Goal: Check status: Check status

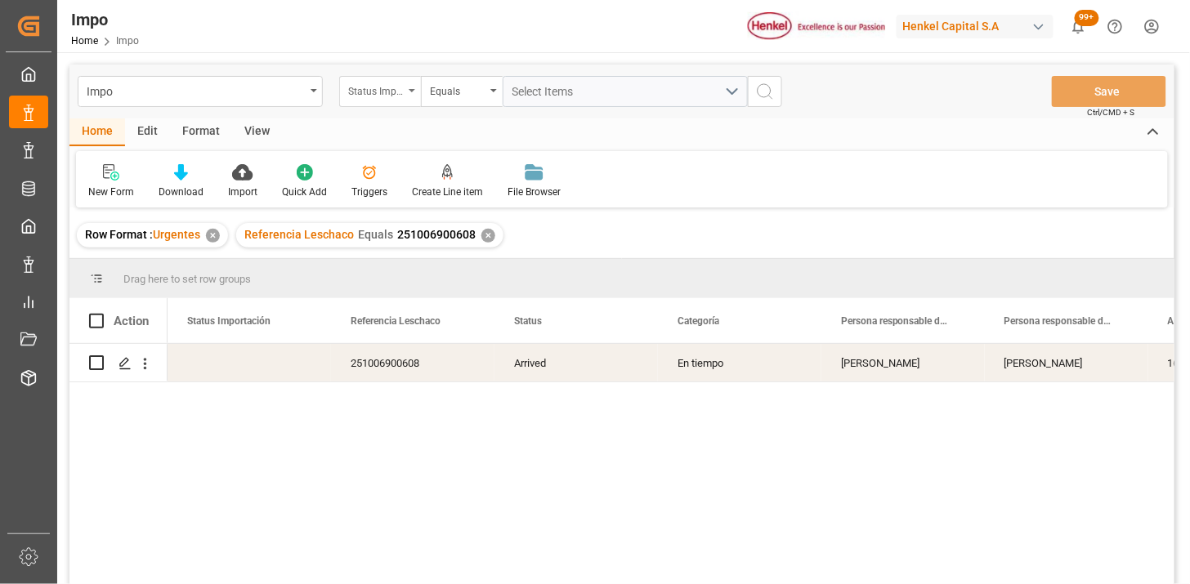
click at [385, 92] on div "Status Importación" at bounding box center [376, 89] width 56 height 19
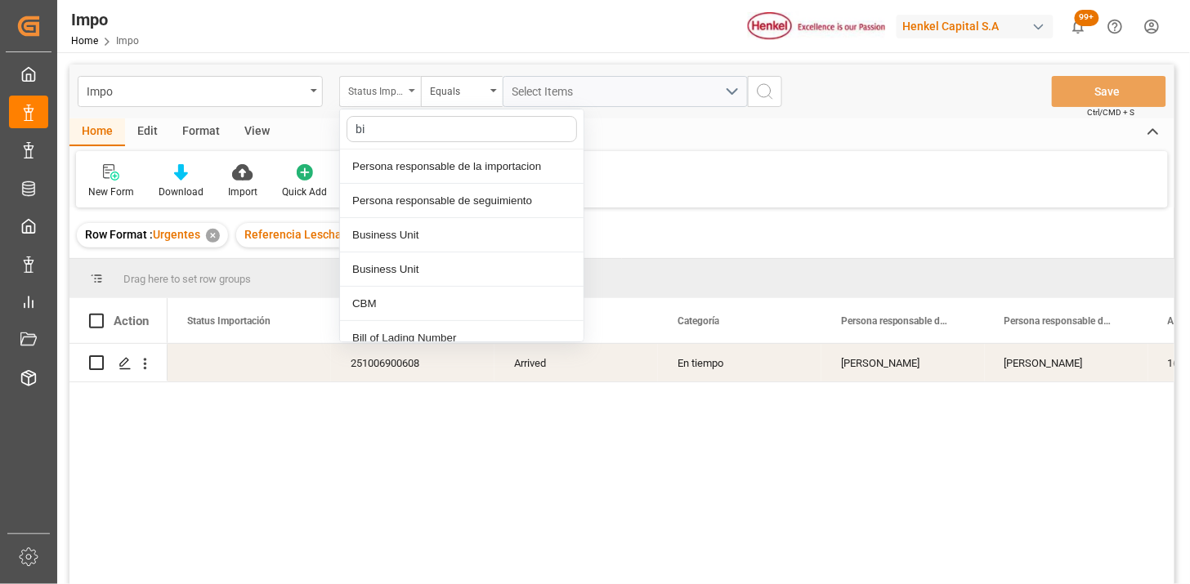
type input "bil"
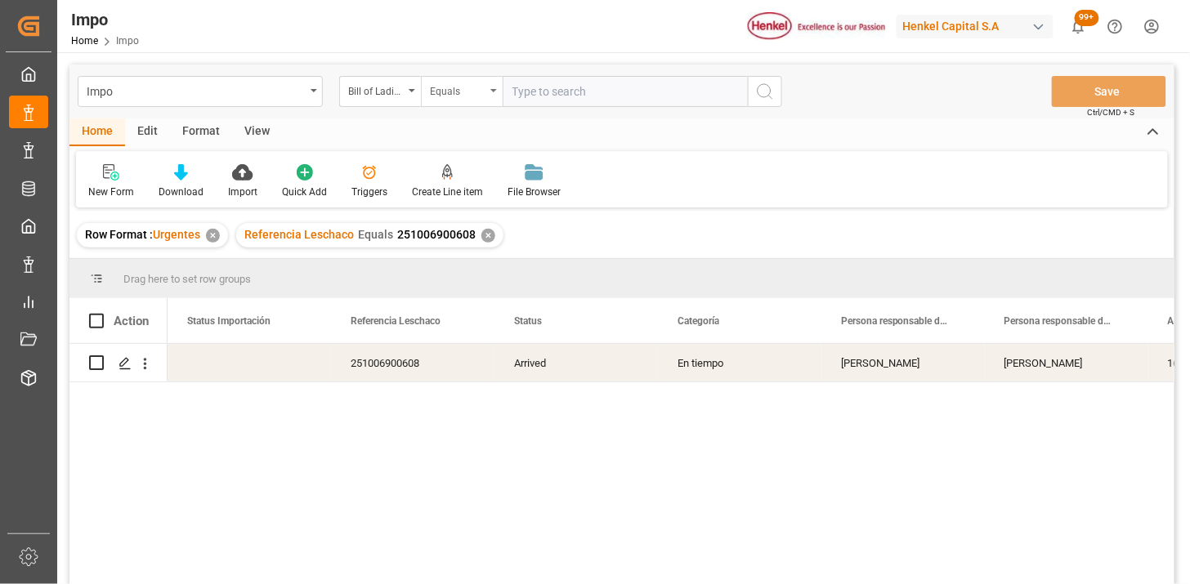
click at [472, 95] on div "Equals" at bounding box center [458, 89] width 56 height 19
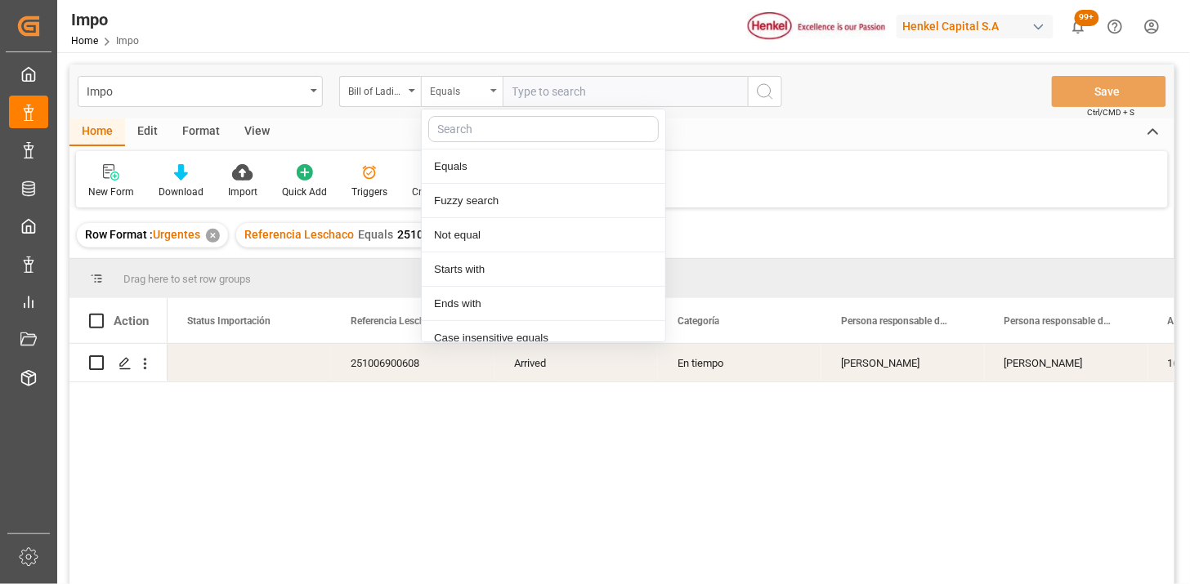
scroll to position [82, 0]
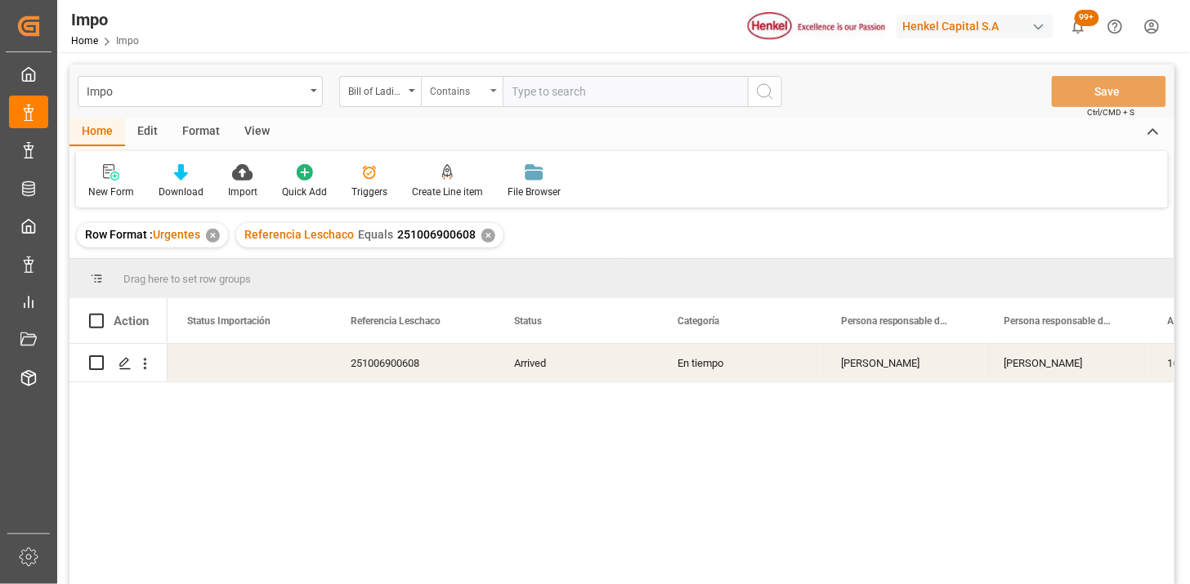
paste input "ONEYSELFE9899700 800510252995 800510253022"
type input "ONEYSELFE9899700,800510252995,800510253022"
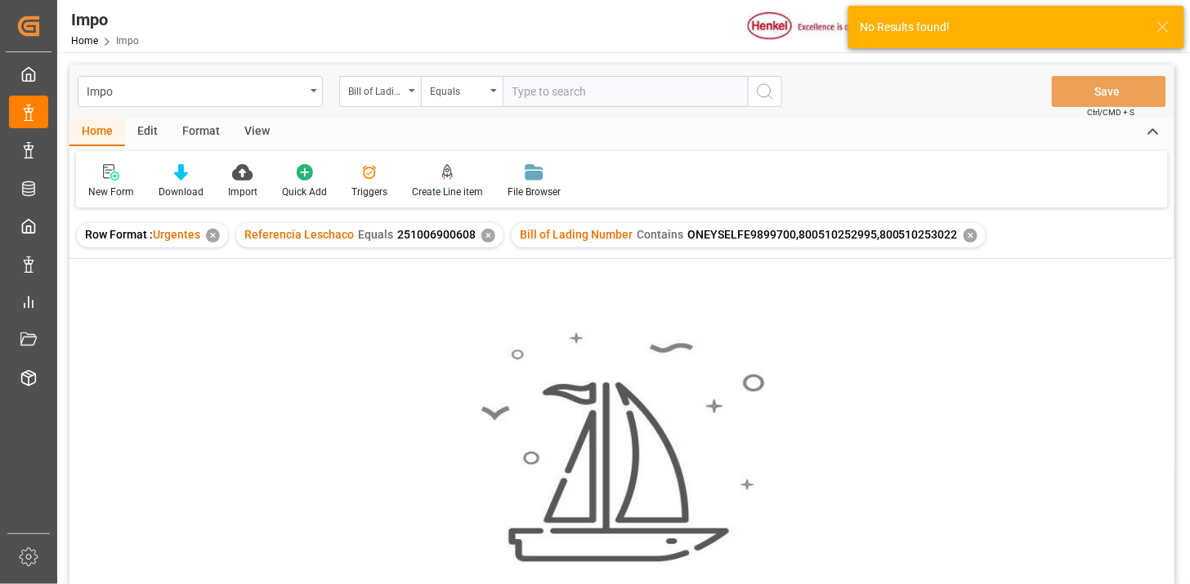
click at [483, 238] on div "✕" at bounding box center [488, 236] width 14 height 14
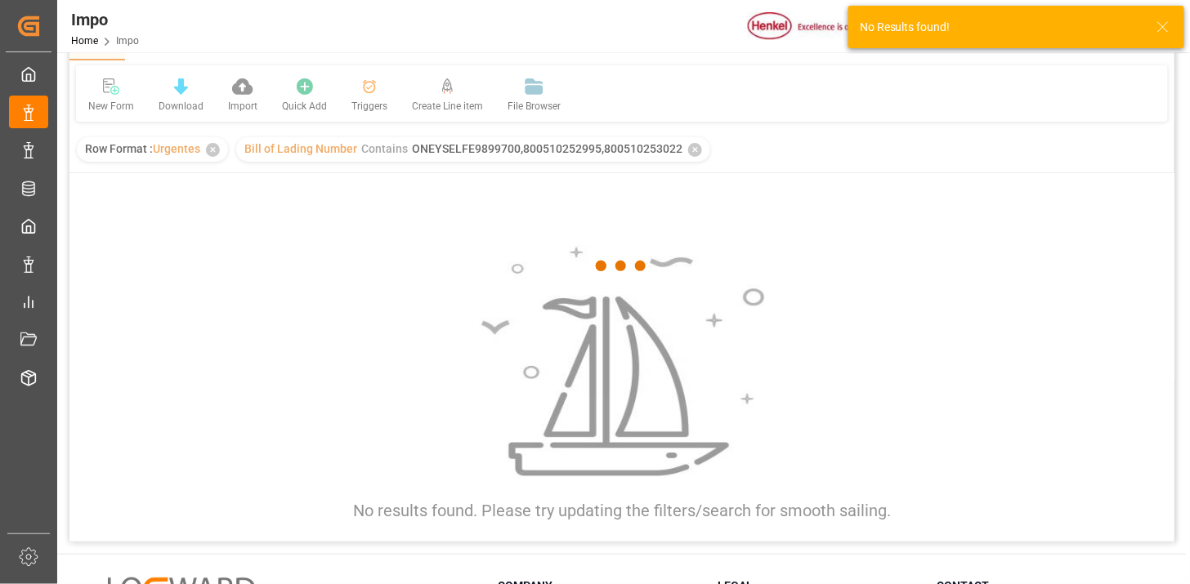
scroll to position [91, 0]
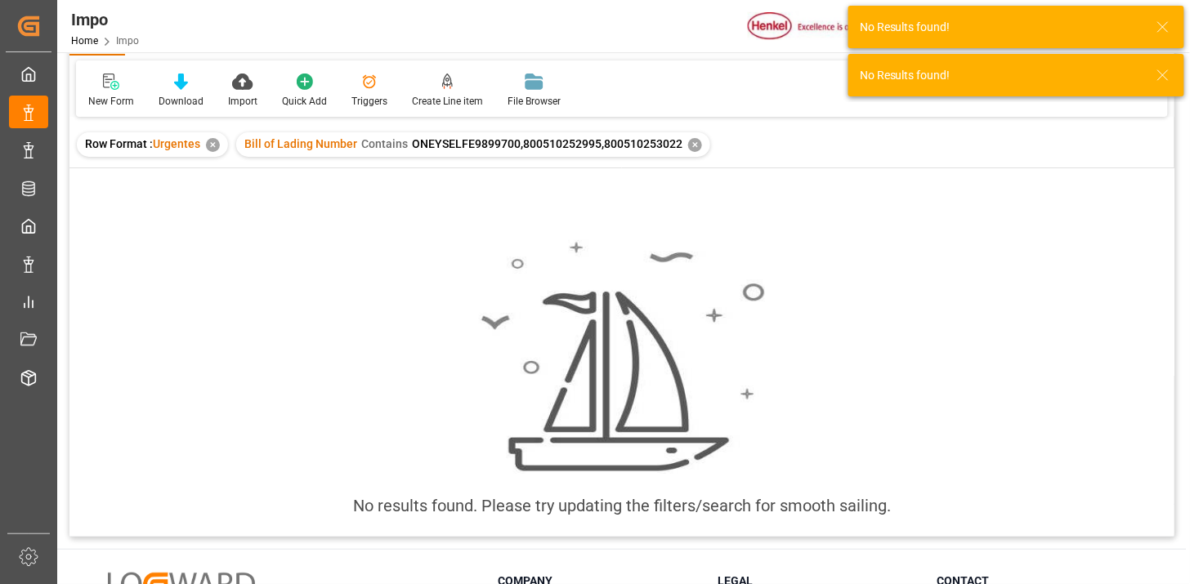
click at [692, 143] on div "✕" at bounding box center [695, 145] width 14 height 14
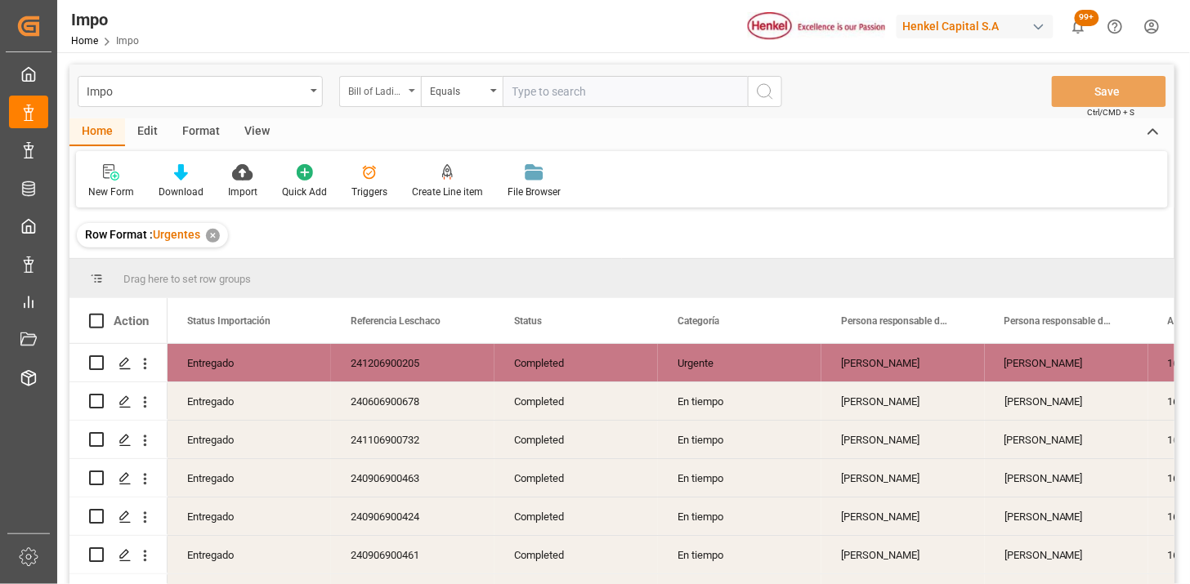
click at [396, 92] on div "Bill of Lading Number" at bounding box center [376, 89] width 56 height 19
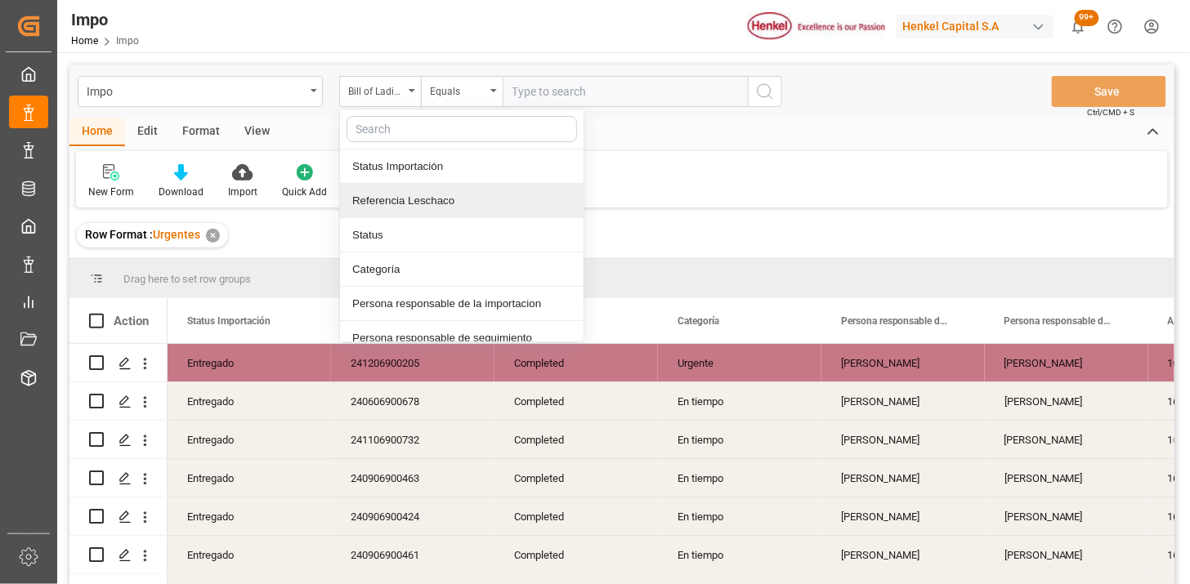
drag, startPoint x: 423, startPoint y: 213, endPoint x: 517, endPoint y: 124, distance: 128.9
click at [426, 213] on div "Referencia Leschaco" at bounding box center [462, 201] width 244 height 34
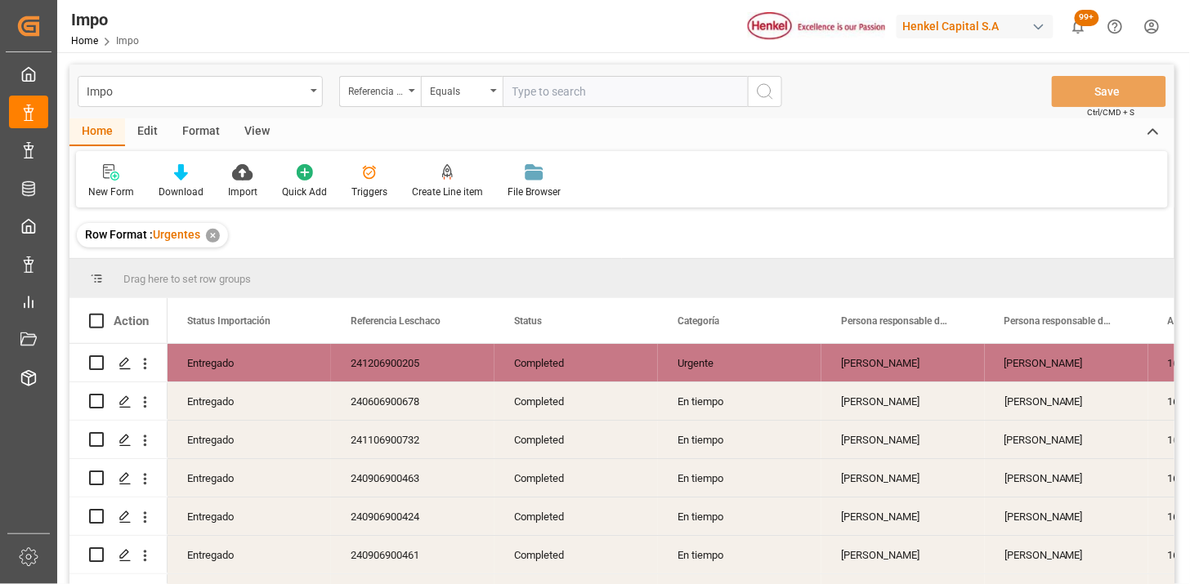
click at [540, 94] on input "text" at bounding box center [625, 91] width 245 height 31
paste input "251015080157"
type input "251015080157"
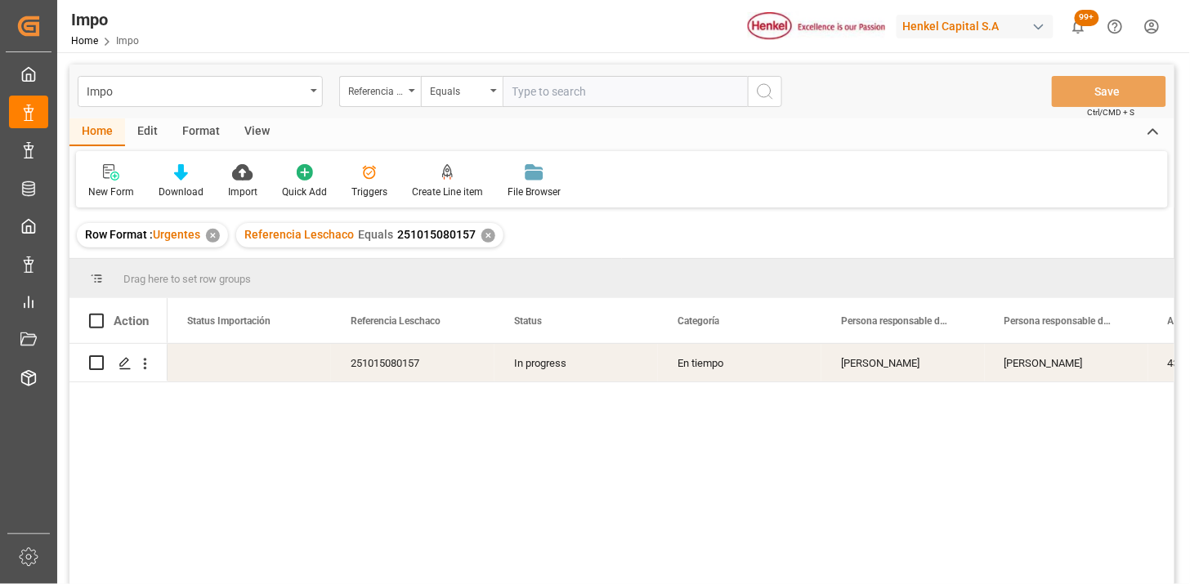
click at [248, 125] on div "View" at bounding box center [257, 133] width 50 height 28
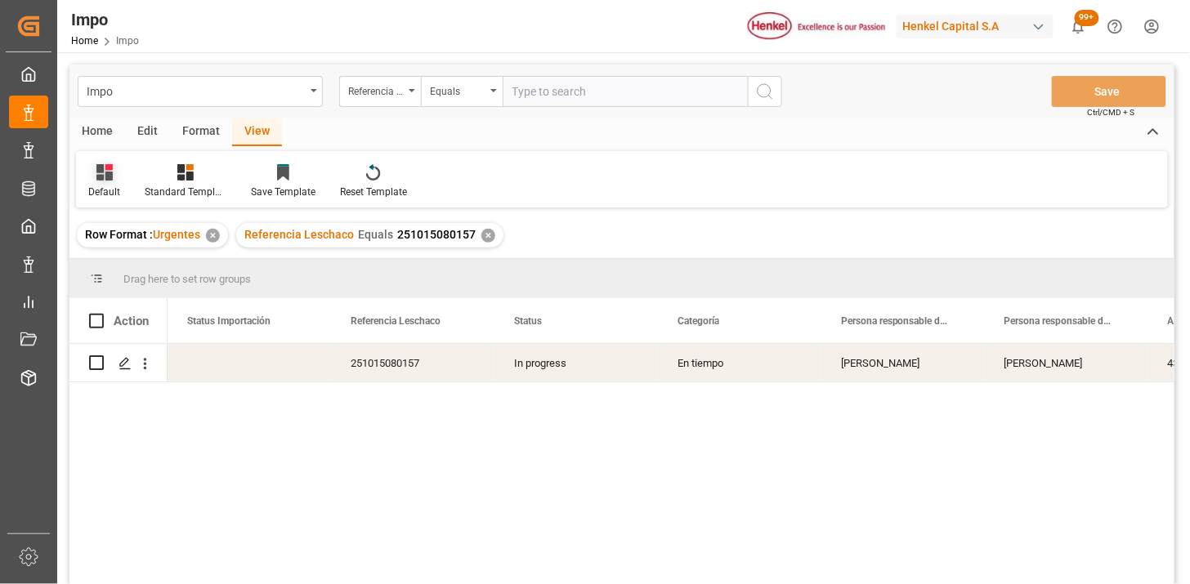
click at [100, 177] on icon at bounding box center [104, 172] width 16 height 16
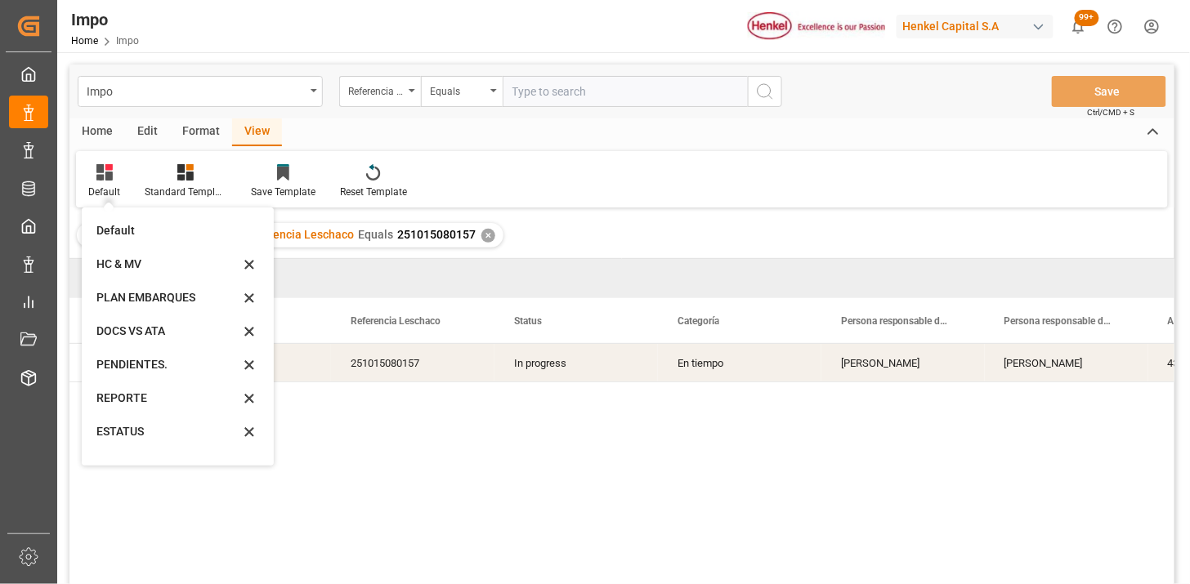
drag, startPoint x: 124, startPoint y: 393, endPoint x: 103, endPoint y: 419, distance: 33.1
click at [124, 392] on div "REPORTE" at bounding box center [167, 398] width 143 height 17
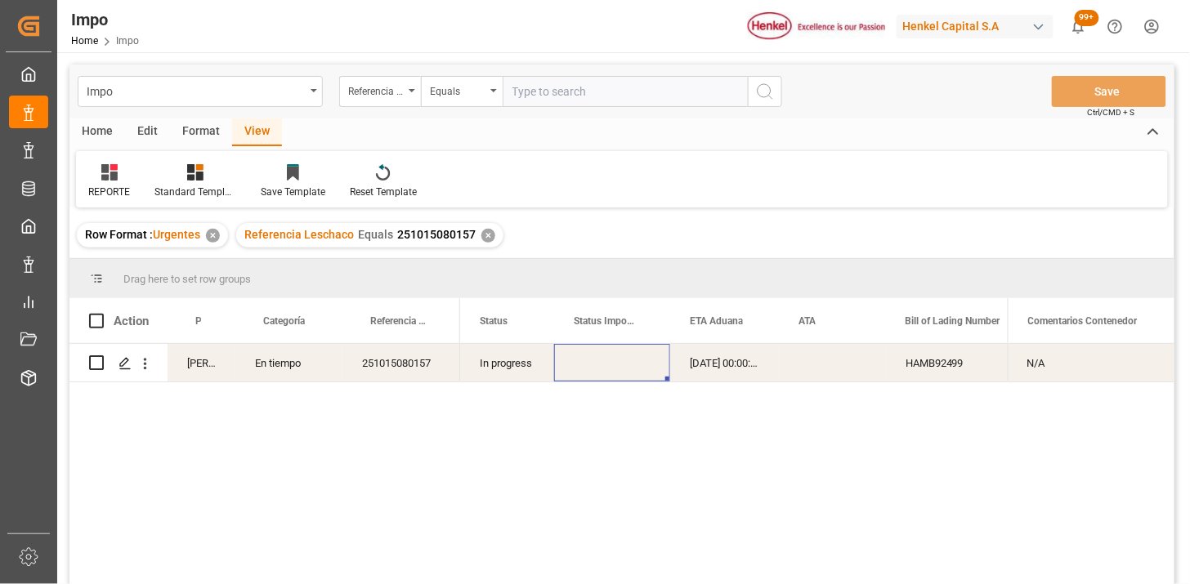
click at [646, 365] on div "Press SPACE to select this row." at bounding box center [612, 363] width 116 height 38
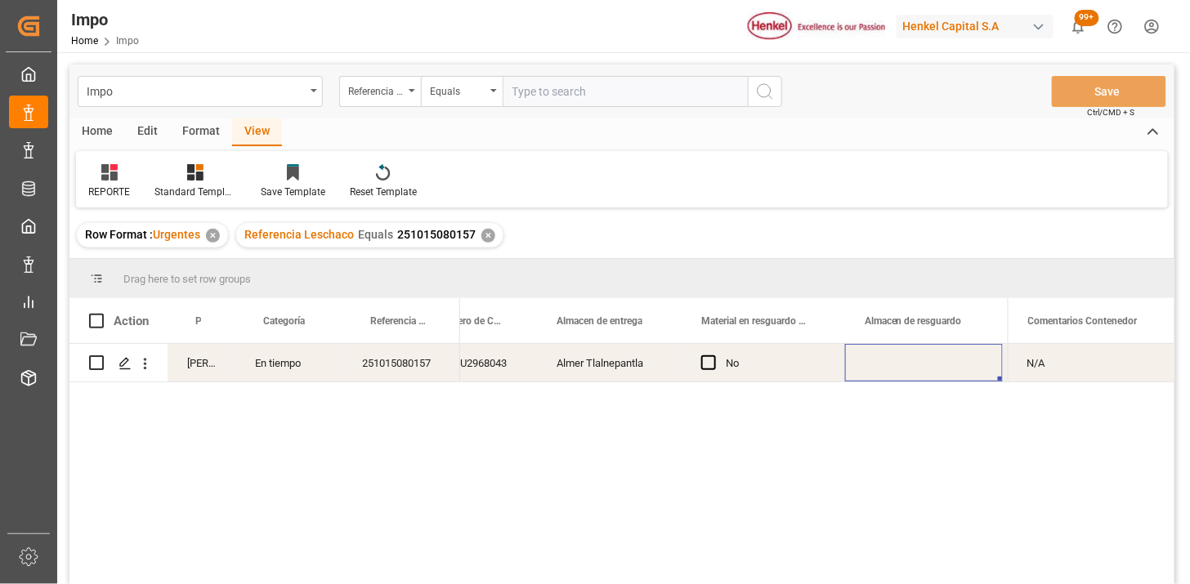
scroll to position [0, 795]
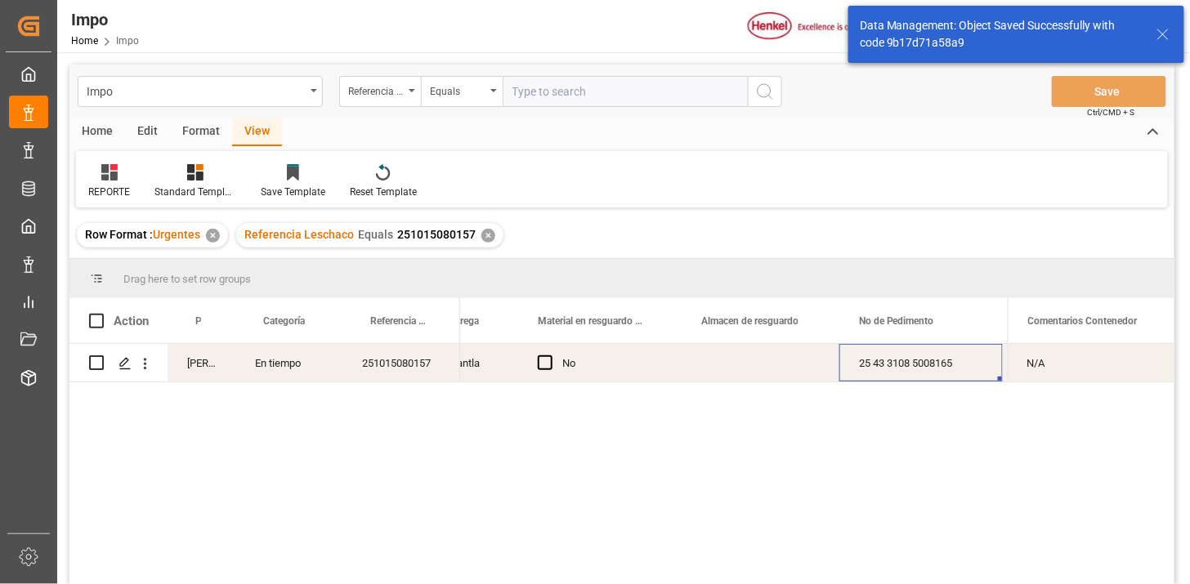
click at [675, 99] on input "text" at bounding box center [625, 91] width 245 height 31
paste input "251015080158"
type input "251015080158"
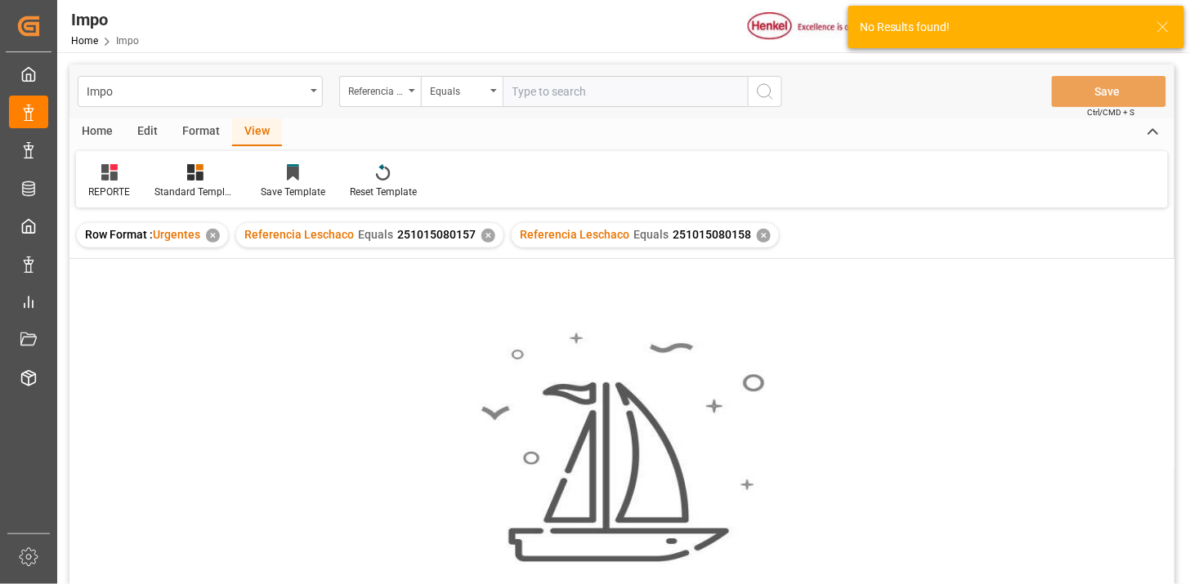
click at [488, 235] on div "✕" at bounding box center [488, 236] width 14 height 14
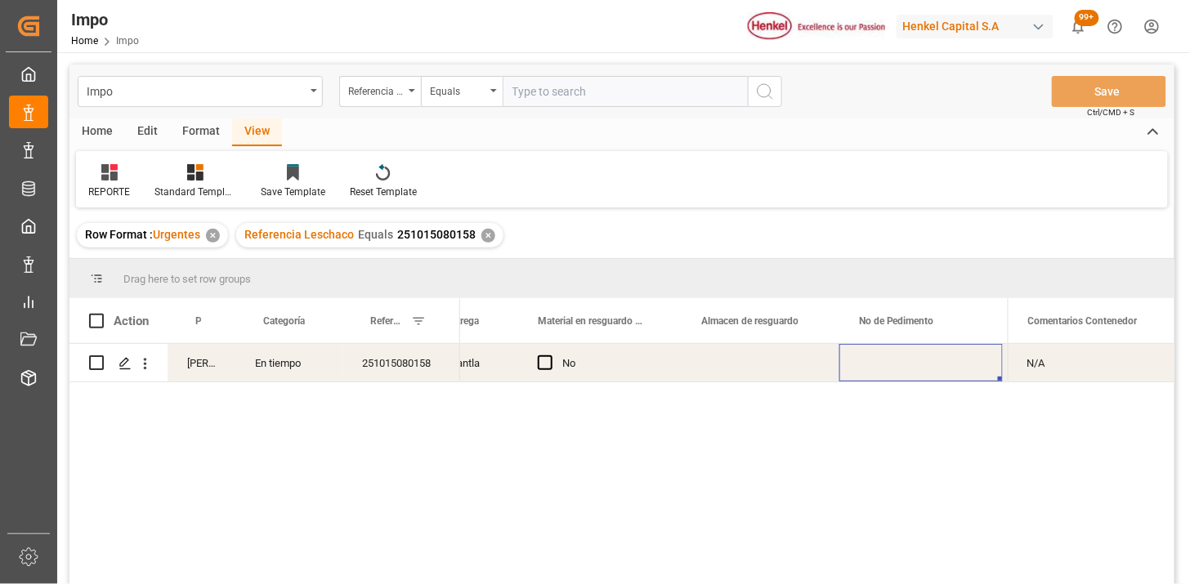
click at [889, 365] on div "Press SPACE to select this row." at bounding box center [921, 363] width 163 height 38
click at [577, 99] on input "text" at bounding box center [625, 91] width 245 height 31
paste input "250906900514"
type input "250906900514"
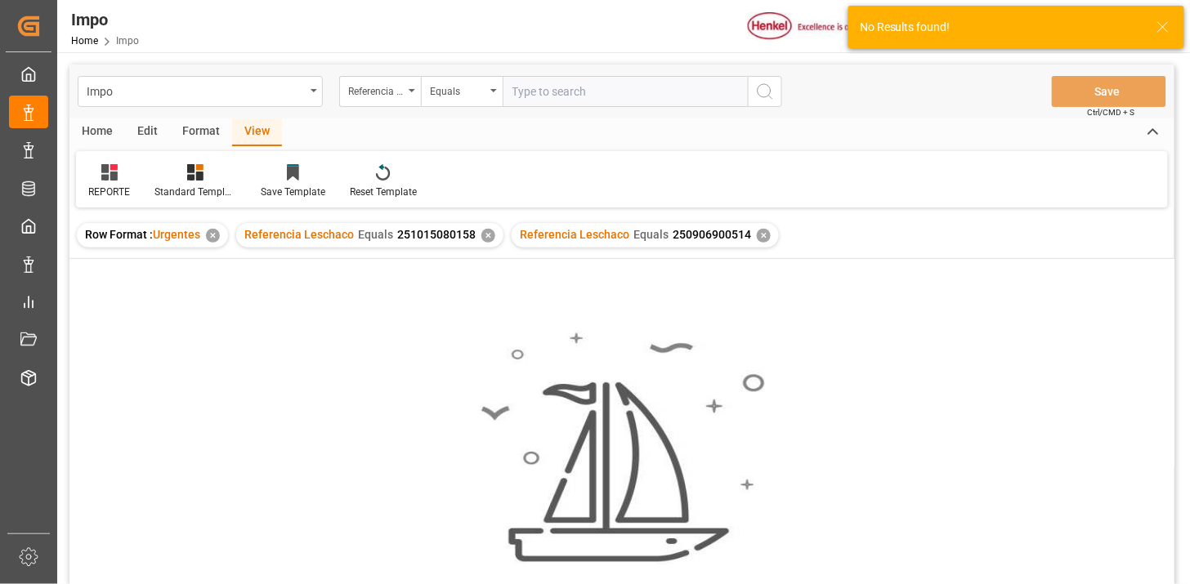
click at [485, 240] on div "✕" at bounding box center [488, 236] width 14 height 14
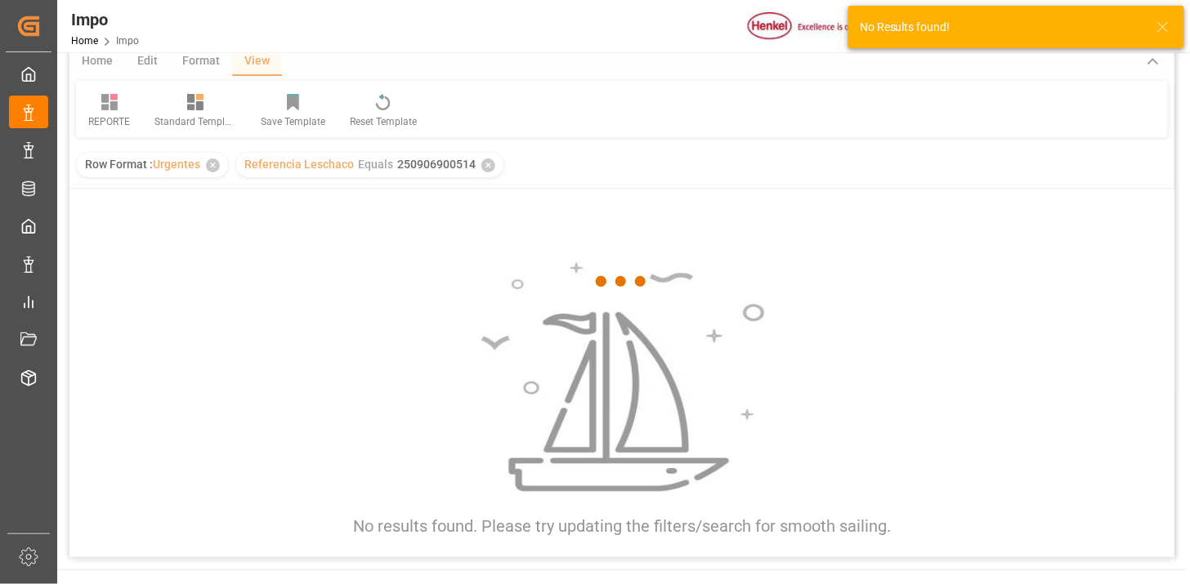
scroll to position [91, 0]
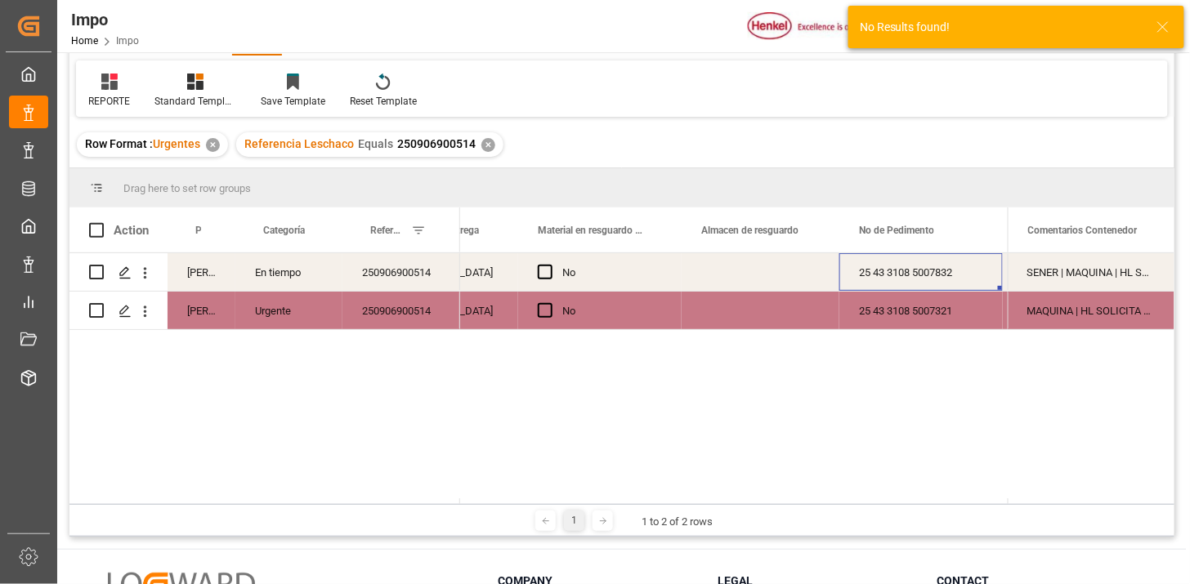
click at [364, 275] on div "250906900514" at bounding box center [402, 272] width 118 height 38
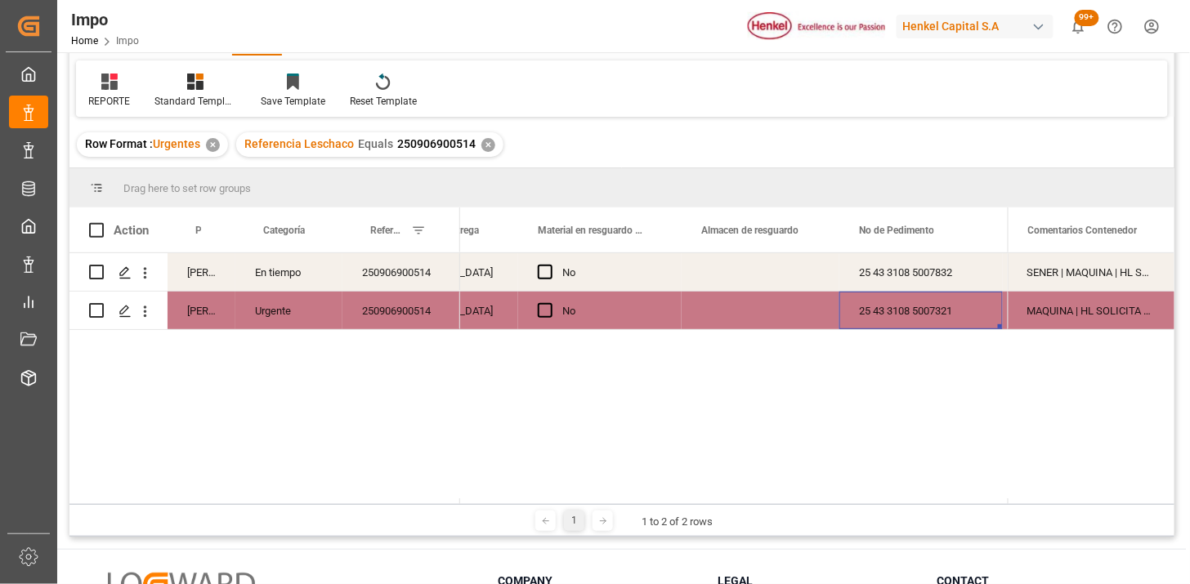
scroll to position [0, 0]
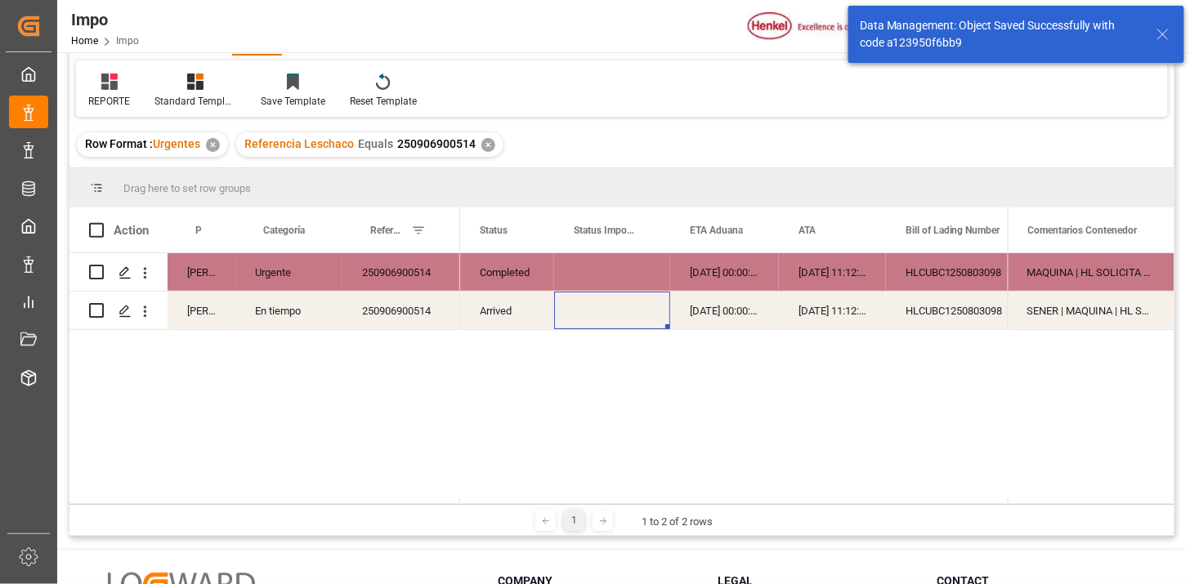
click at [1037, 272] on div "MAQUINA | HL SOLICITA CORRECCIÓN DEL CONSIGNEE || SE DETECTA PLAGA A LA SEPARAC…" at bounding box center [1091, 272] width 167 height 38
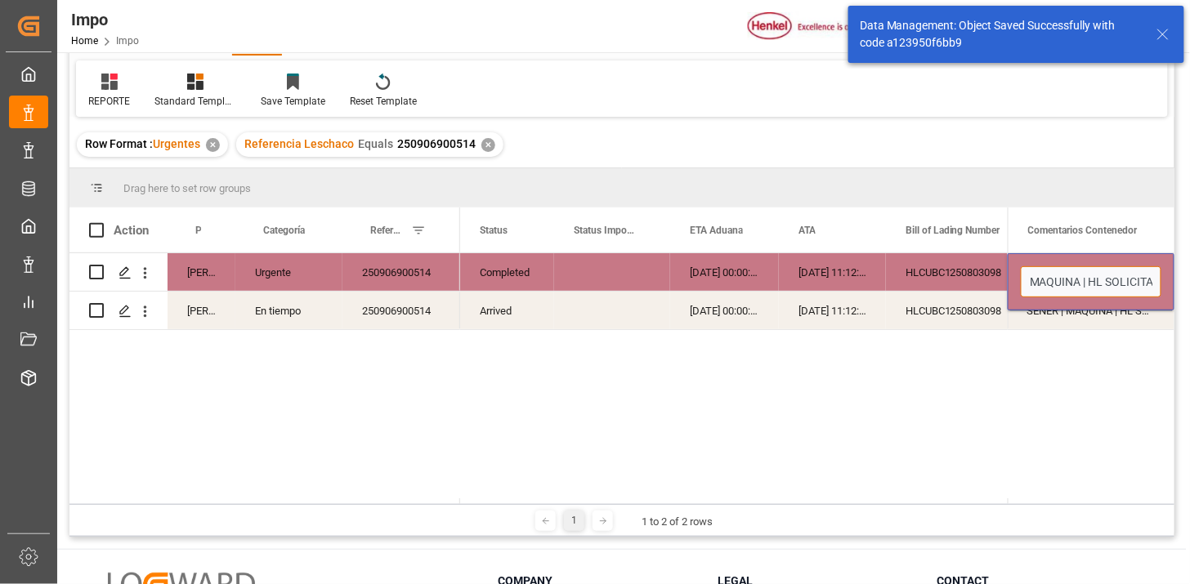
click at [1037, 272] on input "MAQUINA | HL SOLICITA CORRECCIÓN DEL CONSIGNEE || SE DETECTA PLAGA A LA SEPARAC…" at bounding box center [1091, 281] width 141 height 31
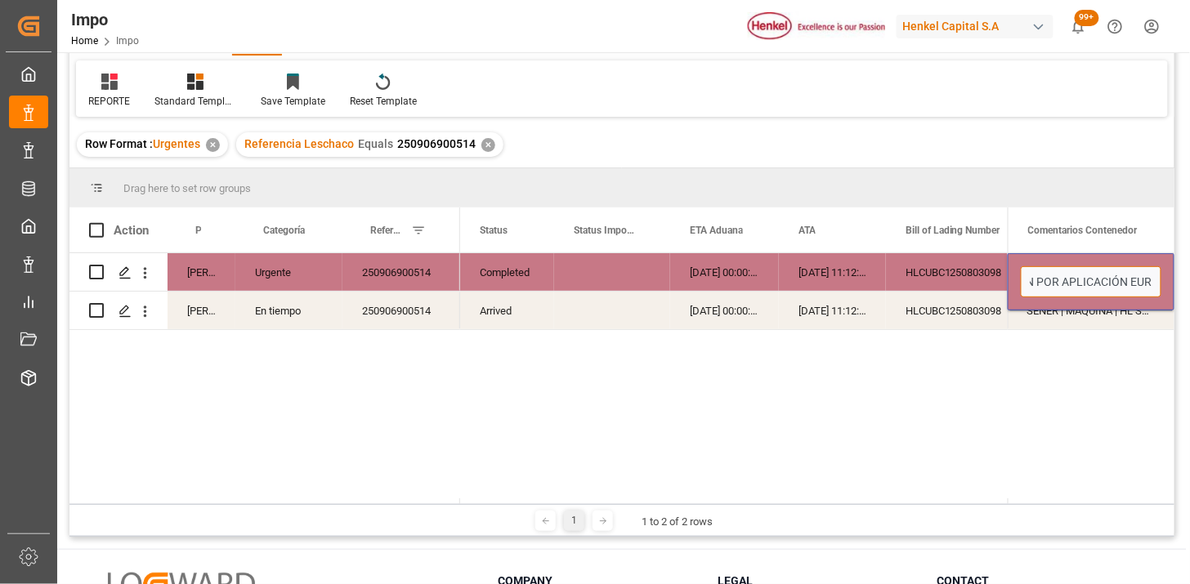
type input "MAQUINA | HL SOLICITA CORRECCIÓN DEL CONSIGNEE || SE DETECTA PLAGA A LA SEPARAC…"
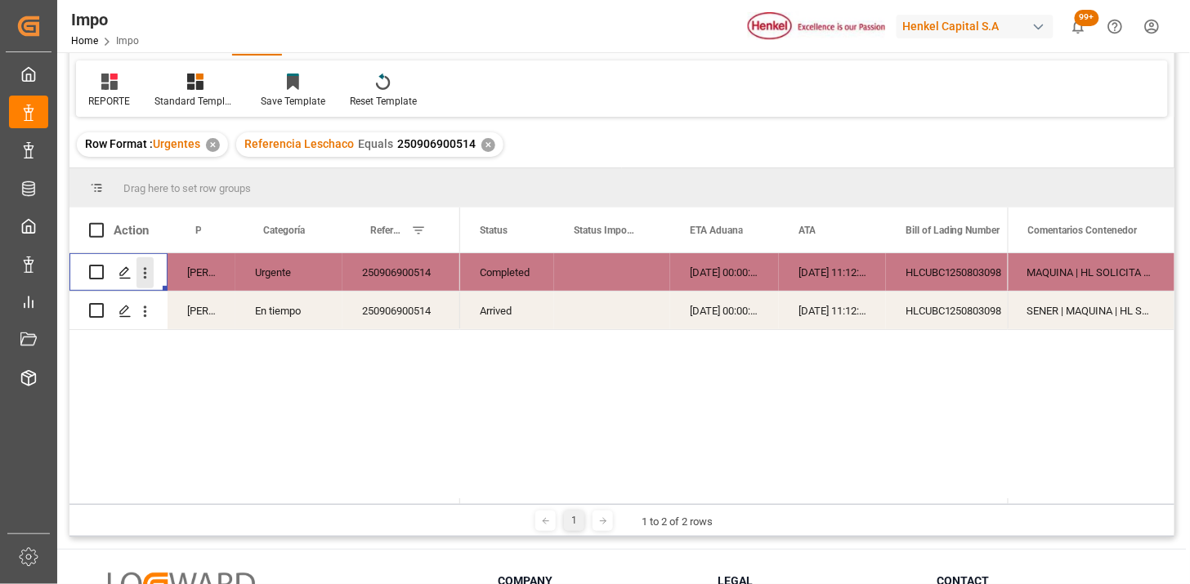
click at [148, 276] on icon "open menu" at bounding box center [145, 273] width 17 height 17
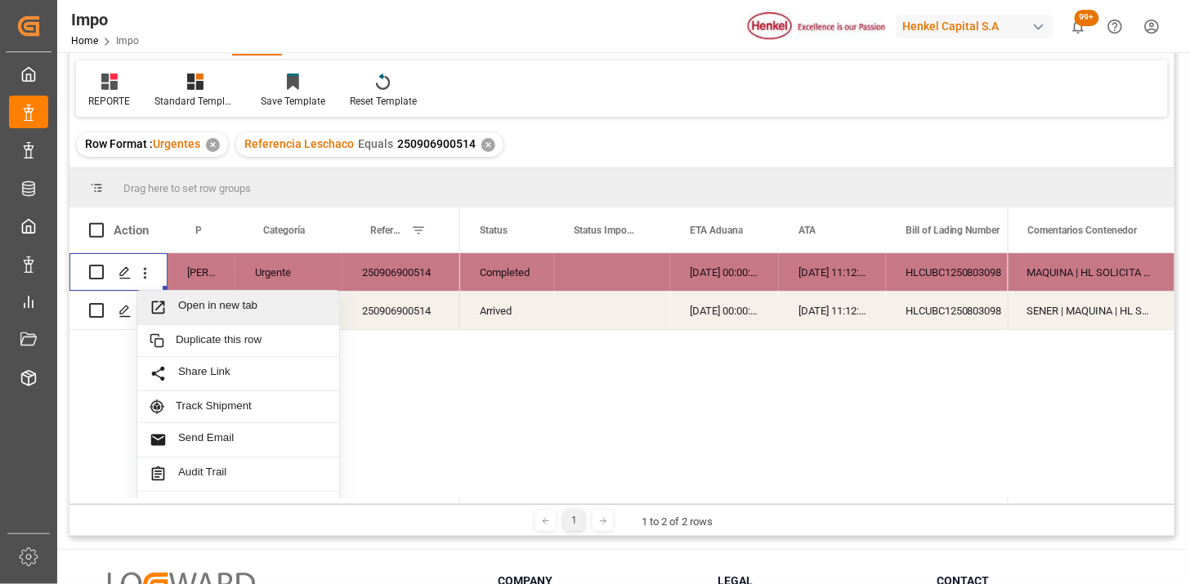
click at [186, 305] on span "Open in new tab" at bounding box center [252, 307] width 149 height 17
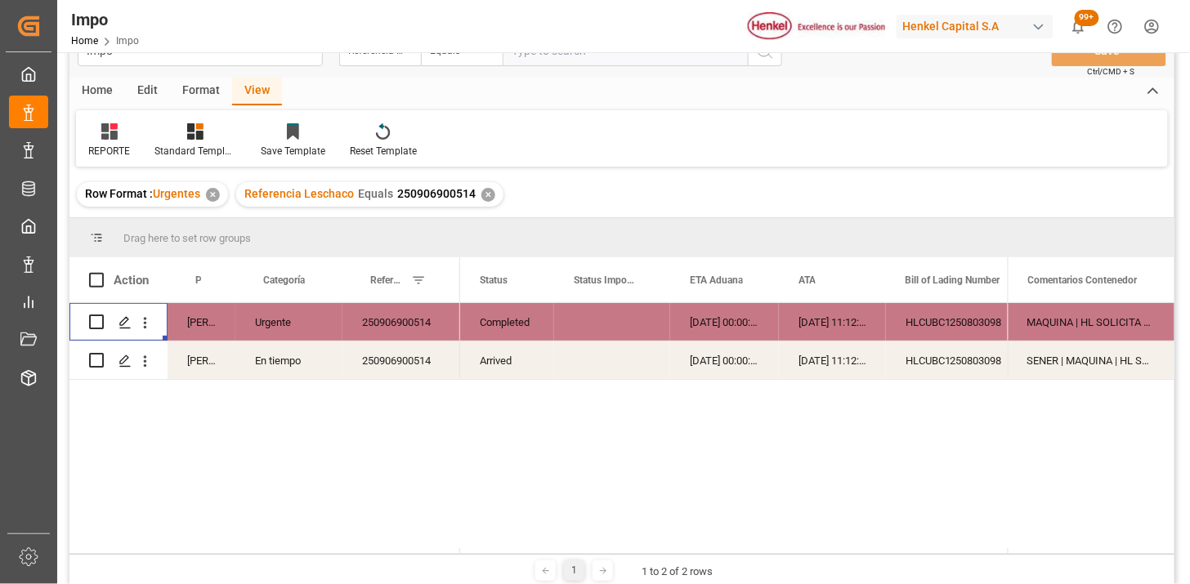
scroll to position [0, 0]
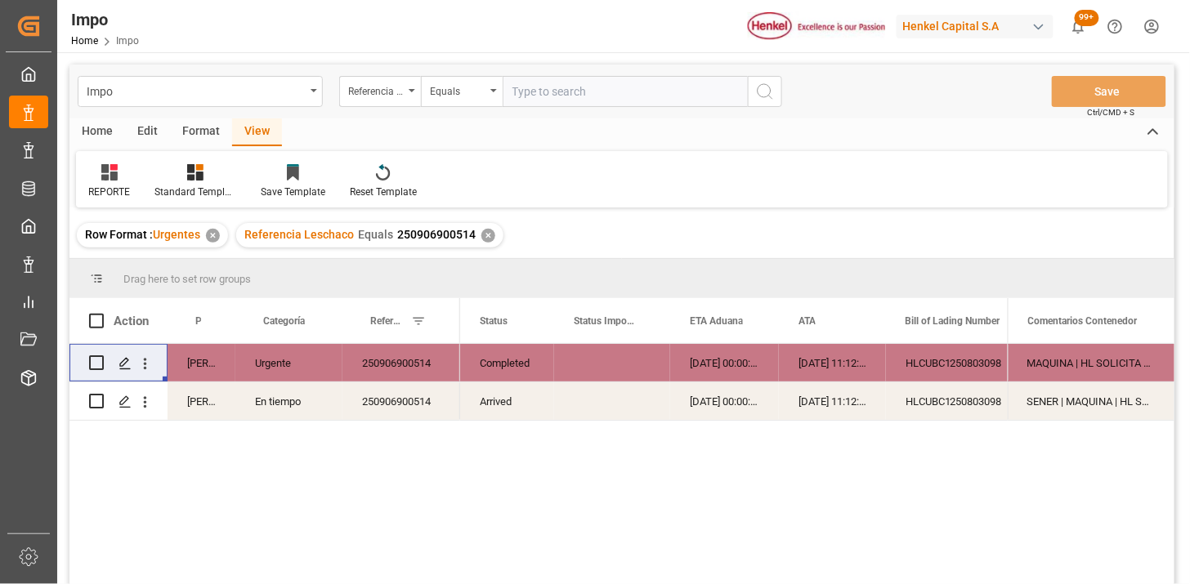
click at [561, 93] on input "text" at bounding box center [625, 91] width 245 height 31
paste input "251015080095"
type input "251015080095"
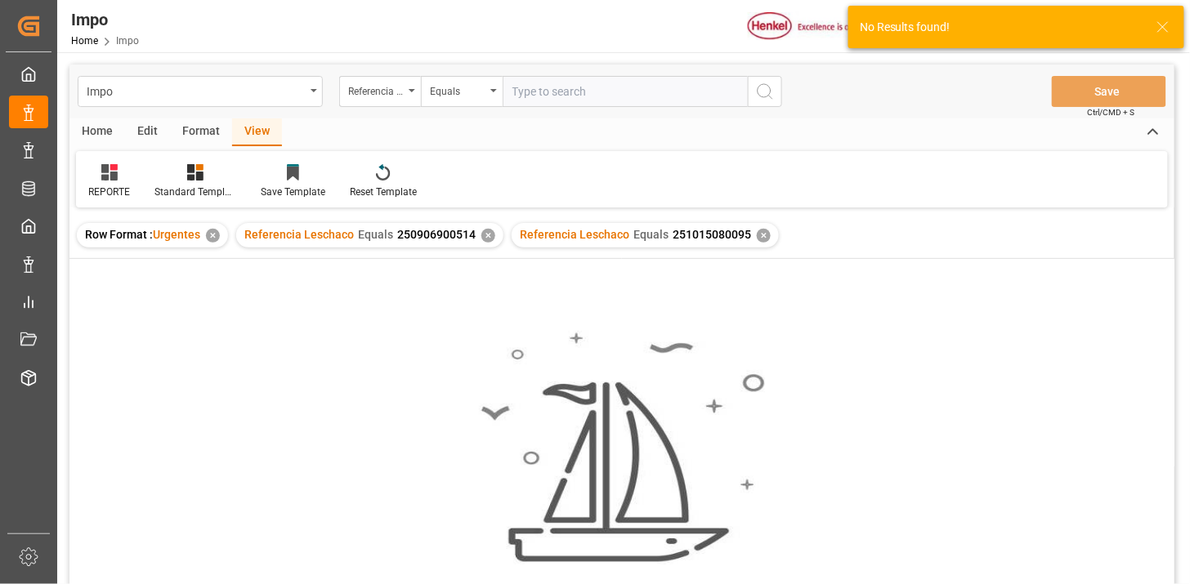
click at [486, 235] on div "✕" at bounding box center [488, 236] width 14 height 14
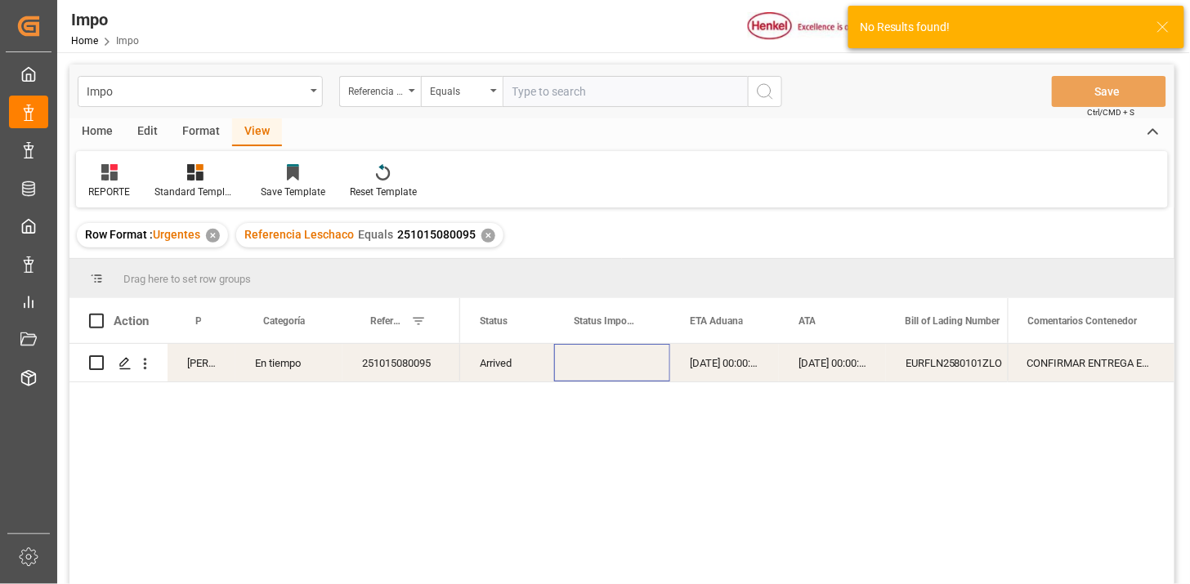
click at [666, 372] on div "Press SPACE to select this row." at bounding box center [612, 363] width 116 height 38
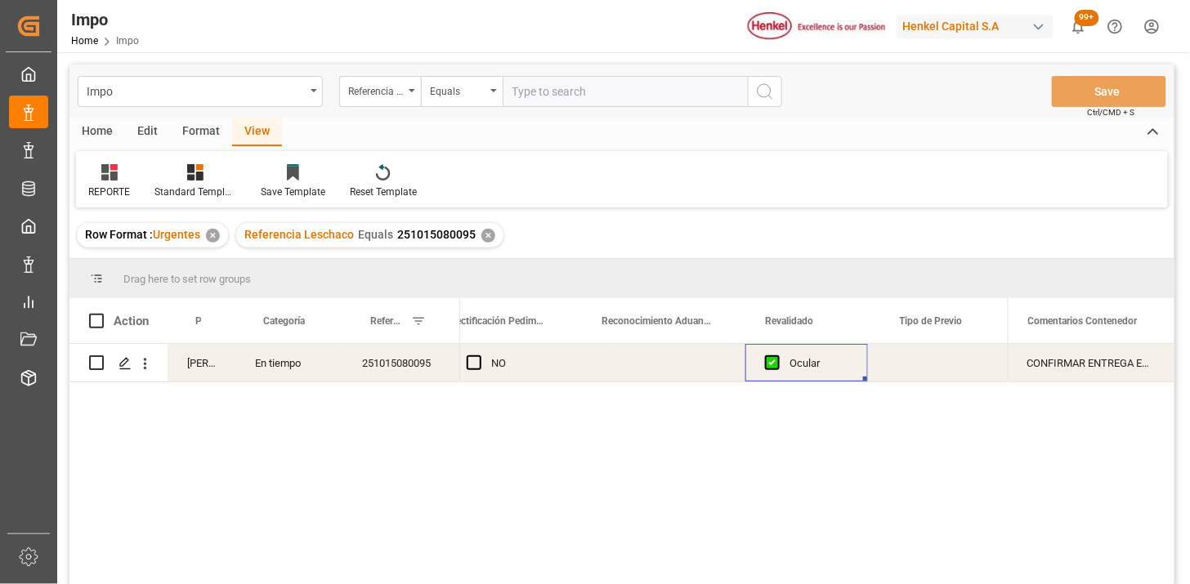
scroll to position [0, 1638]
click at [655, 360] on div "Press SPACE to select this row." at bounding box center [678, 363] width 135 height 38
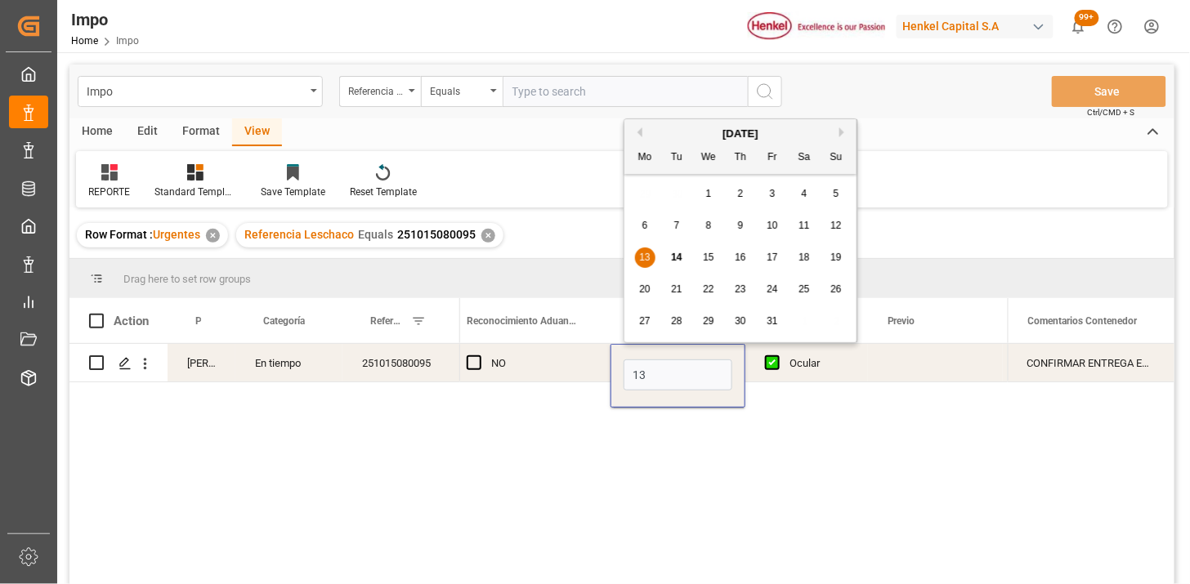
type input "[DATE]"
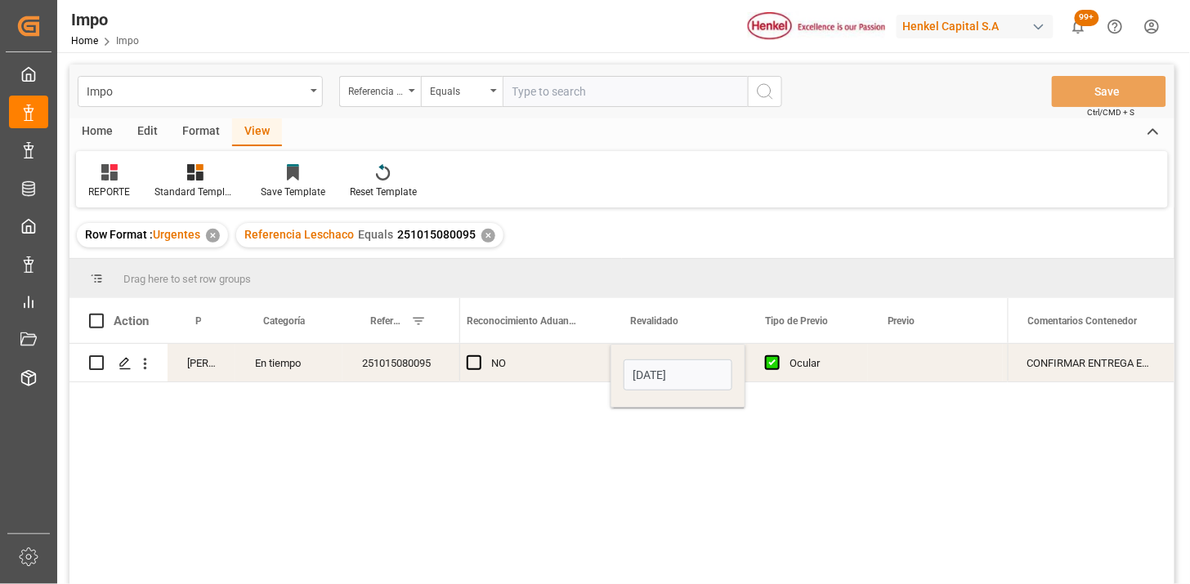
click at [569, 369] on div "NO" at bounding box center [541, 364] width 100 height 38
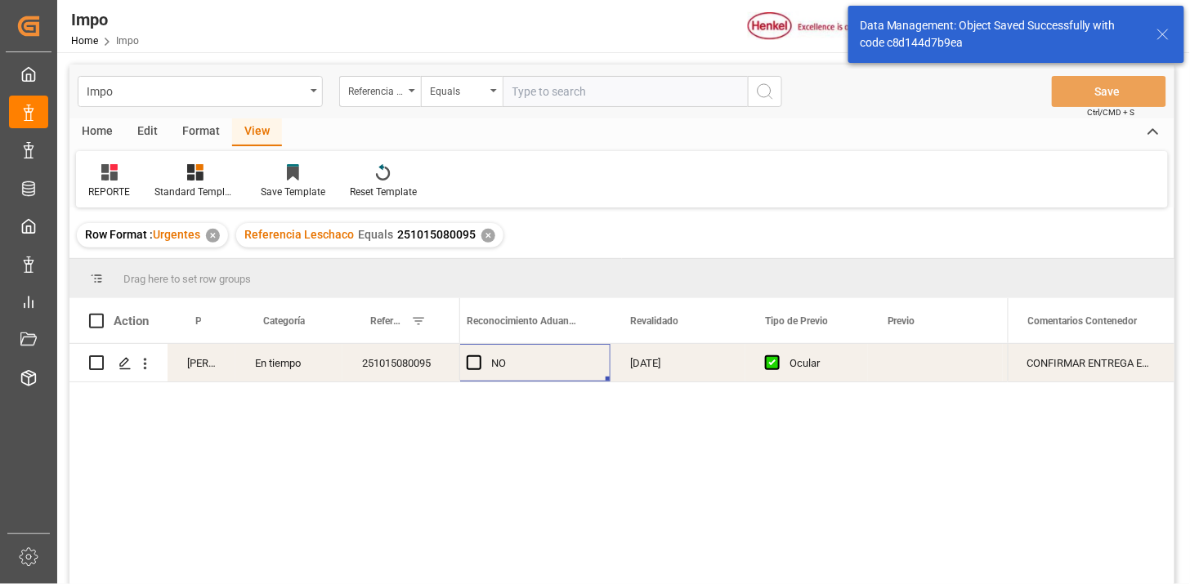
click at [1063, 369] on div "CONFIRMAR ENTREGA EN [GEOGRAPHIC_DATA]" at bounding box center [1091, 363] width 167 height 38
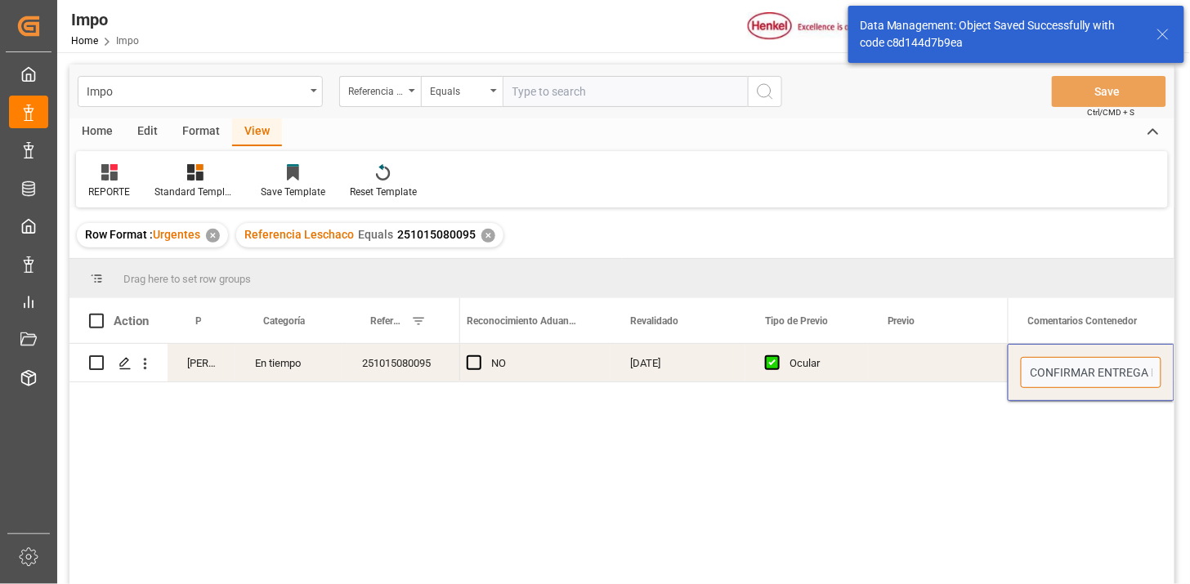
click at [1063, 369] on input "CONFIRMAR ENTREGA EN [GEOGRAPHIC_DATA]" at bounding box center [1091, 372] width 141 height 31
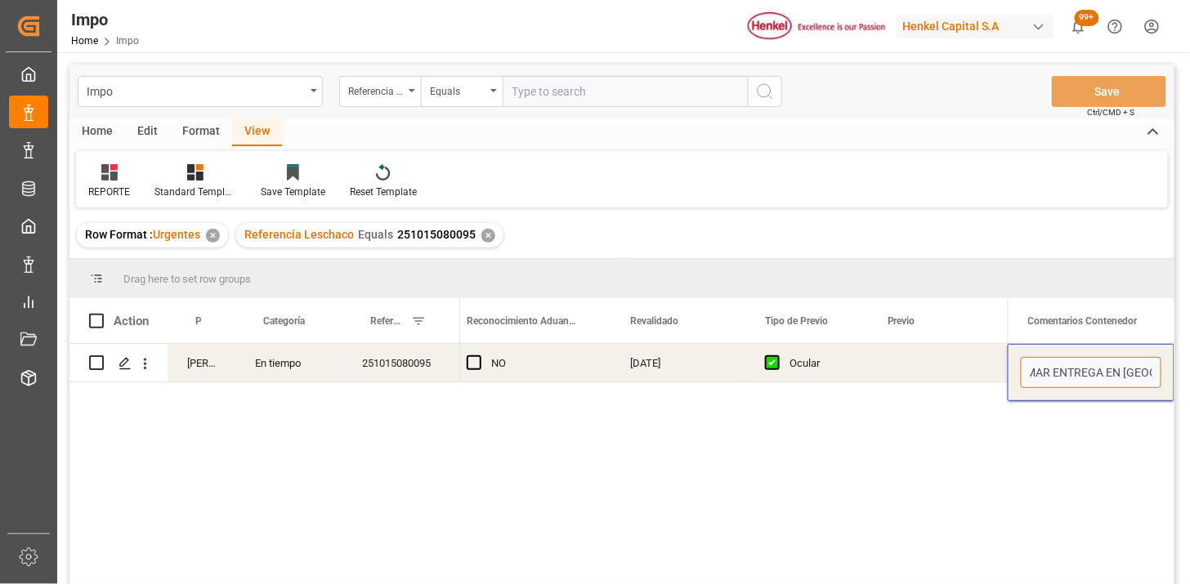
scroll to position [0, 0]
type input "N/A"
click at [632, 93] on input "text" at bounding box center [625, 91] width 245 height 31
paste input "251006900707"
type input "251006900707"
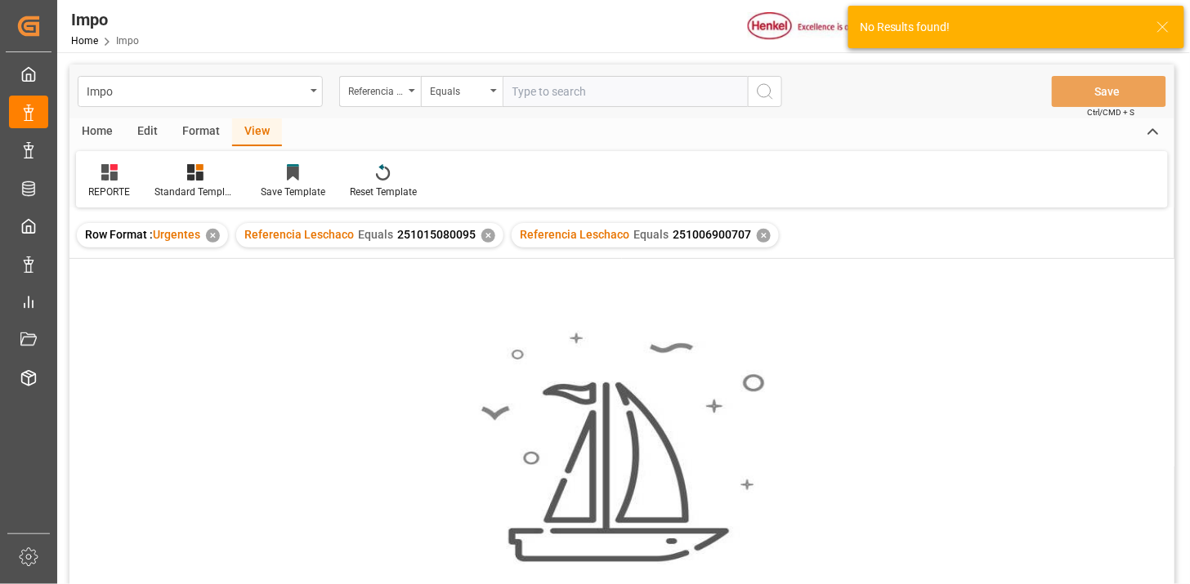
click at [487, 237] on div "✕" at bounding box center [488, 236] width 14 height 14
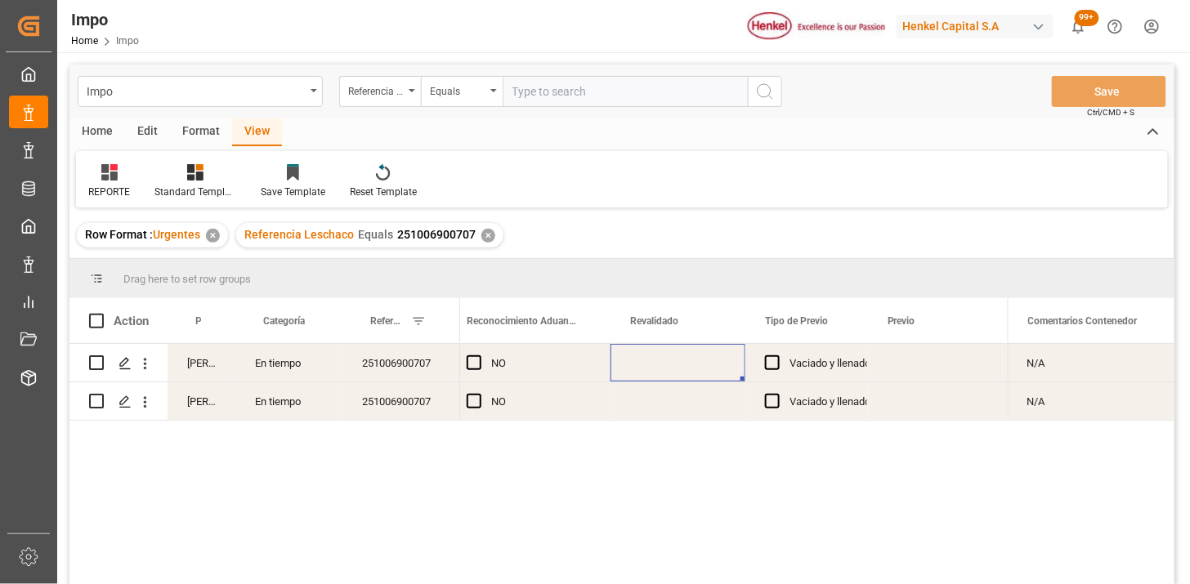
click at [665, 360] on div "Press SPACE to select this row." at bounding box center [678, 363] width 135 height 38
click at [656, 369] on div "Press SPACE to select this row." at bounding box center [678, 363] width 135 height 38
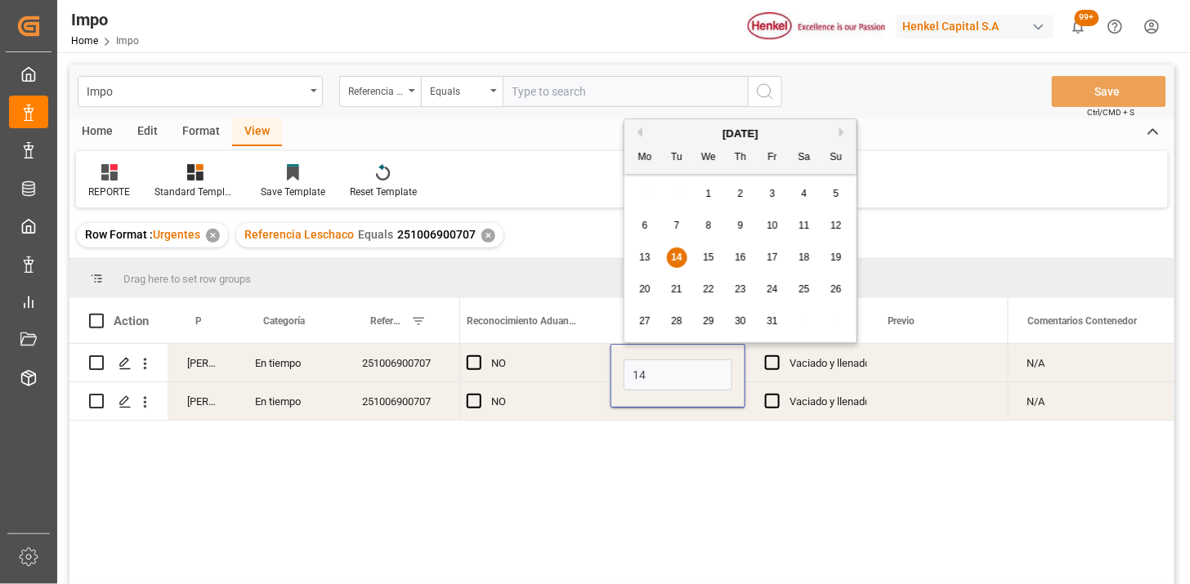
type input "[DATE]"
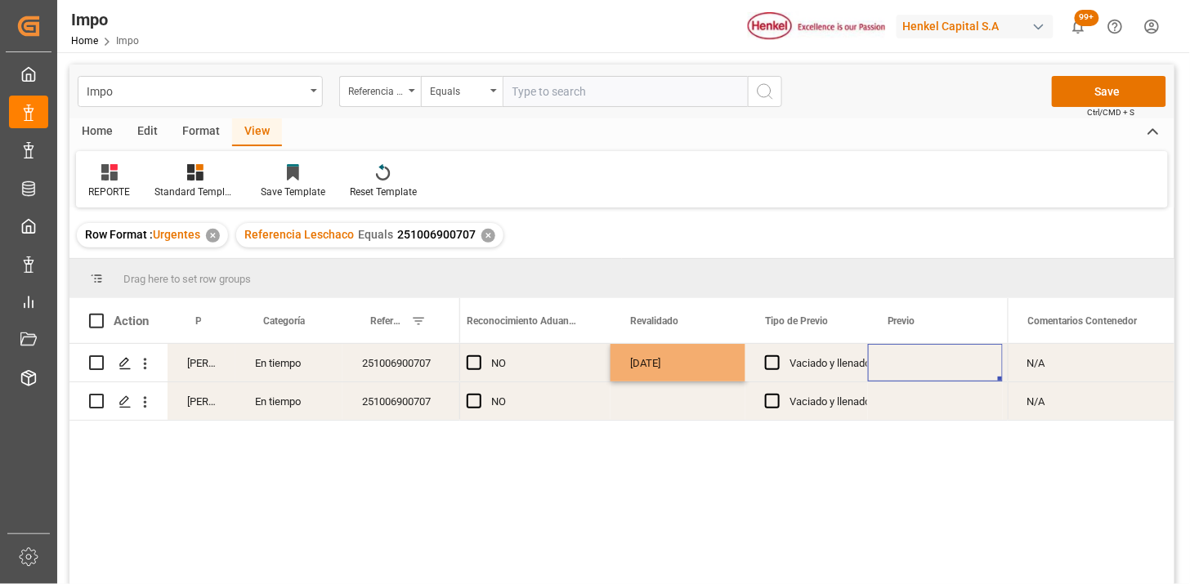
click at [910, 374] on div "Press SPACE to select this row." at bounding box center [935, 363] width 135 height 38
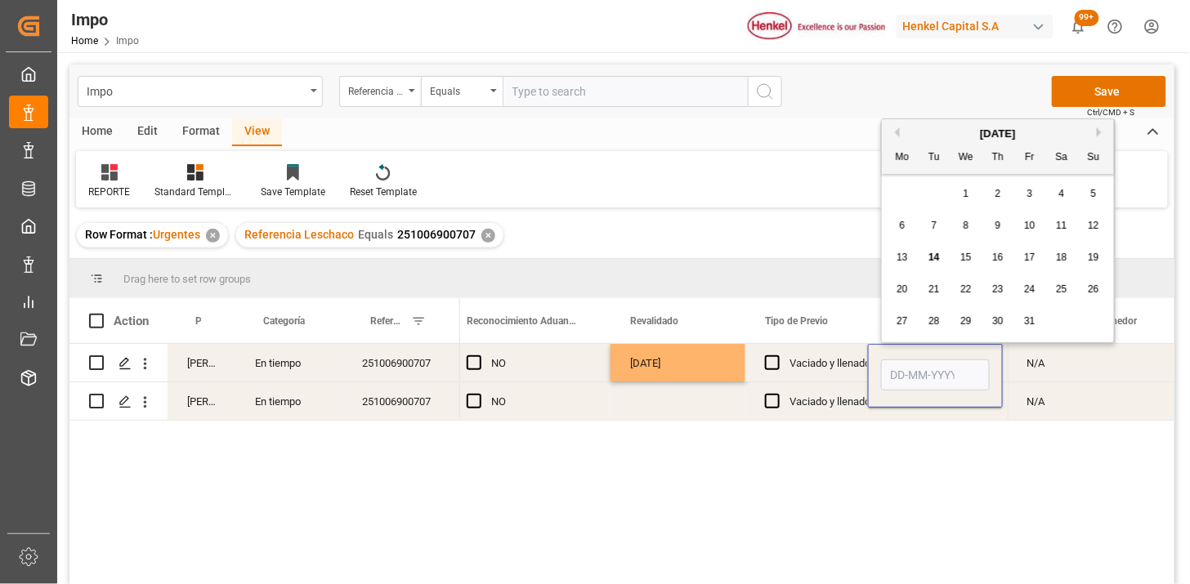
click at [912, 369] on input "Press SPACE to select this row." at bounding box center [935, 375] width 109 height 31
type input "[DATE]"
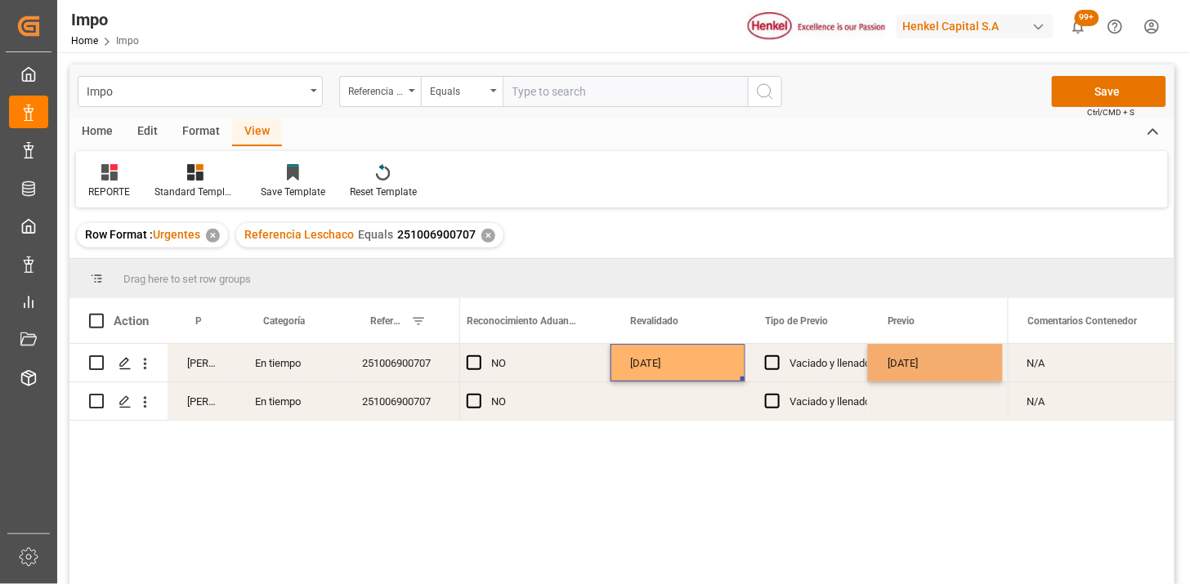
click at [690, 373] on div "[DATE]" at bounding box center [678, 363] width 135 height 38
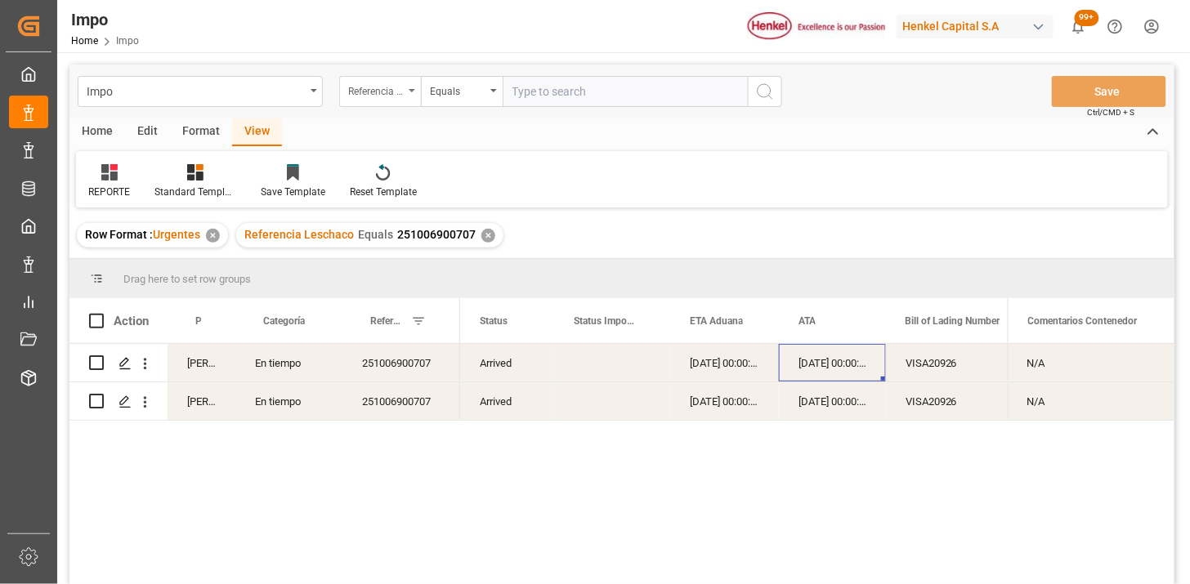
click at [401, 95] on div "Referencia Leschaco" at bounding box center [376, 89] width 56 height 19
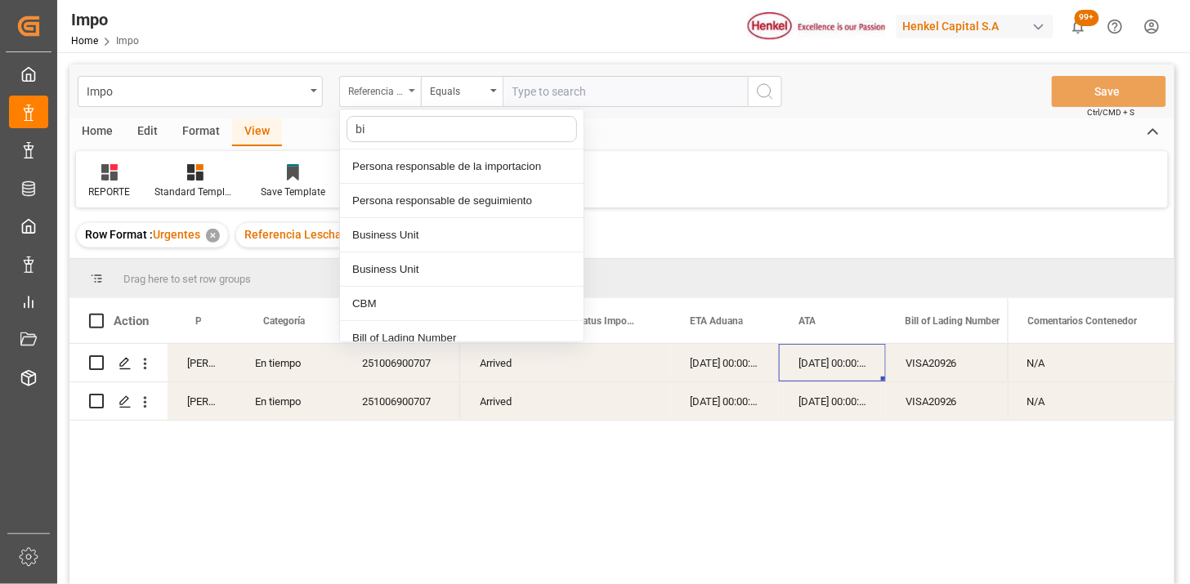
type input "bil"
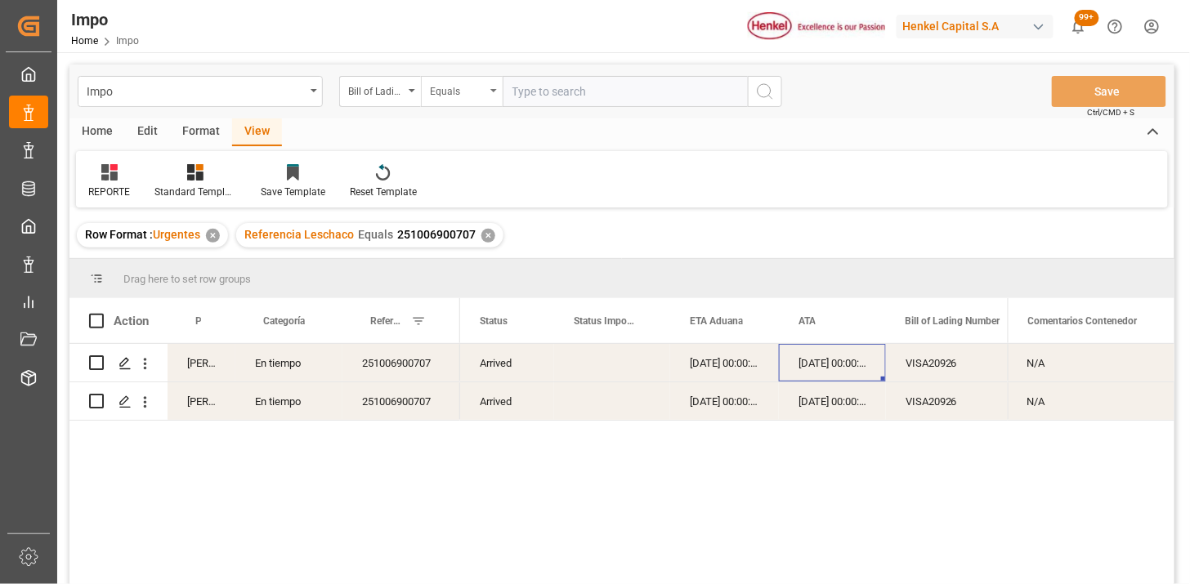
click at [441, 85] on div "Equals" at bounding box center [458, 89] width 56 height 19
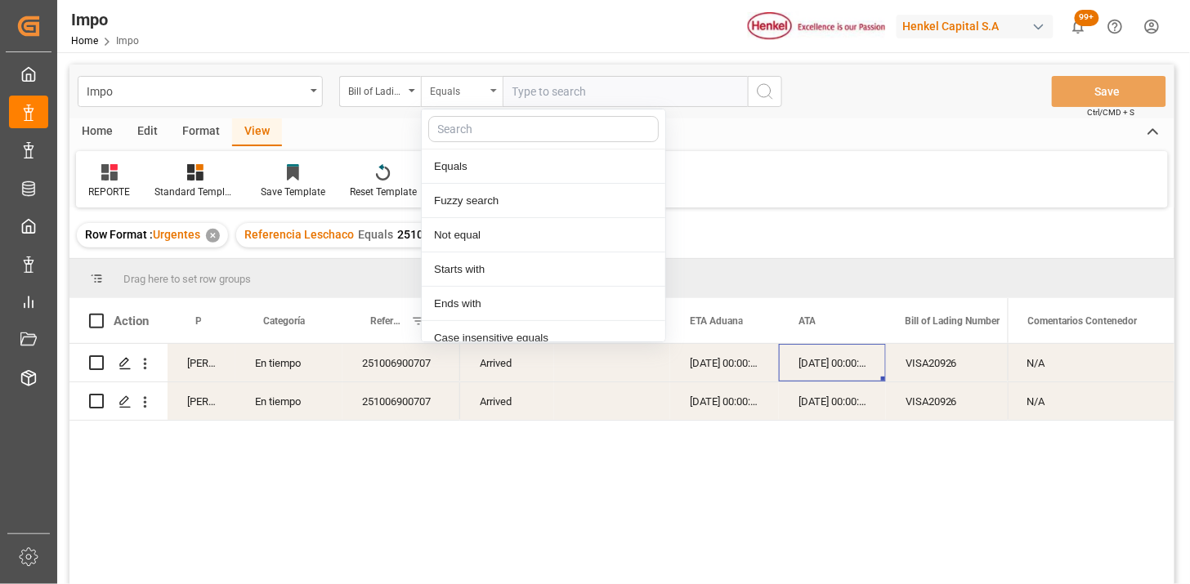
scroll to position [82, 0]
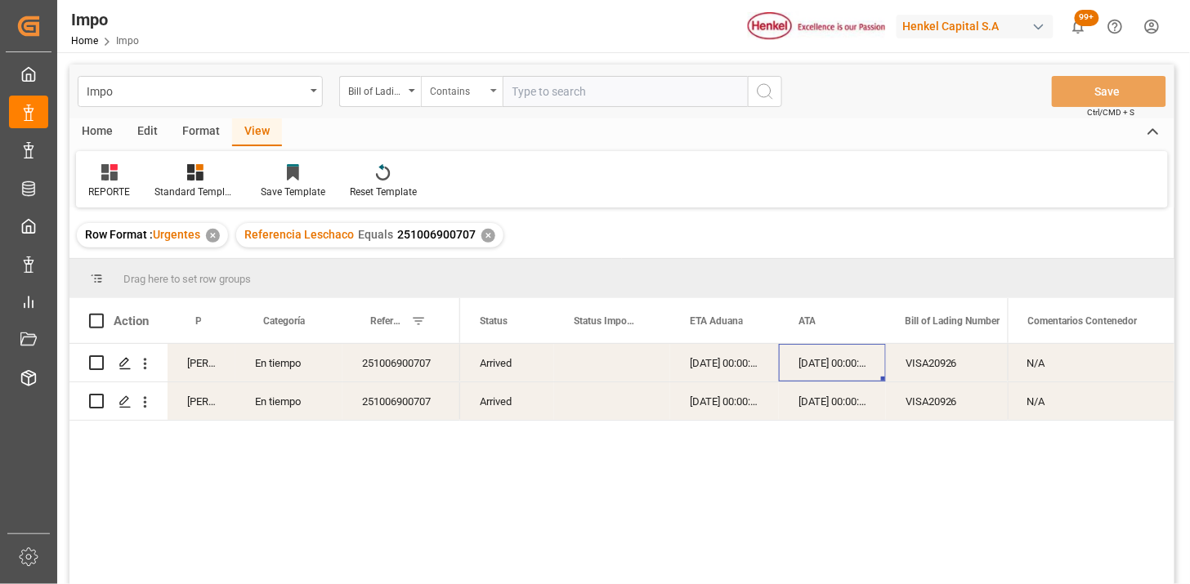
paste input "DUBA44656 MILA68229 MILA68090 SXBS00276408"
type input "DUBA44656,MILA68229,MILA68090,SXBS00276408"
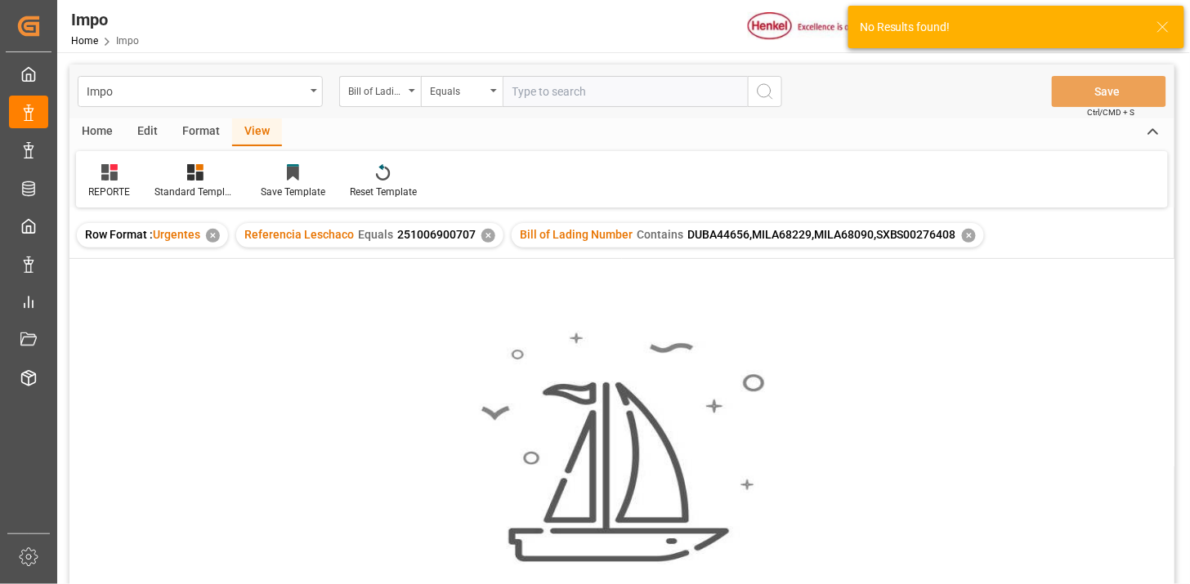
click at [489, 239] on div "✕" at bounding box center [488, 236] width 14 height 14
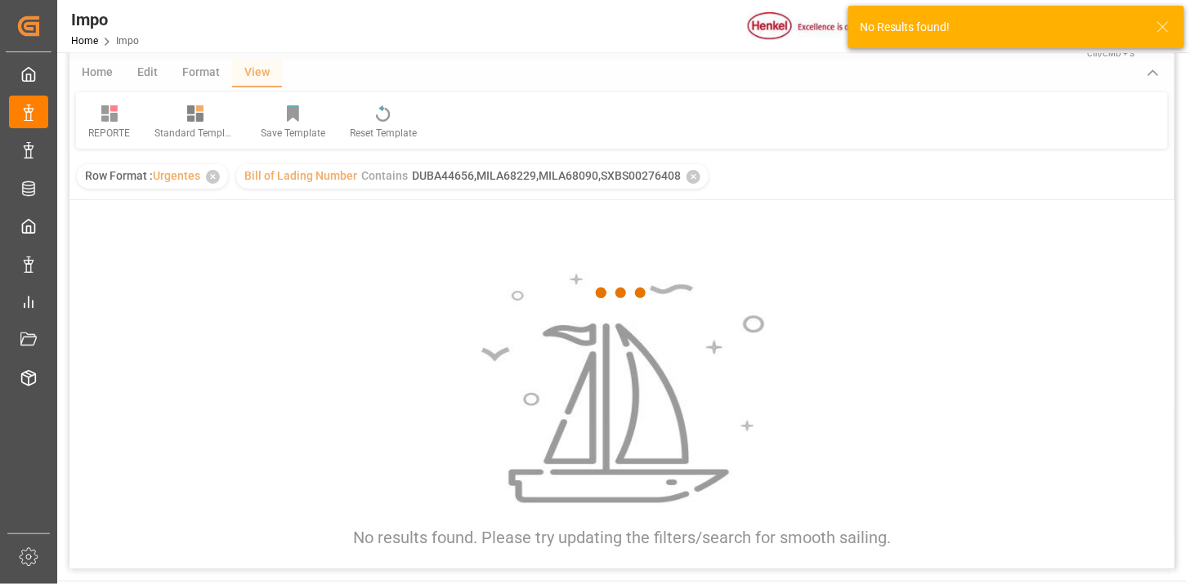
scroll to position [91, 0]
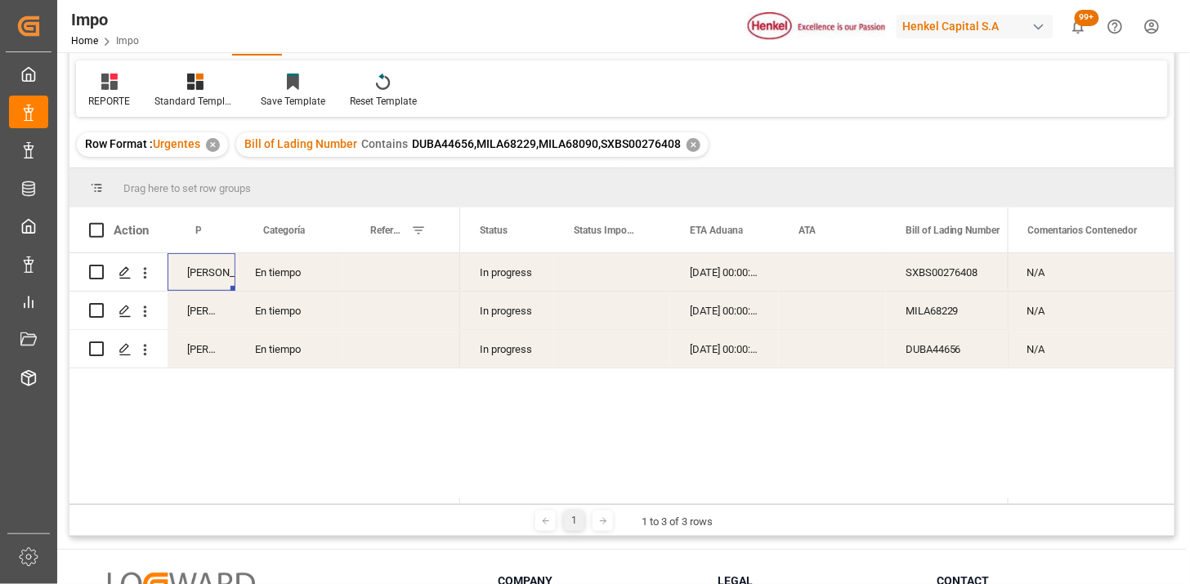
click at [208, 275] on div "[PERSON_NAME]" at bounding box center [202, 272] width 68 height 38
click at [197, 354] on div "[PERSON_NAME]" at bounding box center [202, 349] width 68 height 38
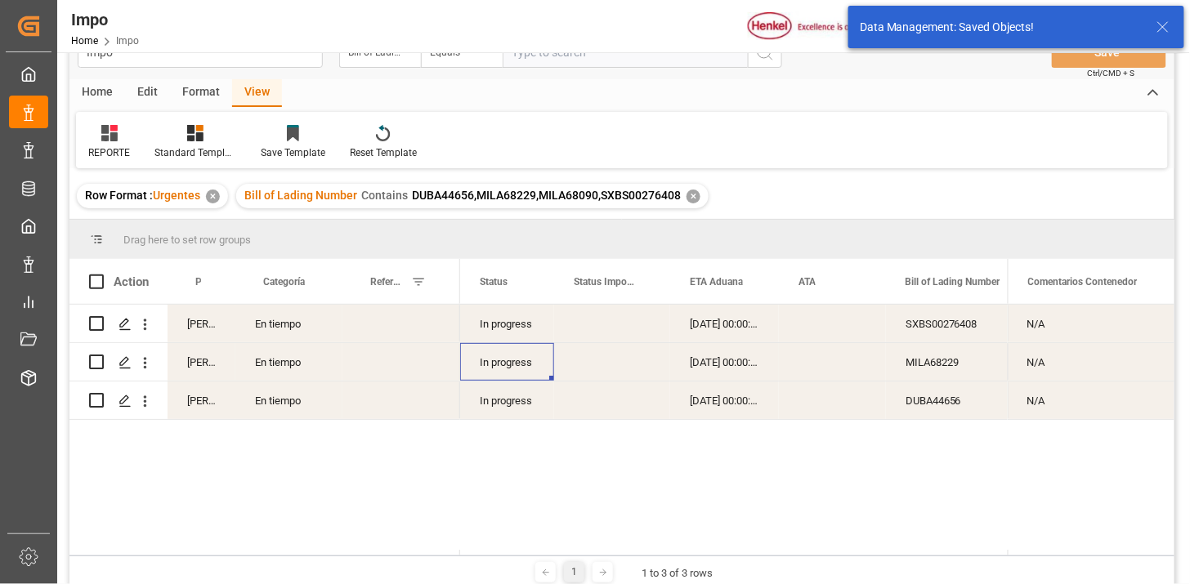
scroll to position [0, 0]
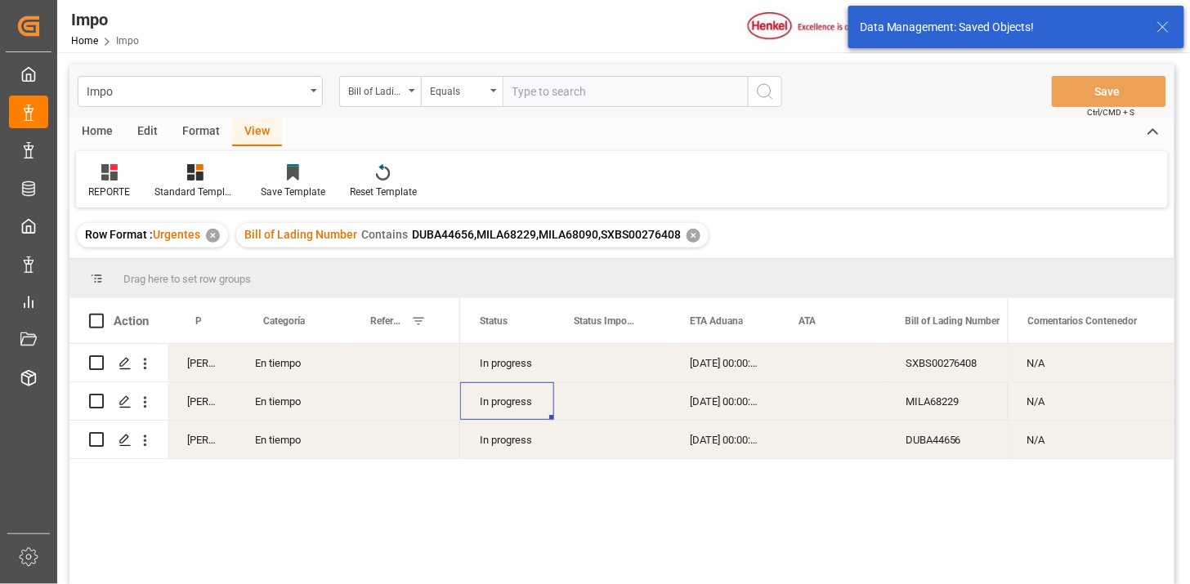
click at [545, 100] on input "text" at bounding box center [625, 91] width 245 height 31
click at [558, 96] on input "text" at bounding box center [625, 91] width 245 height 31
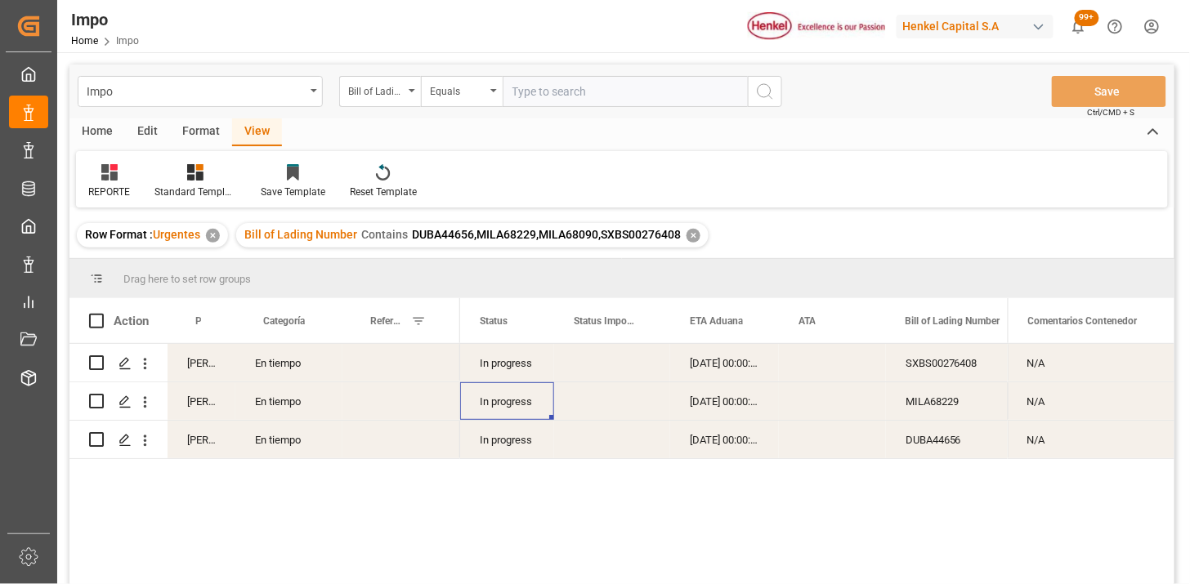
paste input "MILA68090"
type input "MILA68090"
click at [459, 104] on div "Equals" at bounding box center [462, 91] width 82 height 31
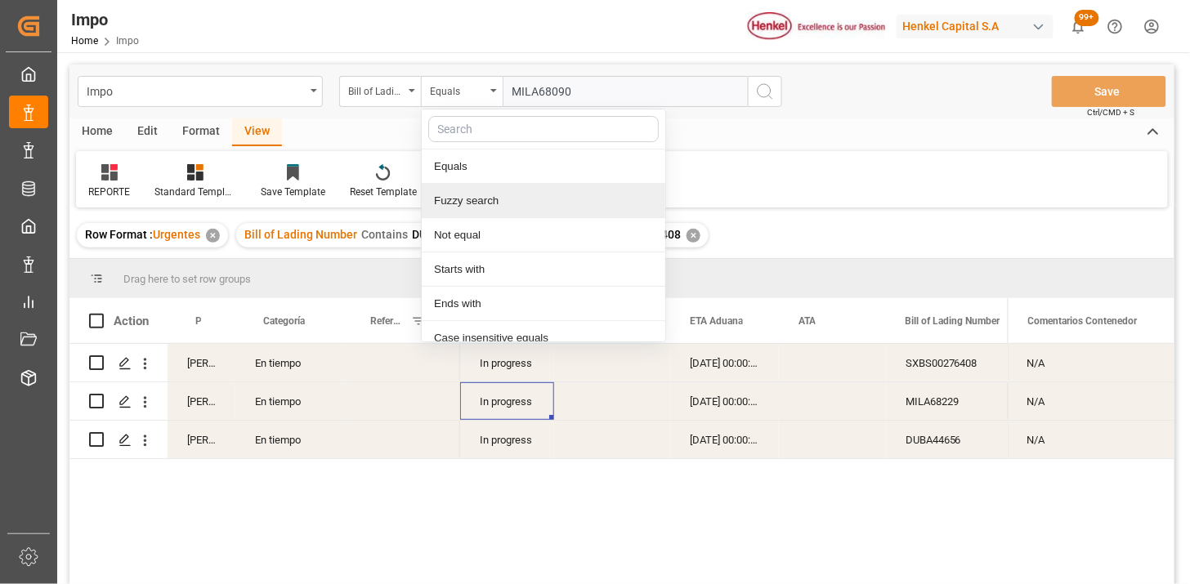
click at [499, 198] on div "Fuzzy search" at bounding box center [544, 201] width 244 height 34
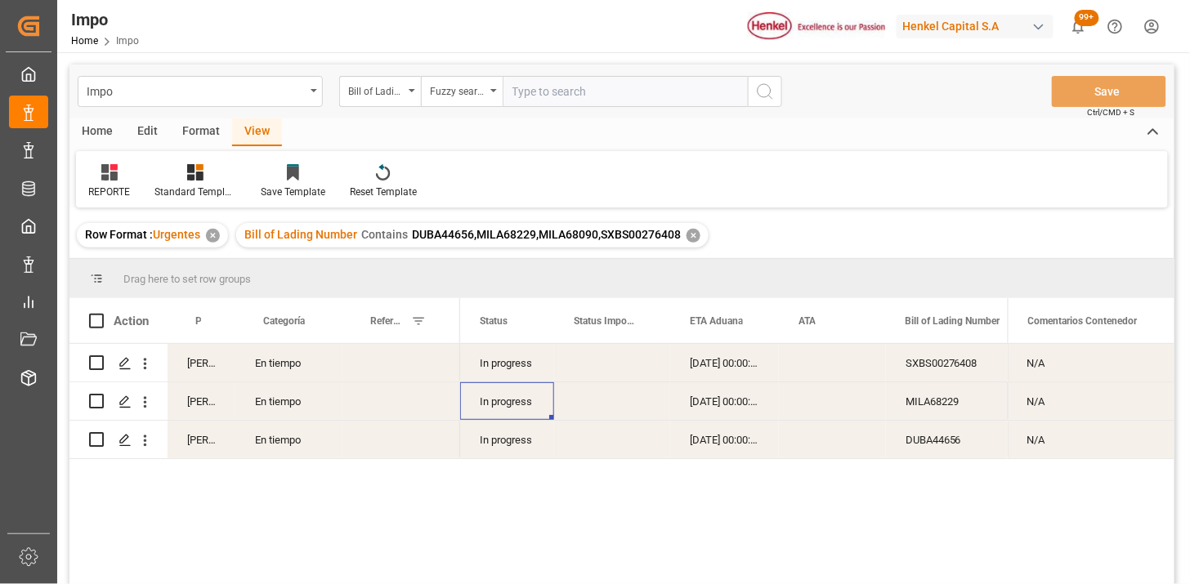
paste input "MILA68090"
type input "MILA68090"
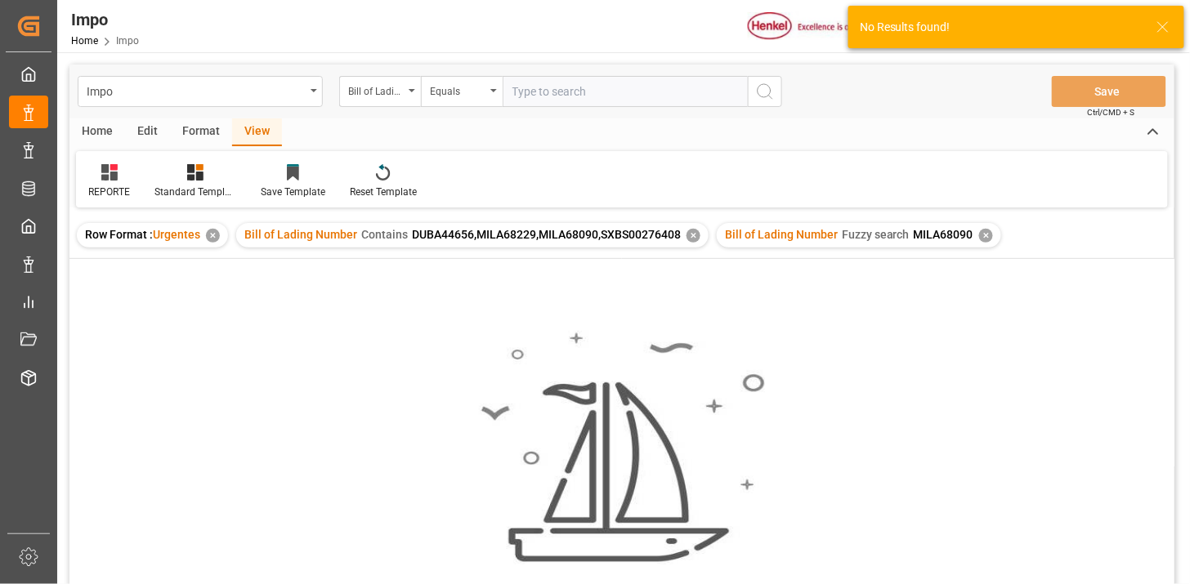
click at [691, 237] on div "✕" at bounding box center [694, 236] width 14 height 14
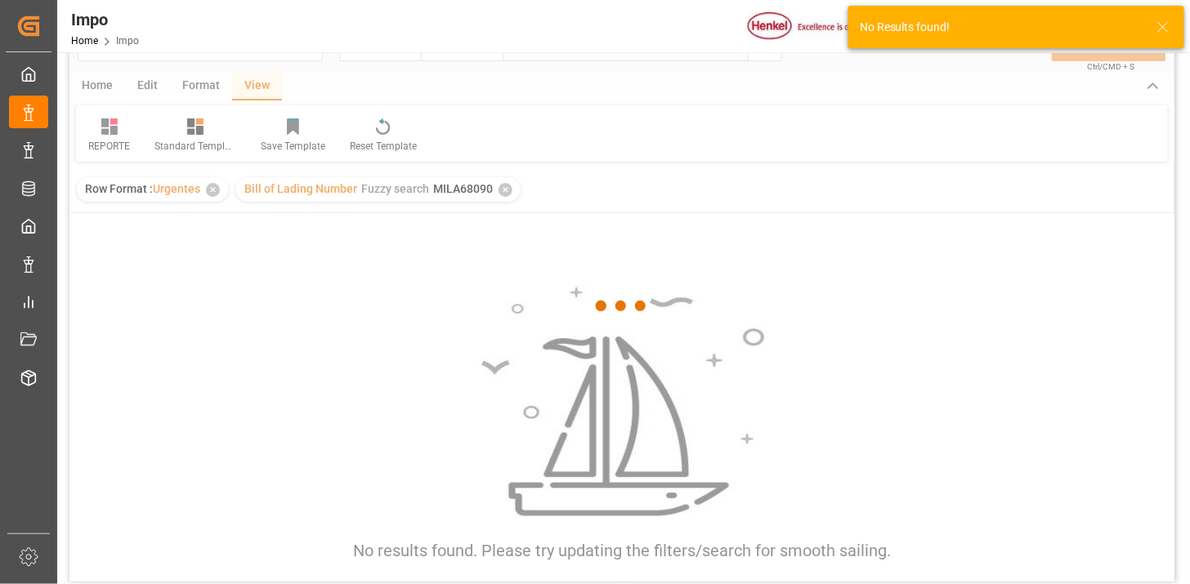
scroll to position [91, 0]
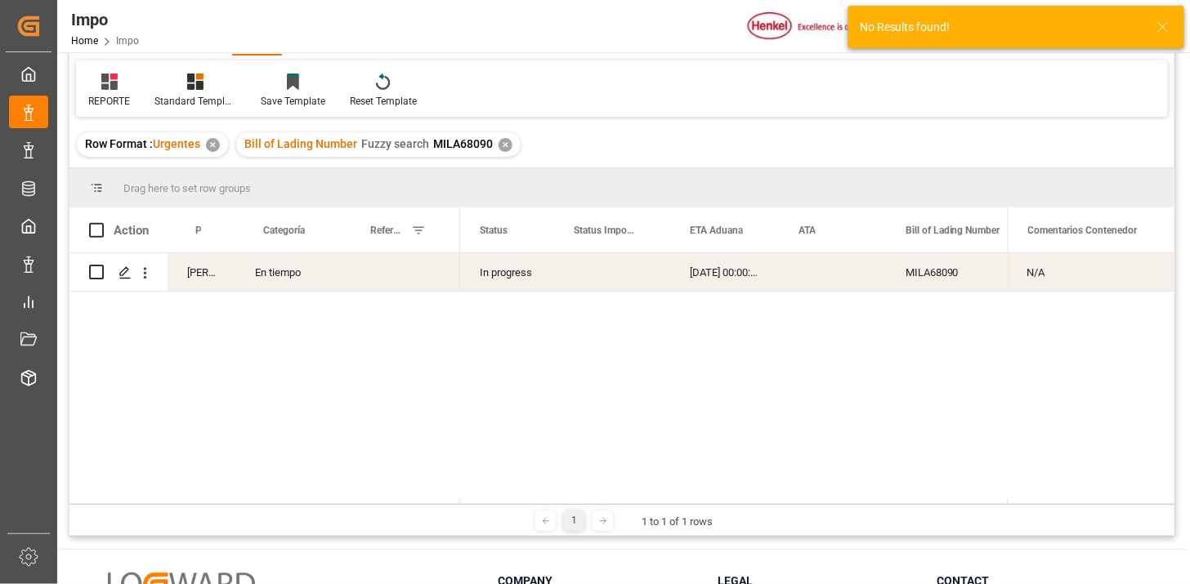
click at [189, 275] on div "[PERSON_NAME]" at bounding box center [202, 272] width 68 height 38
click at [210, 289] on button "[PERSON_NAME]" at bounding box center [202, 281] width 42 height 31
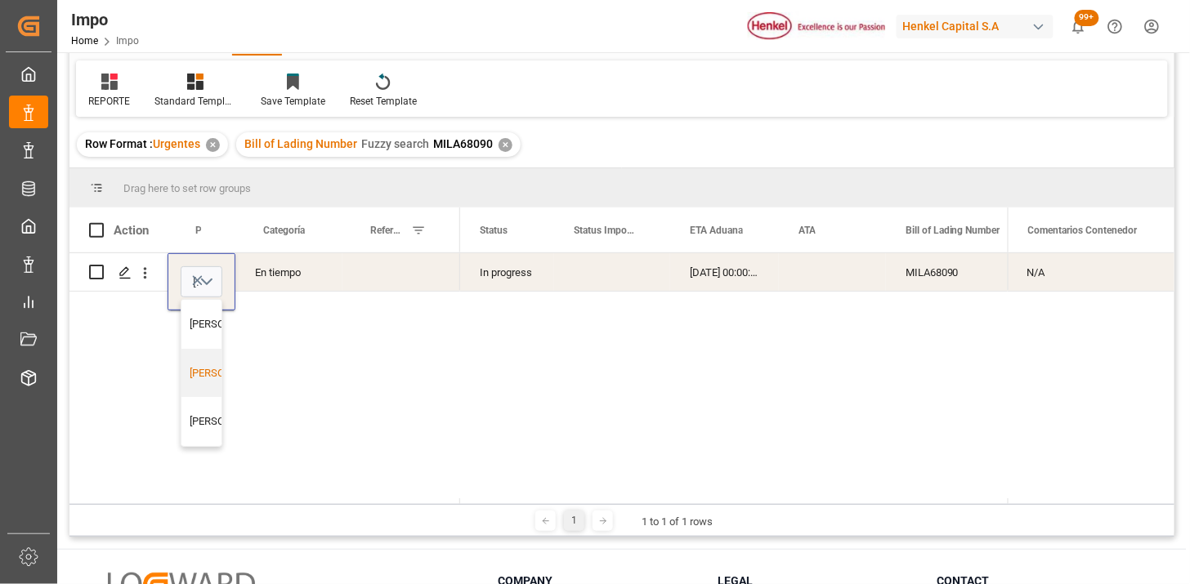
click at [204, 382] on div "[PERSON_NAME]" at bounding box center [229, 373] width 78 height 16
click at [728, 279] on div "[DATE] 00:00:00" at bounding box center [724, 272] width 109 height 38
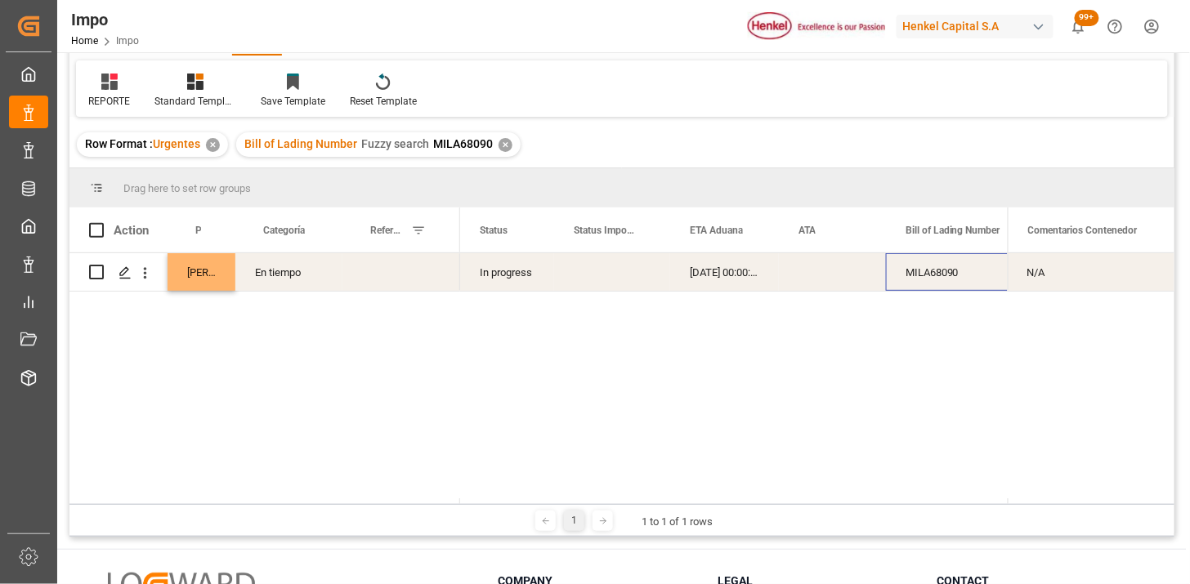
click at [951, 287] on div "MILA68090" at bounding box center [967, 272] width 163 height 38
click at [951, 275] on input "MILA68090" at bounding box center [967, 281] width 137 height 31
drag, startPoint x: 967, startPoint y: 276, endPoint x: 1012, endPoint y: 291, distance: 47.3
click at [968, 276] on input "MILA68090" at bounding box center [967, 281] width 137 height 31
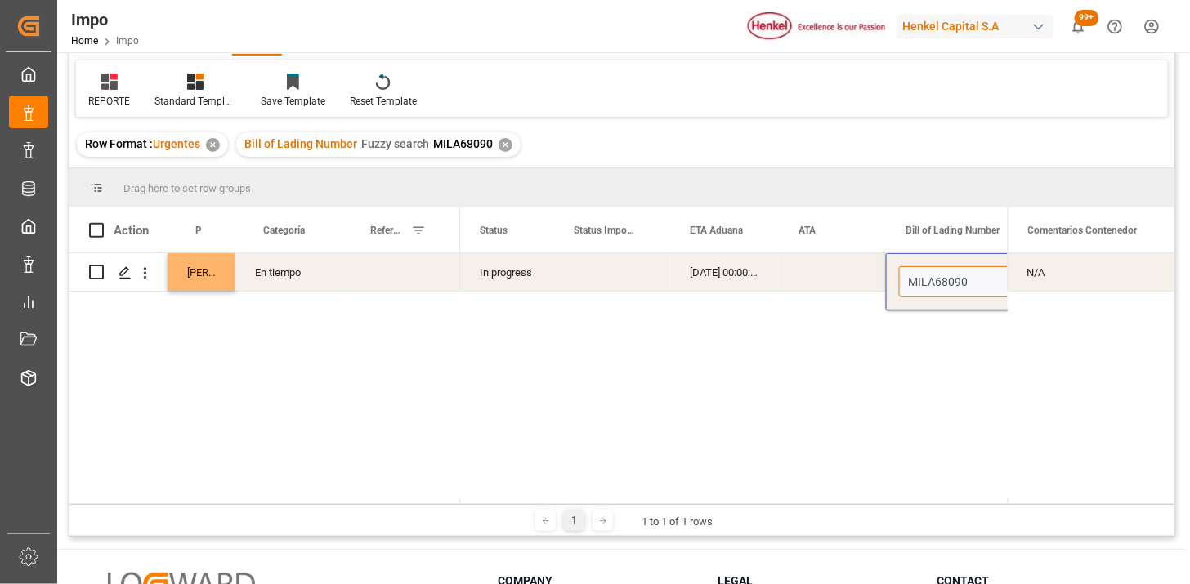
type input "MILA68090"
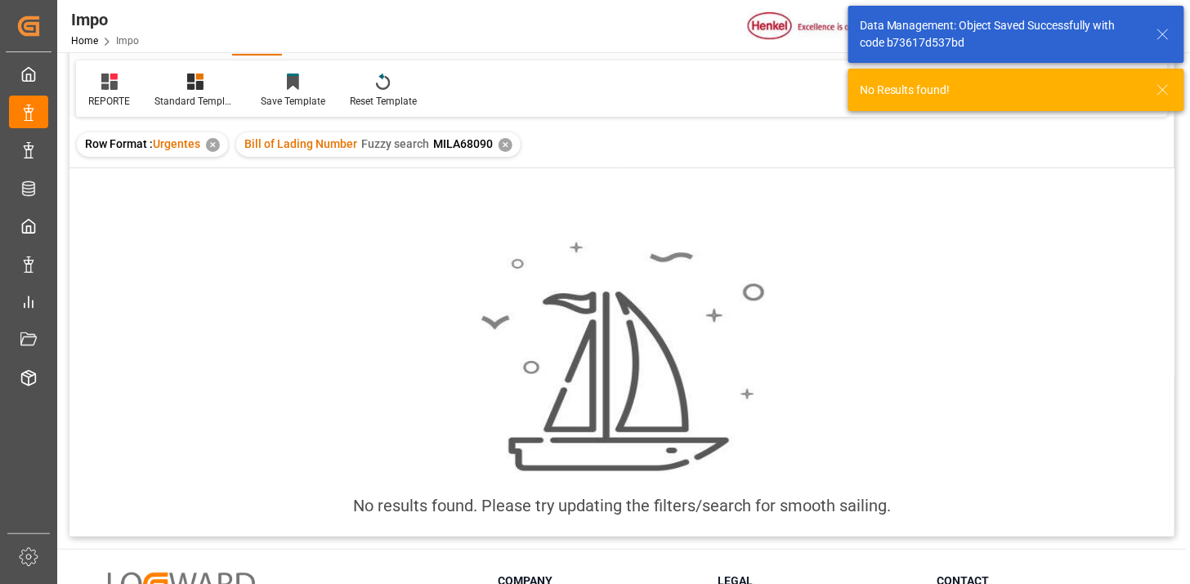
click at [505, 144] on div "✕" at bounding box center [506, 145] width 14 height 14
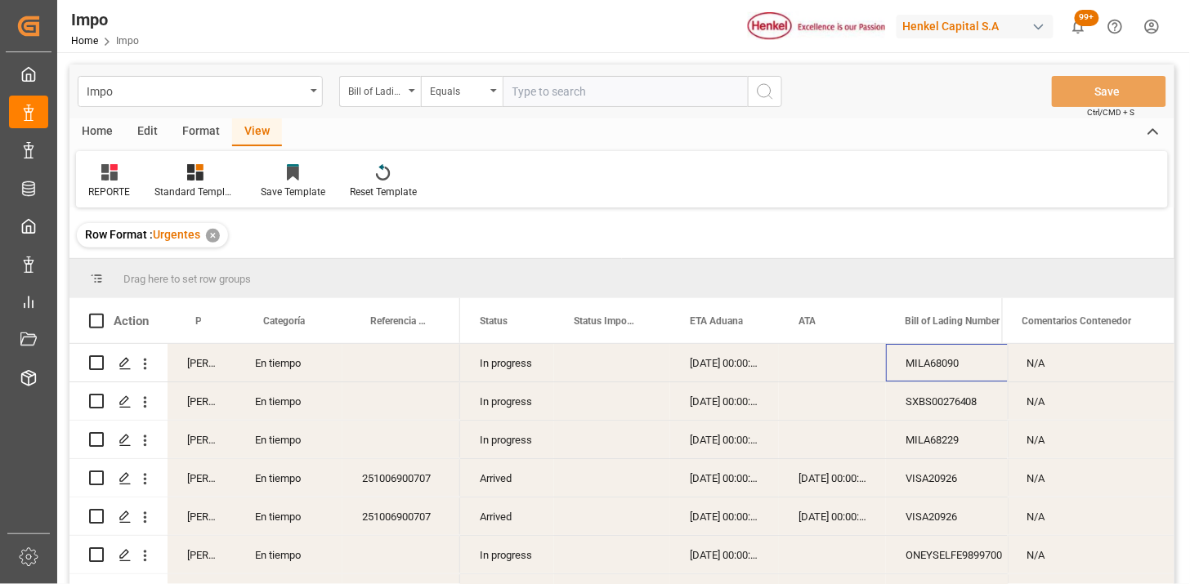
click at [552, 93] on input "text" at bounding box center [625, 91] width 245 height 31
paste input "HAMB98223"
type input "HAMB98223"
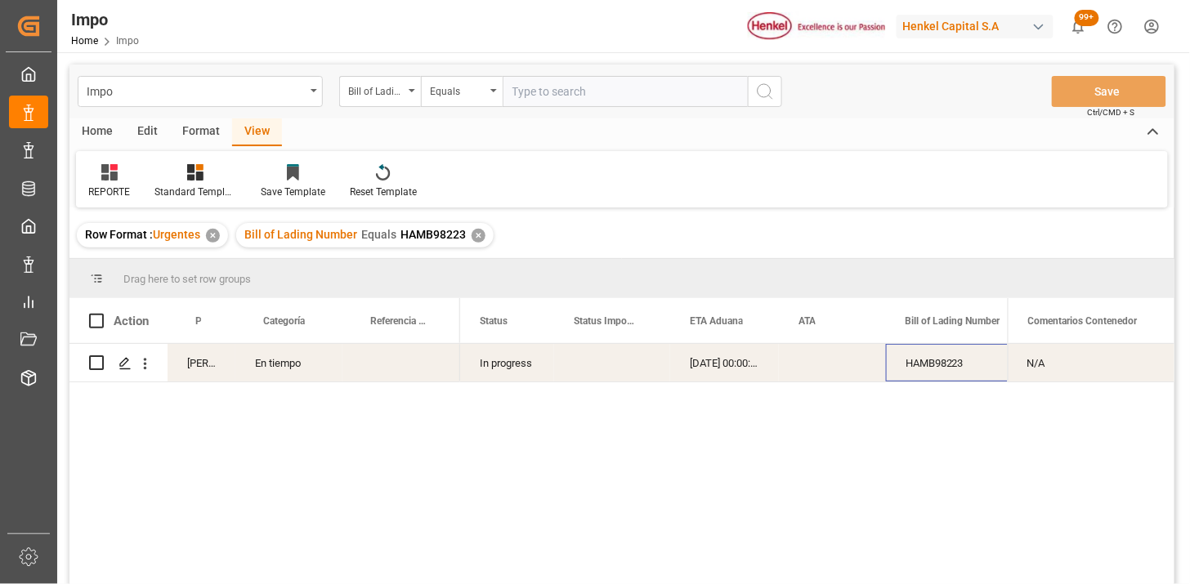
click at [475, 233] on div "✕" at bounding box center [479, 236] width 14 height 14
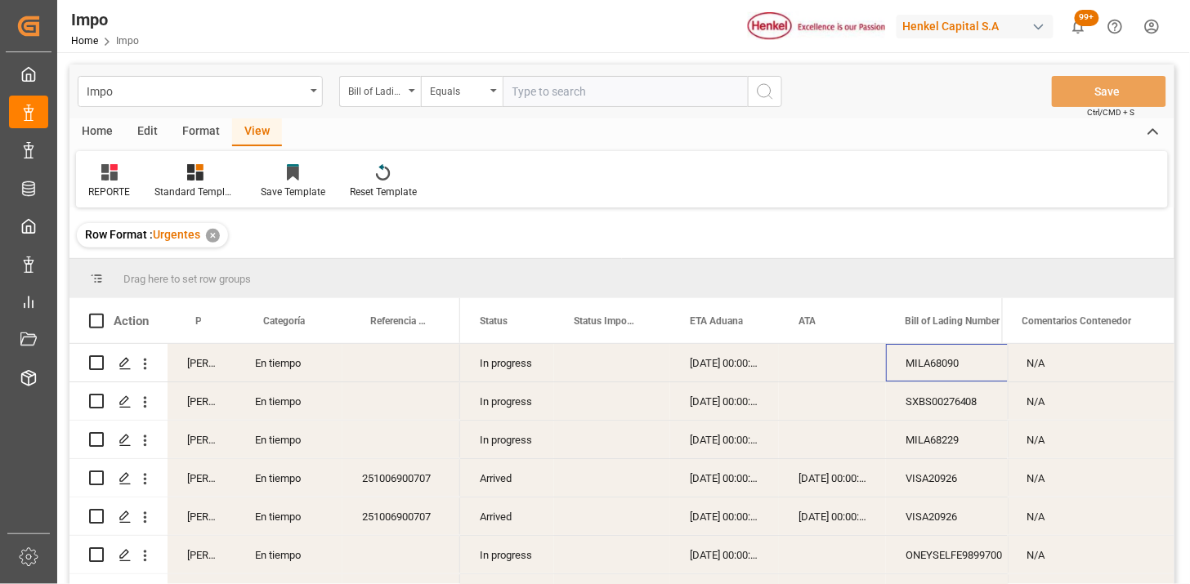
click at [109, 174] on icon at bounding box center [109, 172] width 16 height 16
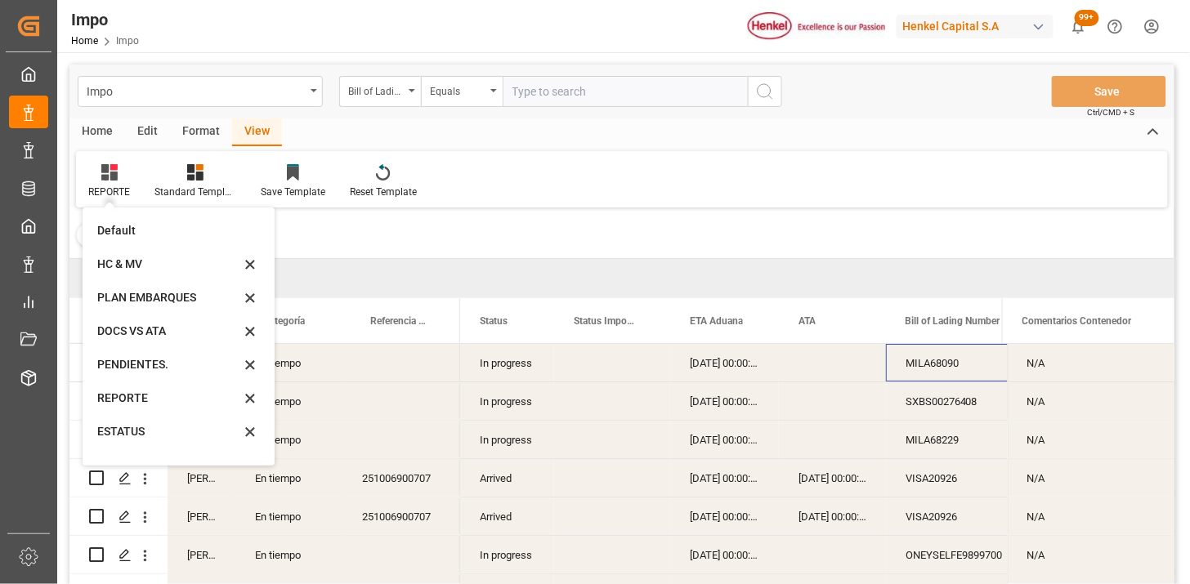
click at [109, 174] on icon at bounding box center [109, 172] width 16 height 16
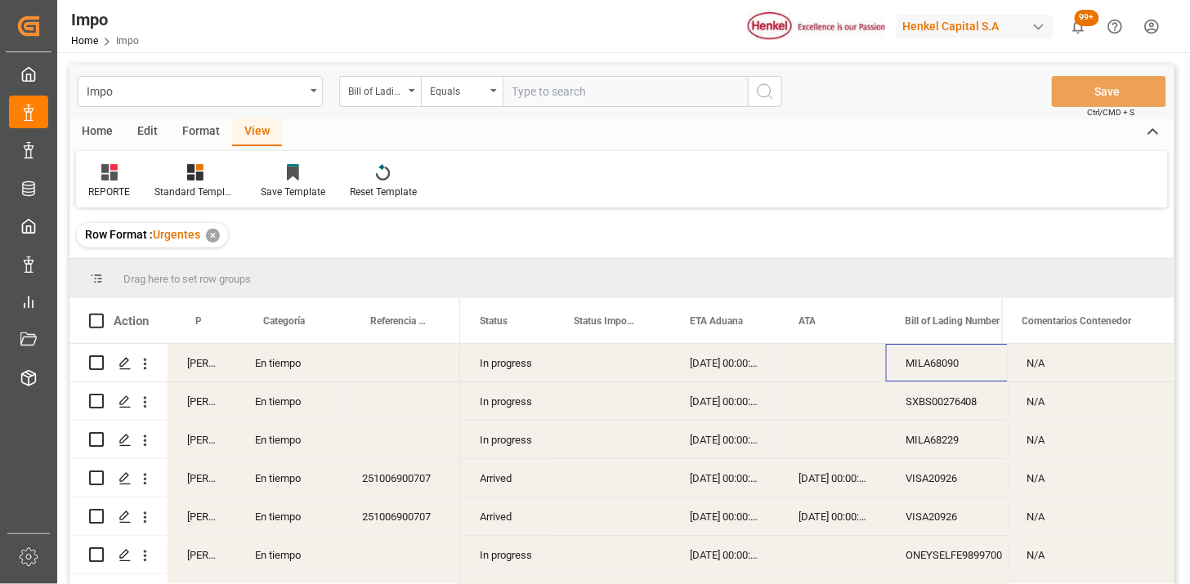
click at [192, 362] on div "[PERSON_NAME]" at bounding box center [202, 363] width 68 height 38
click at [208, 328] on span at bounding box center [208, 321] width 15 height 15
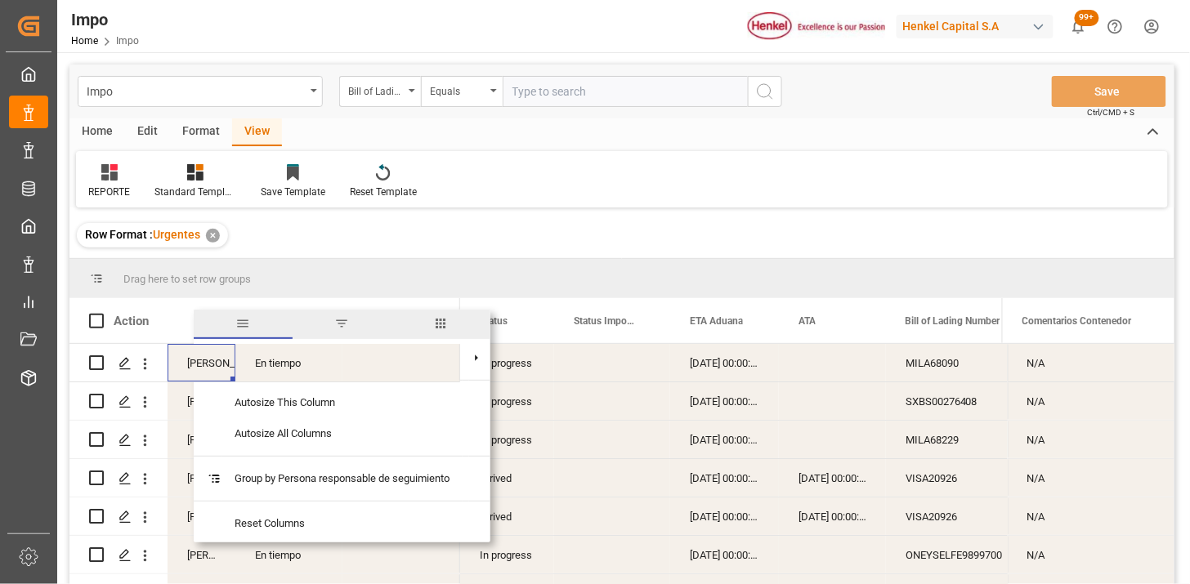
click at [340, 329] on span "filter" at bounding box center [341, 323] width 15 height 15
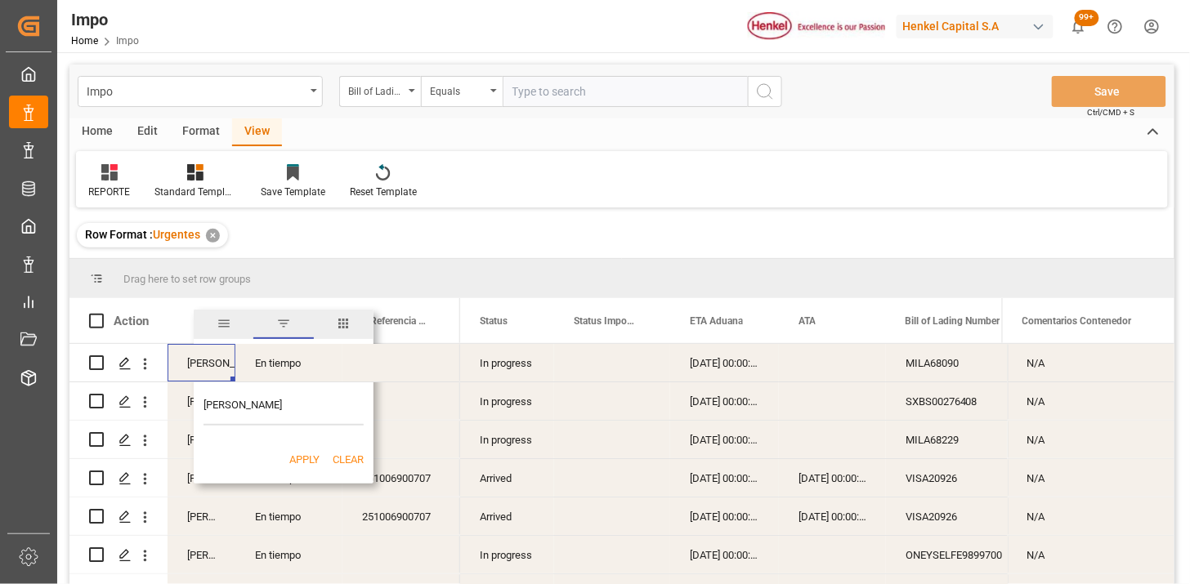
type input "[PERSON_NAME]"
drag, startPoint x: 300, startPoint y: 452, endPoint x: 340, endPoint y: 430, distance: 45.7
click at [300, 453] on button "Apply" at bounding box center [304, 460] width 30 height 16
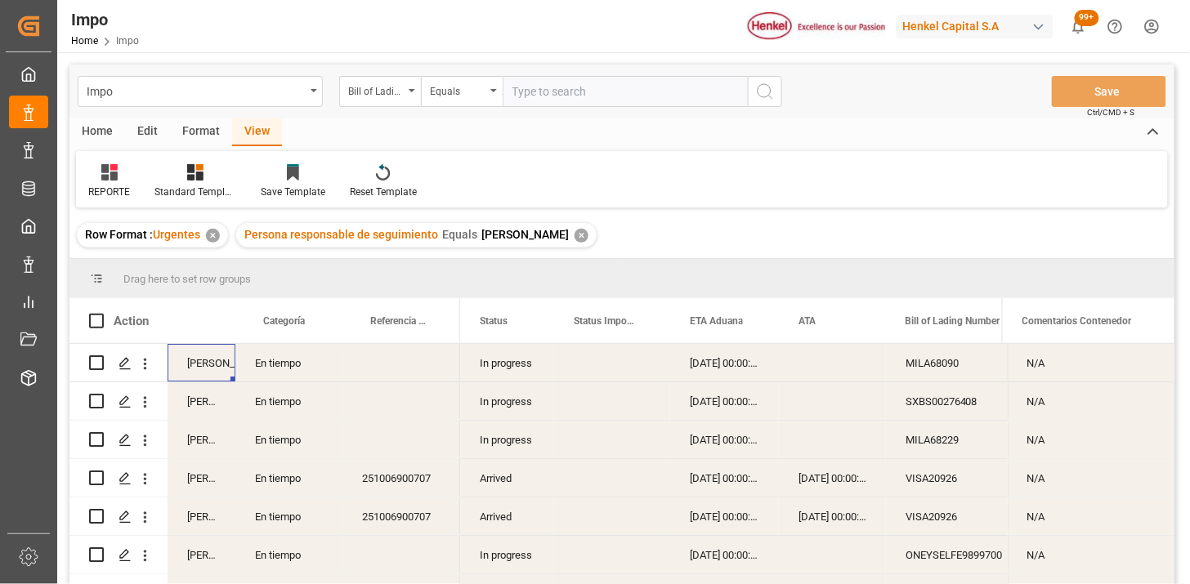
click at [504, 485] on div "Arrived" at bounding box center [507, 478] width 94 height 38
click at [526, 321] on span at bounding box center [527, 321] width 15 height 15
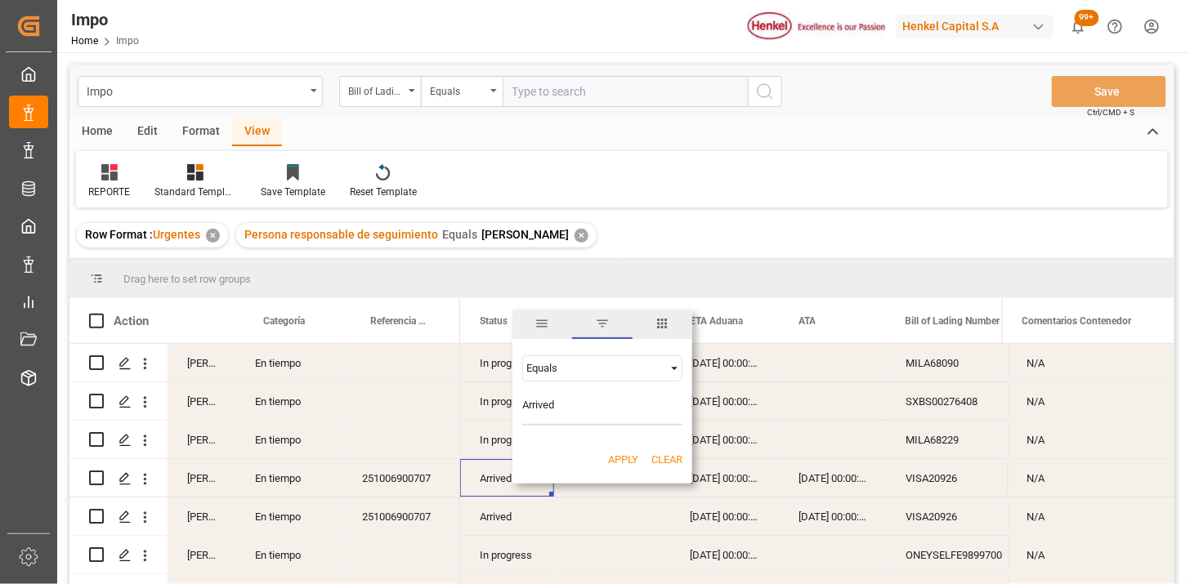
type input "Arrived"
click at [617, 464] on button "Apply" at bounding box center [623, 460] width 30 height 16
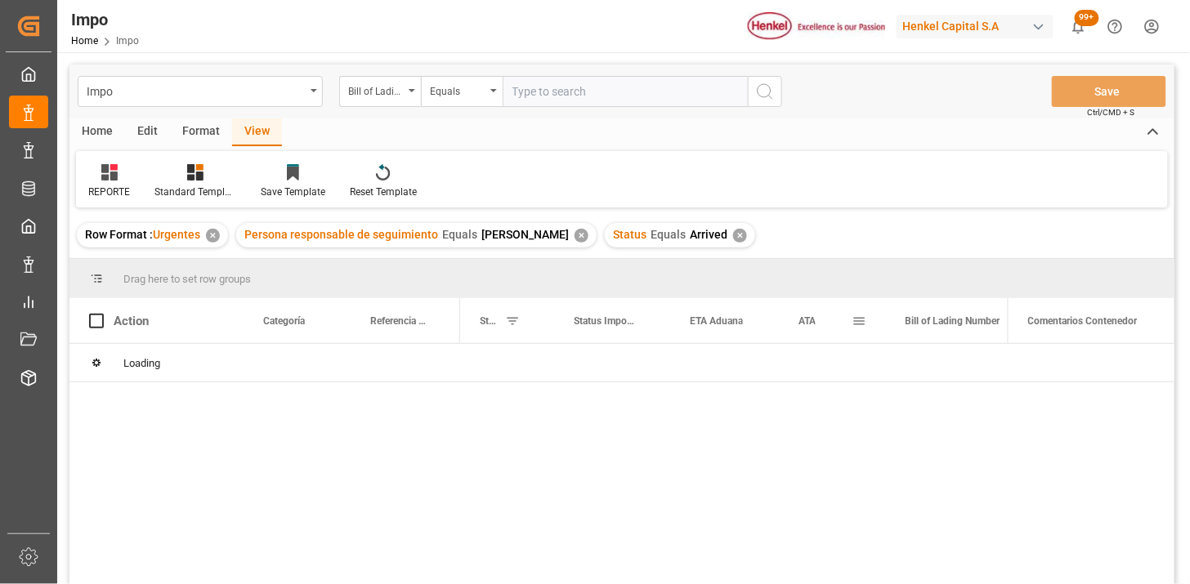
click at [805, 322] on span "ATA" at bounding box center [807, 321] width 17 height 11
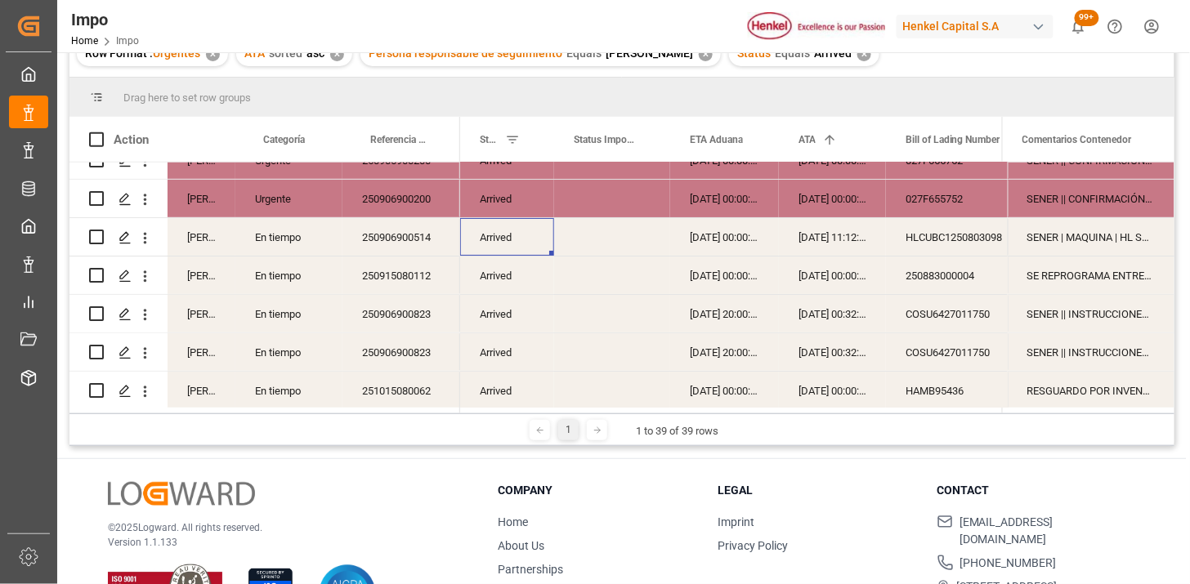
scroll to position [91, 0]
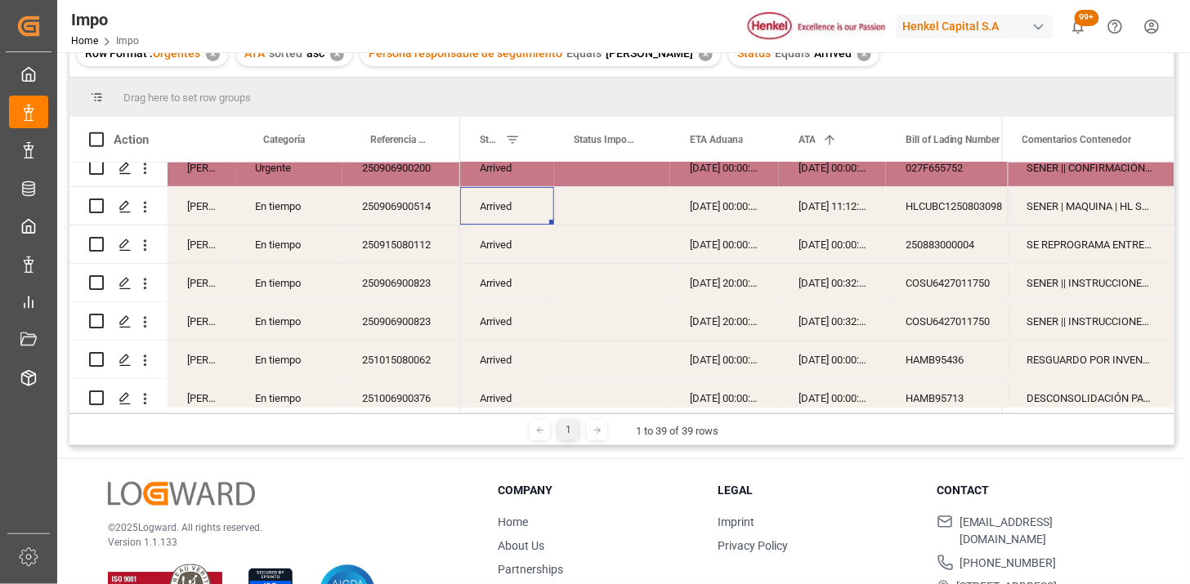
click at [399, 248] on div "250915080112" at bounding box center [402, 245] width 118 height 38
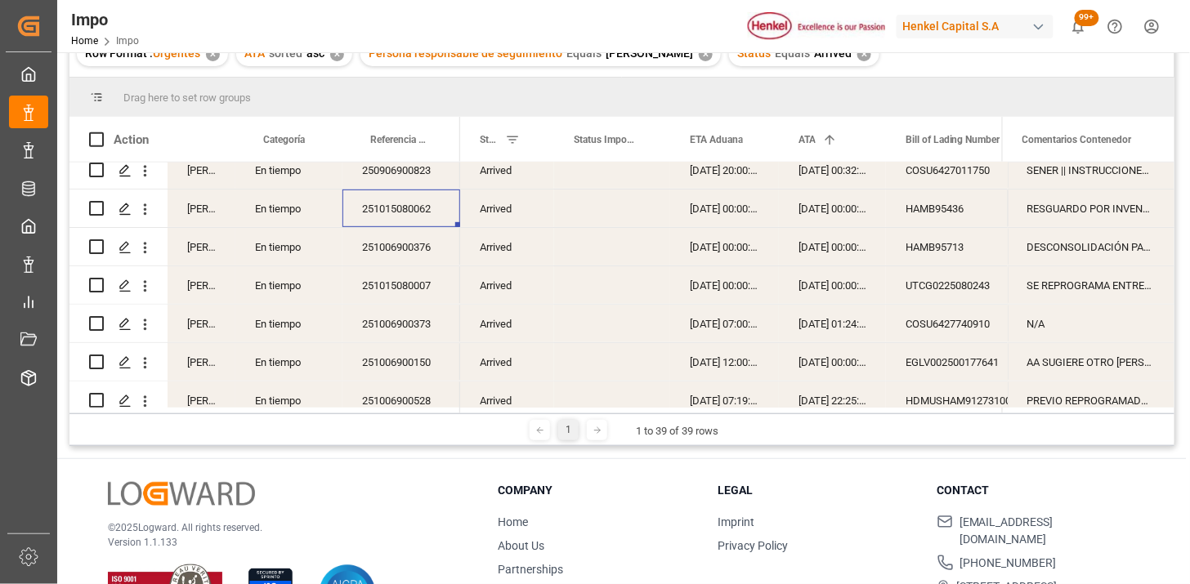
scroll to position [272, 0]
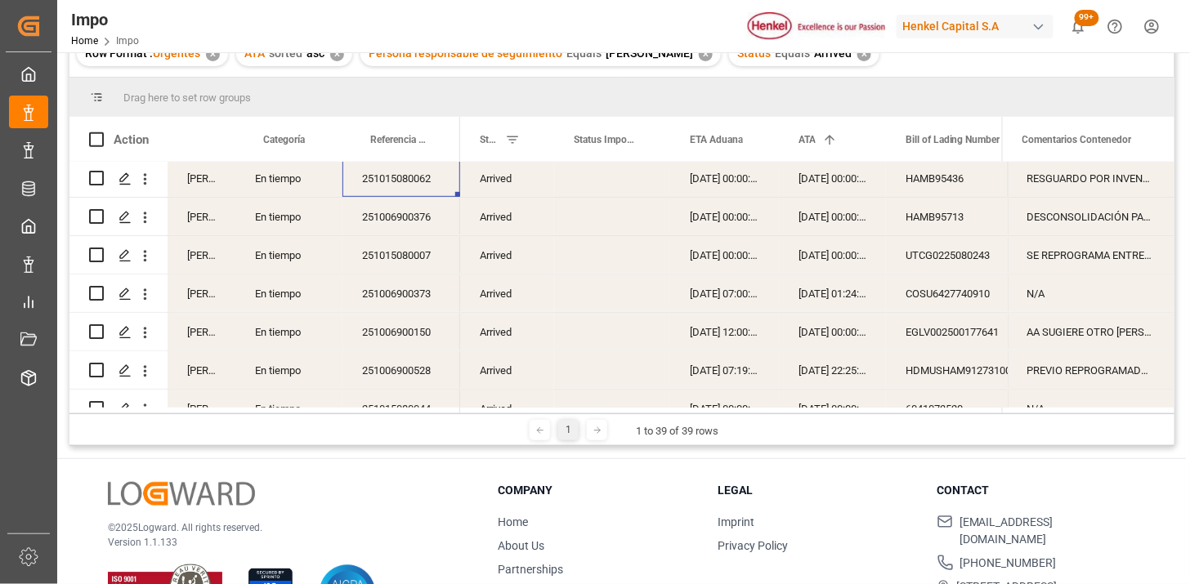
click at [396, 218] on div "251006900376" at bounding box center [402, 217] width 118 height 38
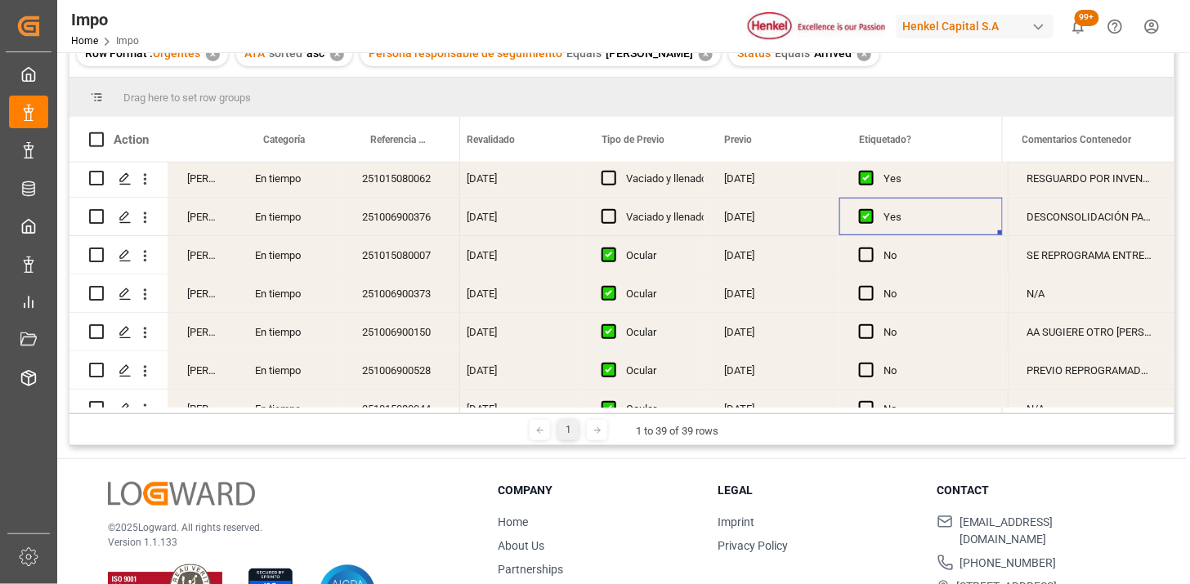
scroll to position [0, 1936]
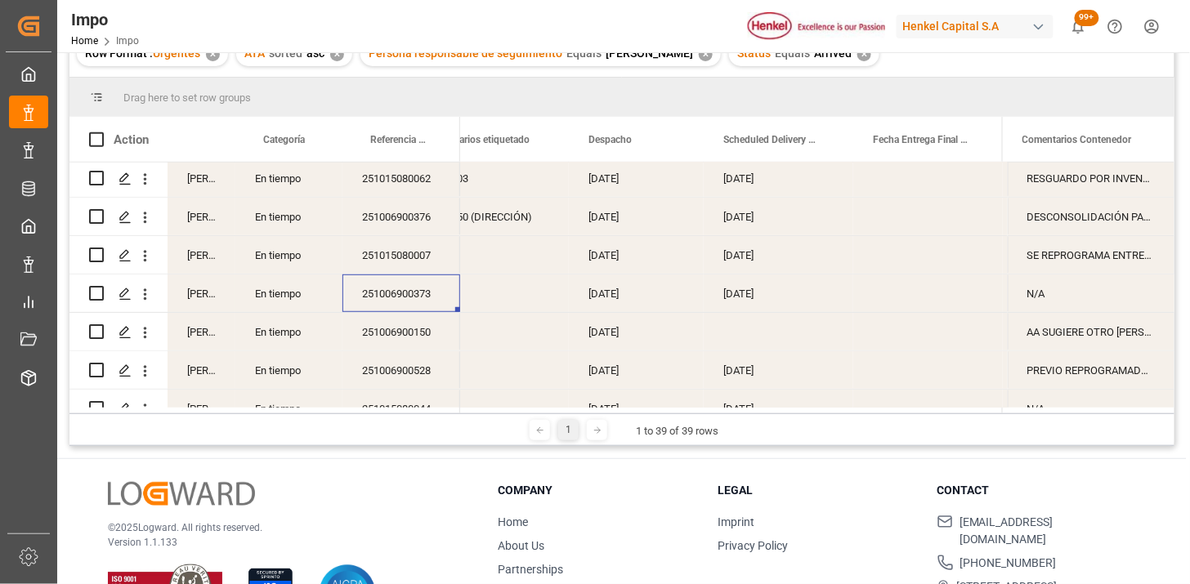
click at [148, 289] on icon "open menu" at bounding box center [145, 294] width 17 height 17
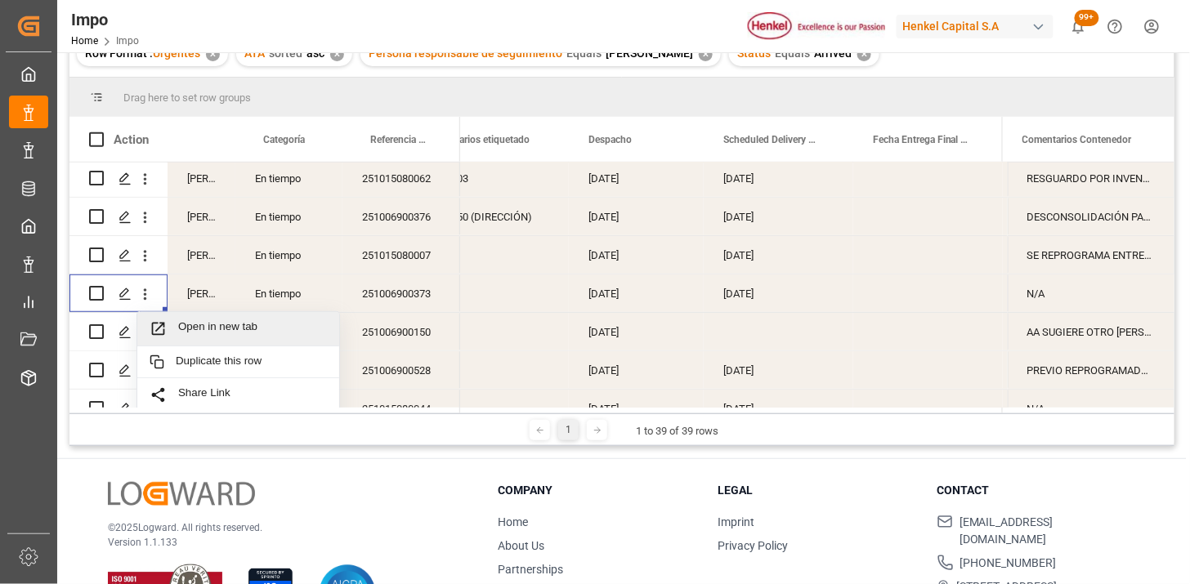
click at [216, 320] on span "Open in new tab" at bounding box center [252, 328] width 149 height 17
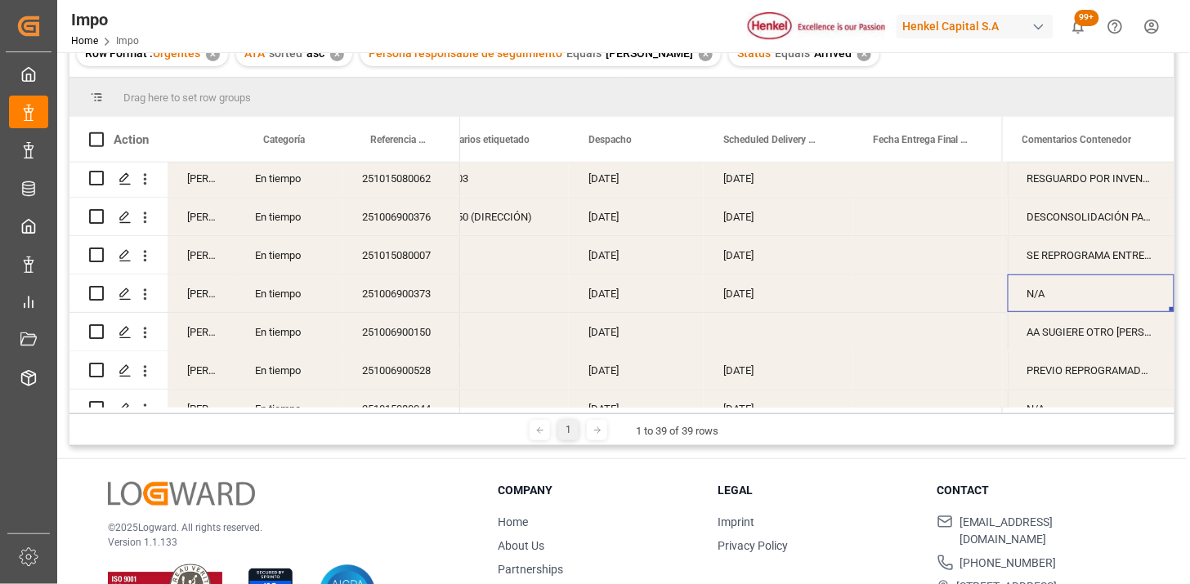
click at [1049, 290] on div "N/A" at bounding box center [1091, 294] width 167 height 38
type input "EVIDENCIA"
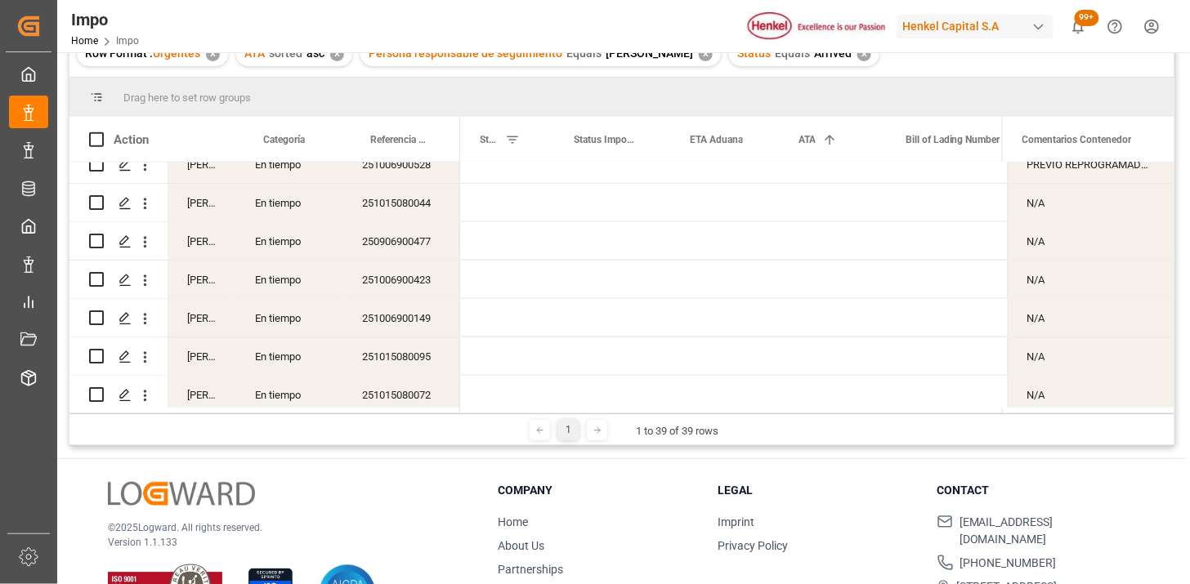
scroll to position [0, 0]
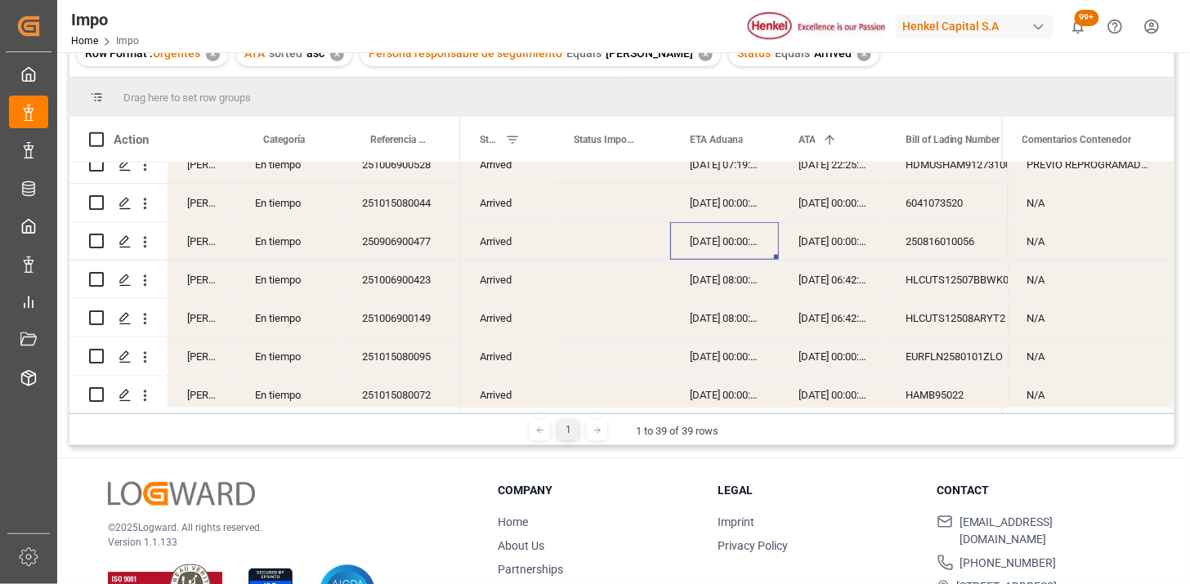
click at [715, 238] on div "[DATE] 00:00:00" at bounding box center [724, 241] width 109 height 38
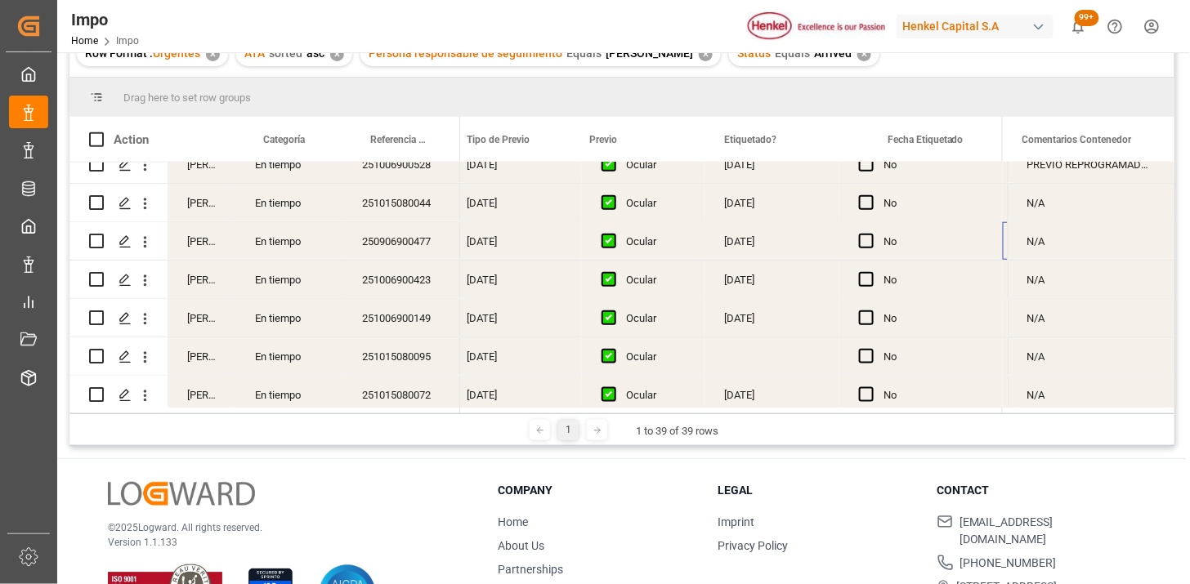
scroll to position [0, 1936]
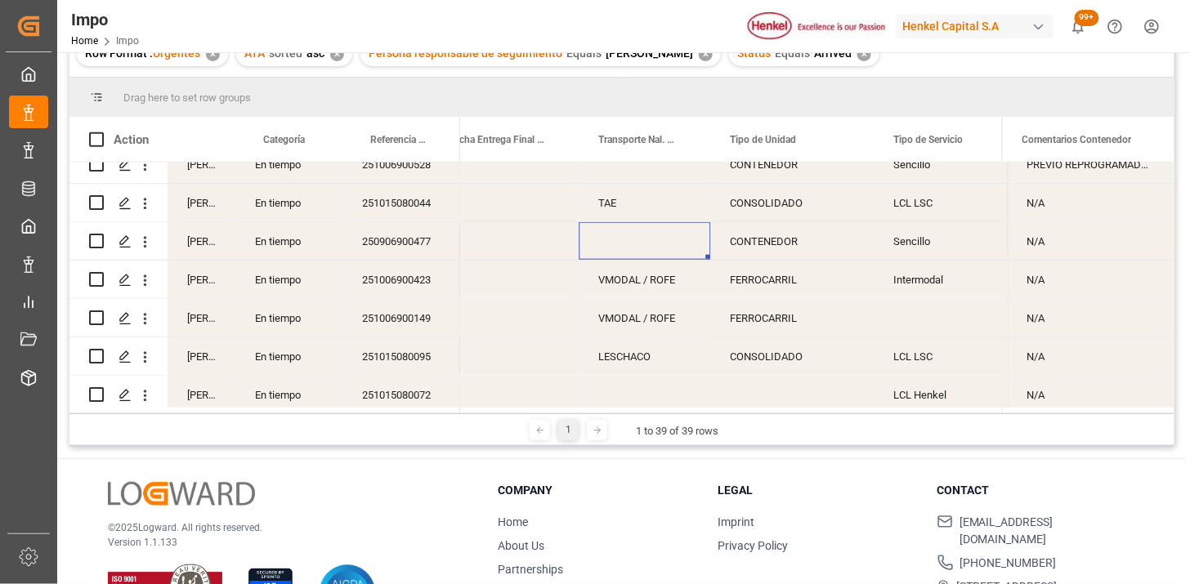
click at [618, 244] on div "Press SPACE to select this row." at bounding box center [646, 241] width 132 height 38
click at [618, 244] on input "Press SPACE to select this row." at bounding box center [645, 250] width 105 height 31
type input "TLH"
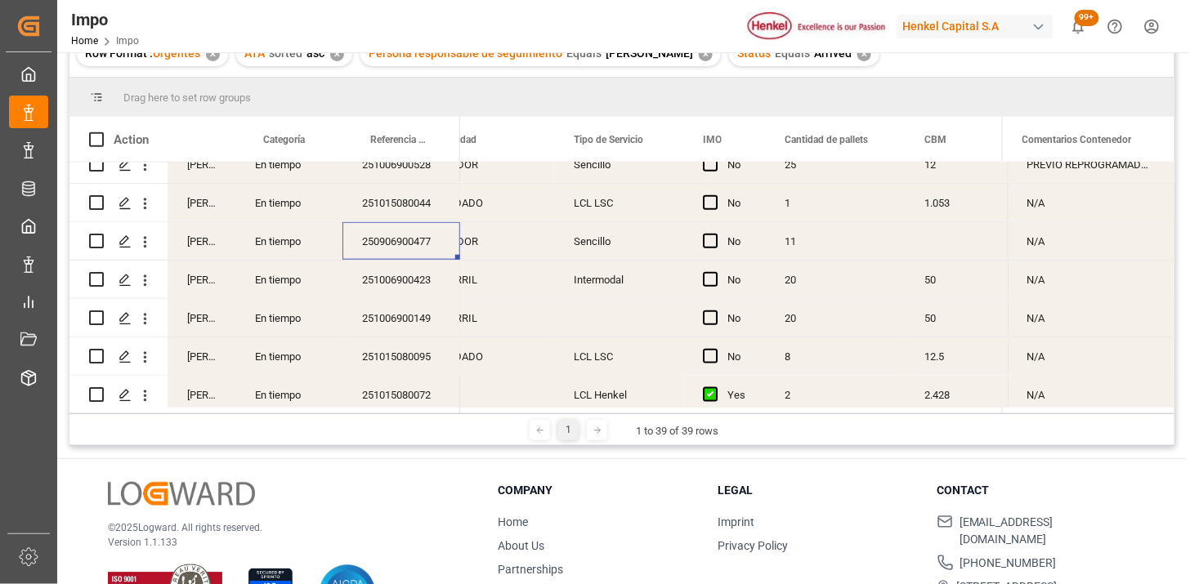
click at [618, 244] on div "Sencillo" at bounding box center [618, 241] width 129 height 38
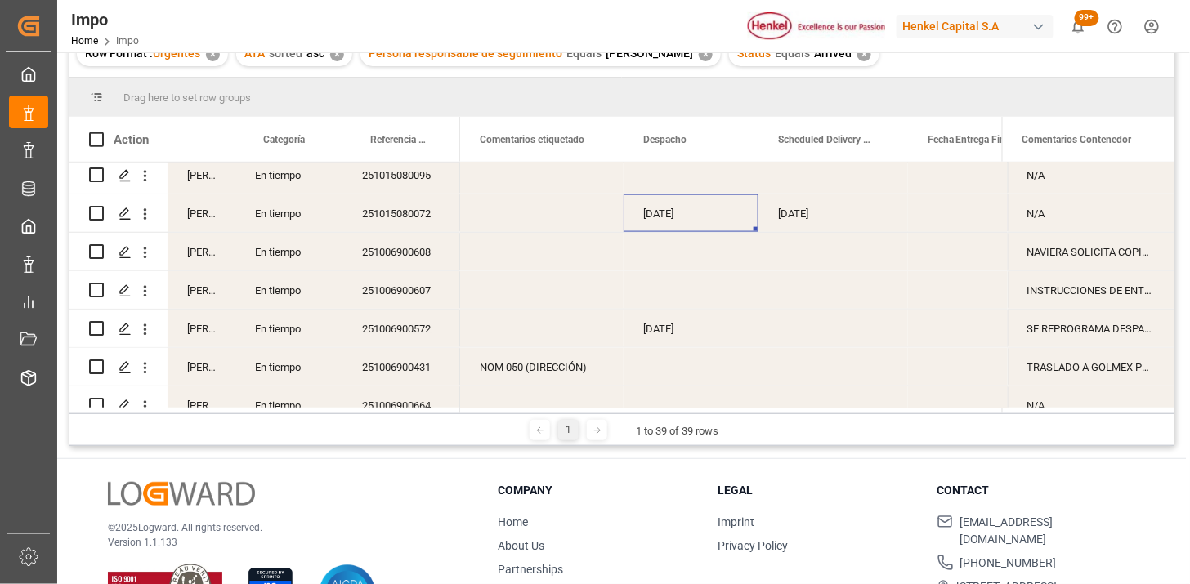
click at [696, 214] on div "[DATE]" at bounding box center [691, 214] width 135 height 38
click at [821, 226] on div "[DATE]" at bounding box center [834, 214] width 150 height 38
click at [695, 222] on div "[DATE]" at bounding box center [691, 214] width 135 height 38
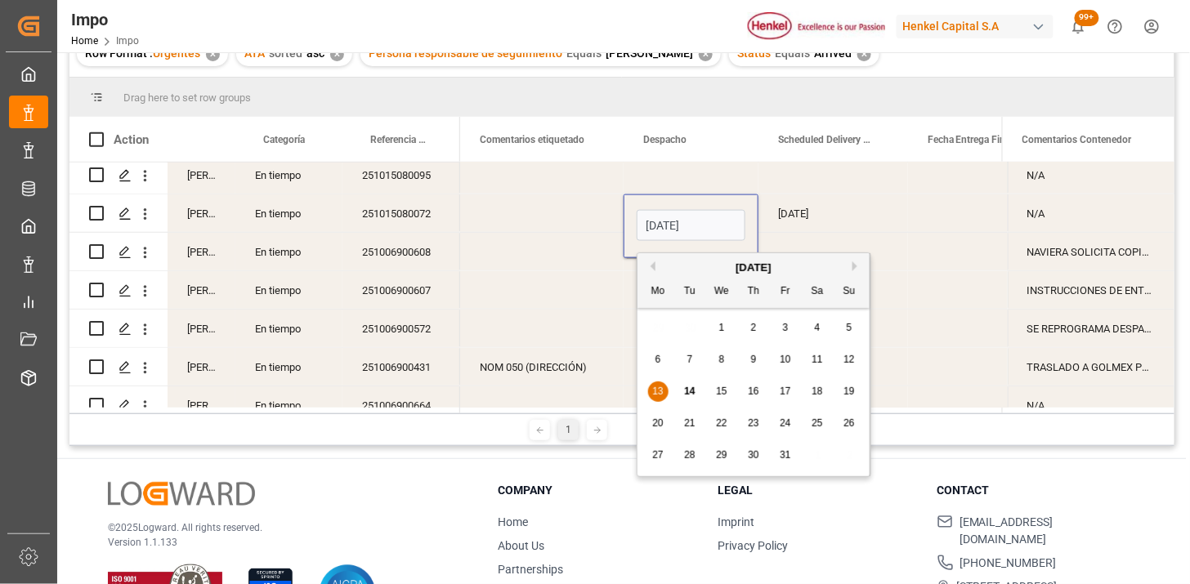
click at [695, 222] on input "[DATE]" at bounding box center [691, 225] width 109 height 31
type input "[DATE]"
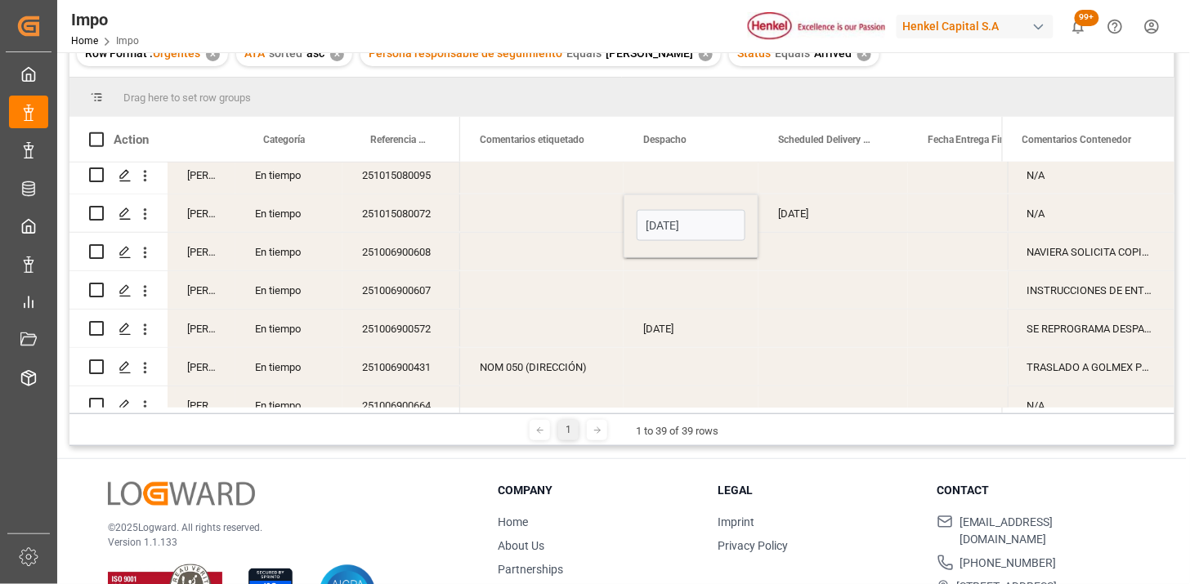
click at [790, 221] on div "[DATE]" at bounding box center [834, 214] width 150 height 38
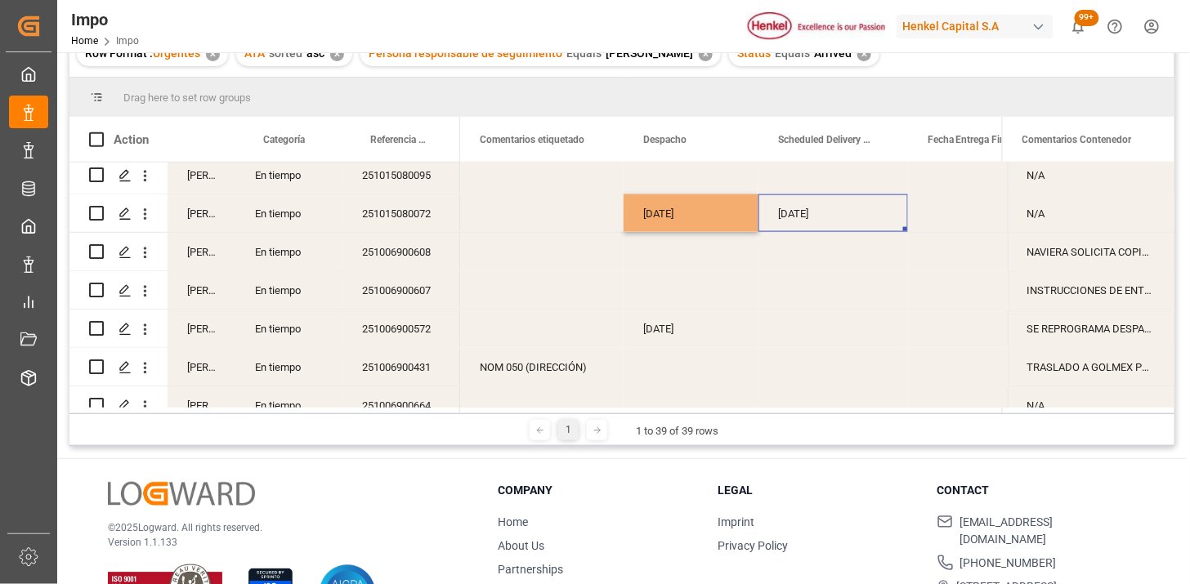
click at [790, 221] on div "[DATE]" at bounding box center [834, 214] width 150 height 38
click at [790, 221] on input "[DATE]" at bounding box center [833, 225] width 123 height 31
type input "[DATE]"
click at [970, 211] on div "Press SPACE to select this row." at bounding box center [983, 214] width 150 height 38
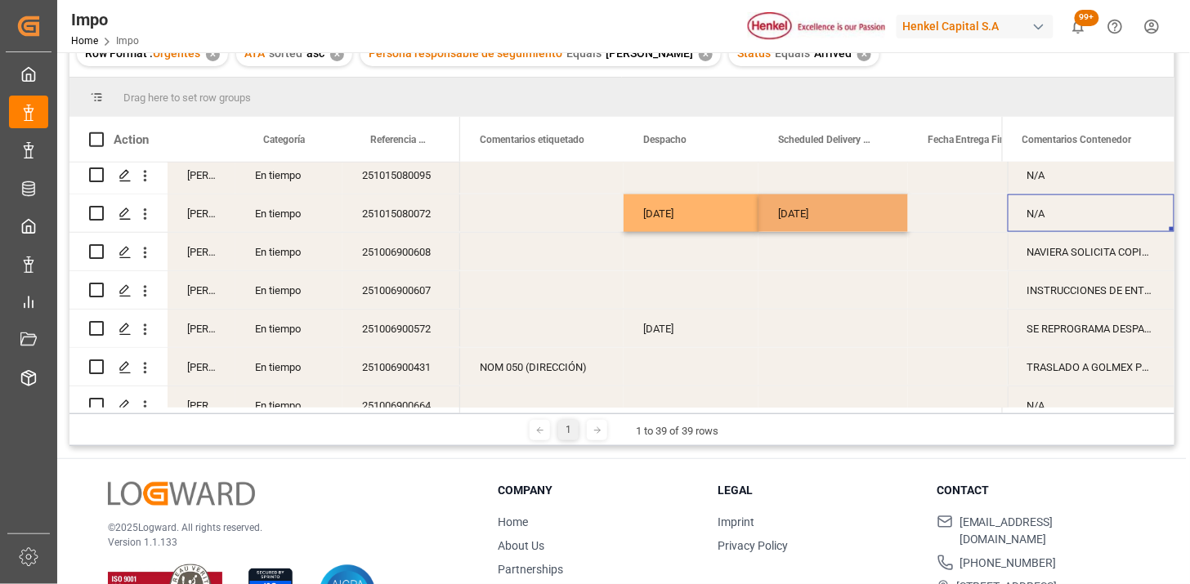
click at [1061, 216] on div "N/A" at bounding box center [1091, 214] width 167 height 38
type input "SE REPROGRAMA DESPACHO POR CARTA LIBERACIÓN (DHL REF 66)"
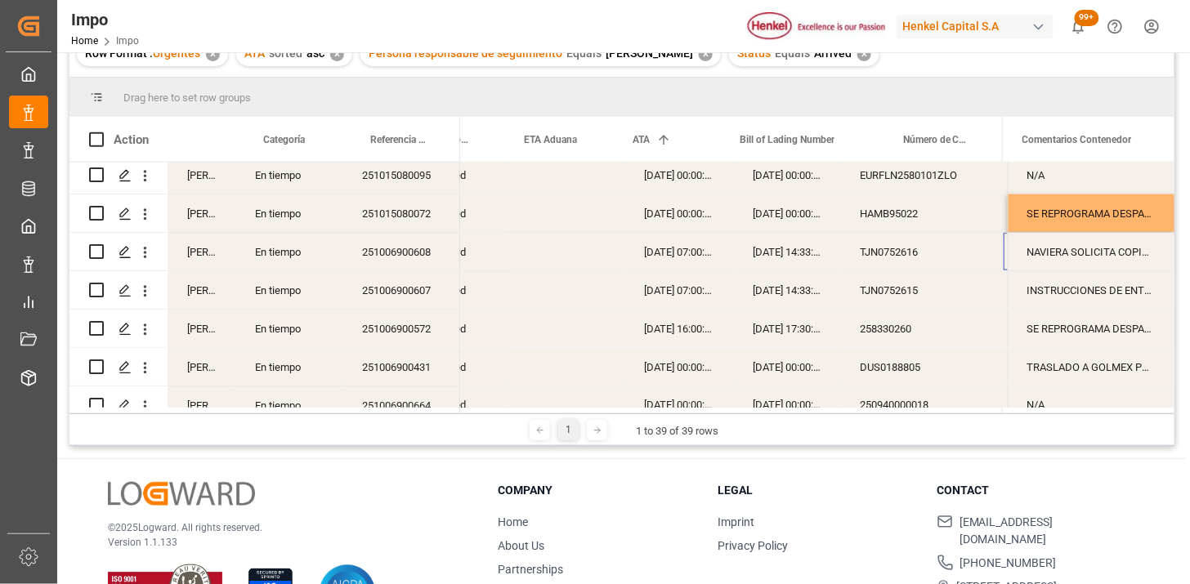
scroll to position [0, 166]
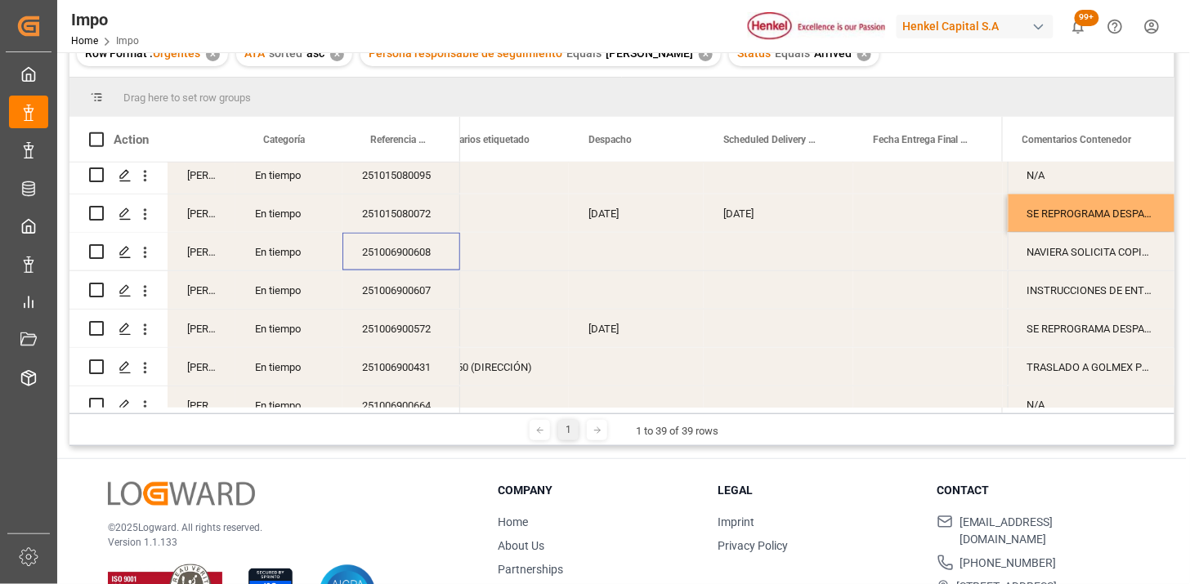
click at [425, 241] on div "251006900608" at bounding box center [402, 252] width 118 height 38
click at [828, 339] on div "Press SPACE to select this row." at bounding box center [779, 329] width 150 height 38
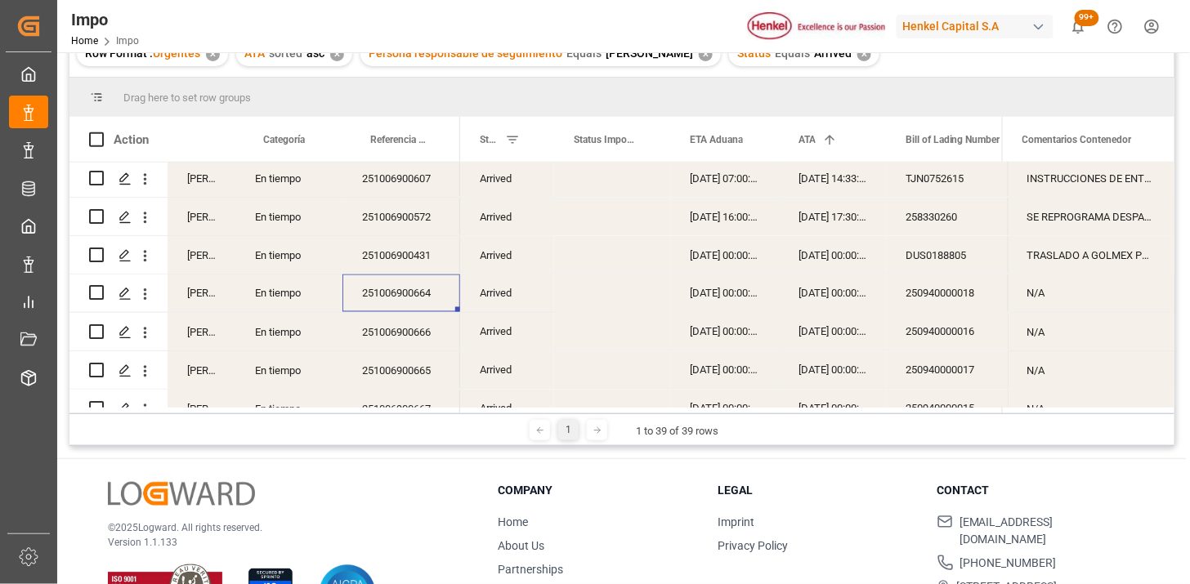
click at [722, 302] on div "[DATE] 00:00:00" at bounding box center [724, 294] width 109 height 38
click at [398, 299] on div "251006900664" at bounding box center [402, 294] width 118 height 38
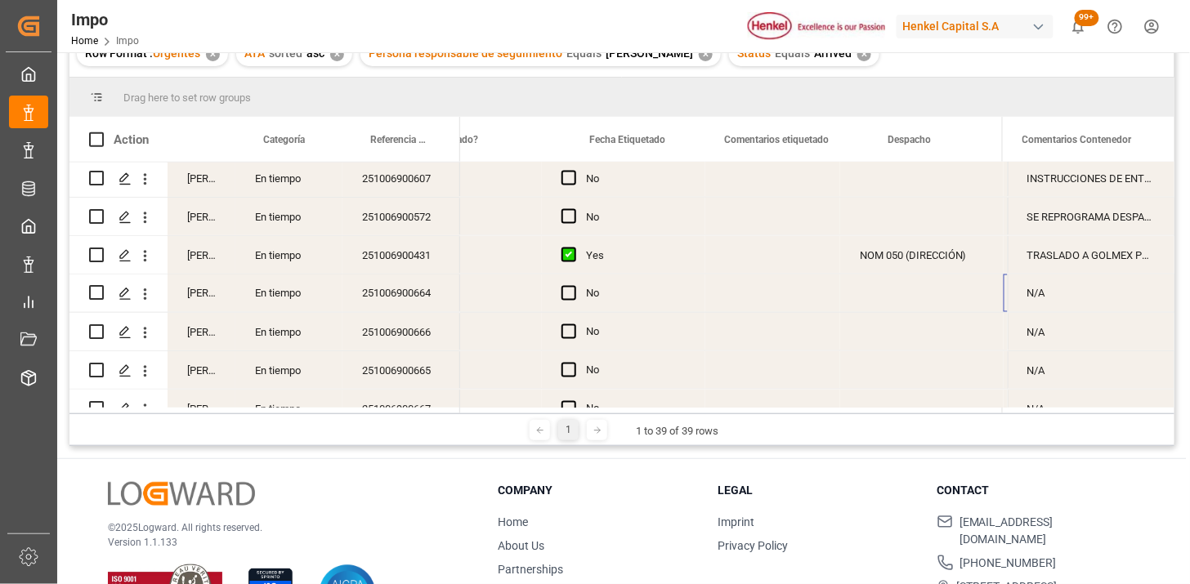
scroll to position [0, 2235]
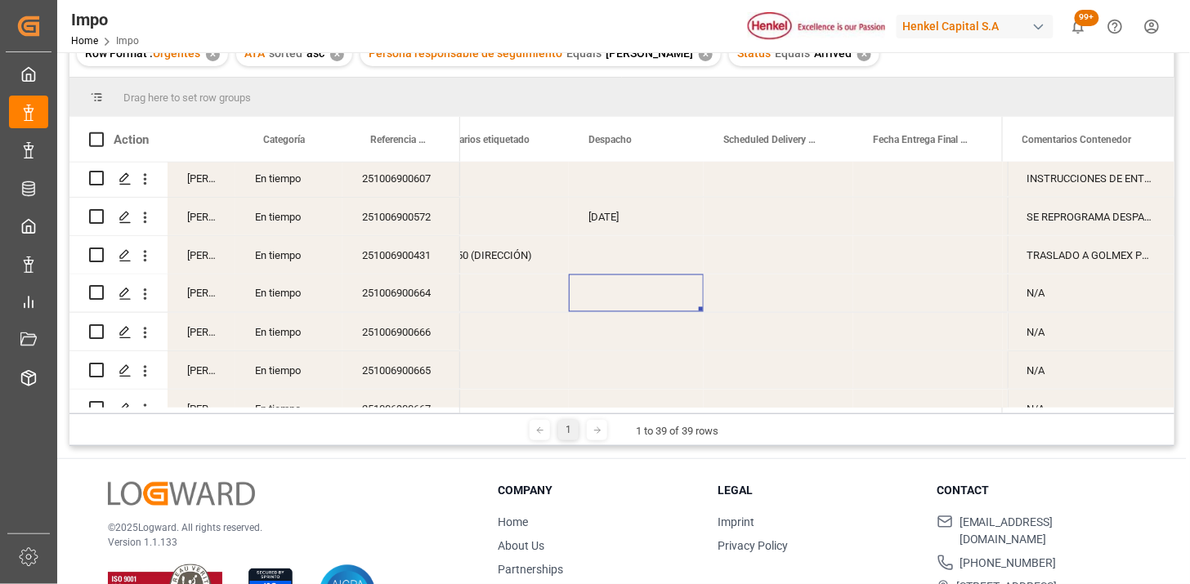
click at [643, 295] on div "Press SPACE to select this row." at bounding box center [636, 294] width 135 height 38
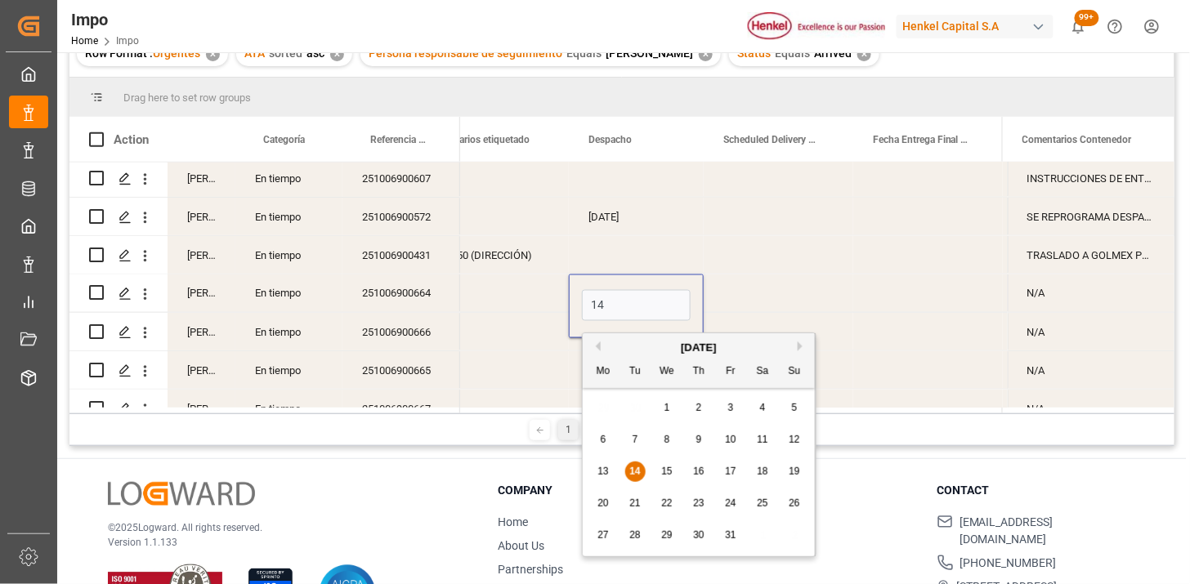
type input "[DATE]"
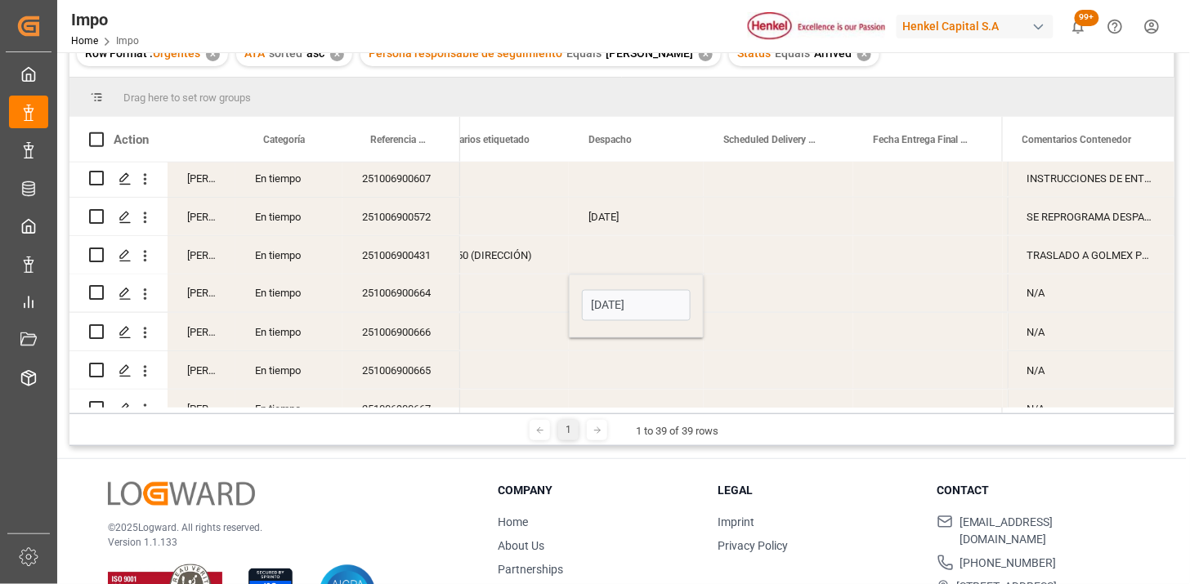
click at [763, 302] on div "Press SPACE to select this row." at bounding box center [779, 294] width 150 height 38
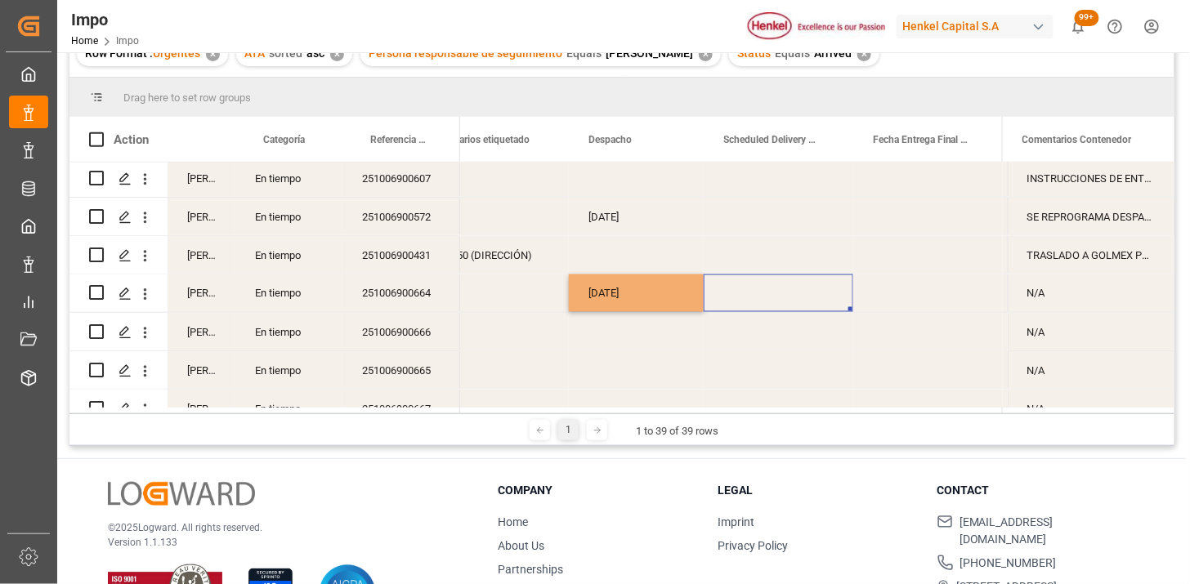
click at [763, 302] on div "Press SPACE to select this row." at bounding box center [779, 294] width 150 height 38
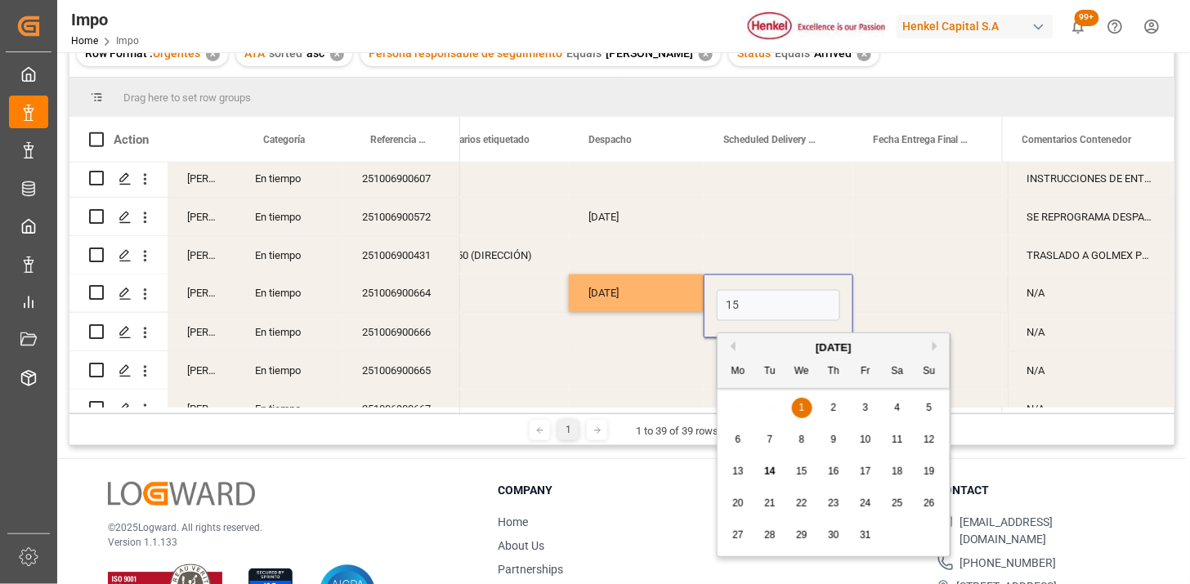
type input "[DATE]"
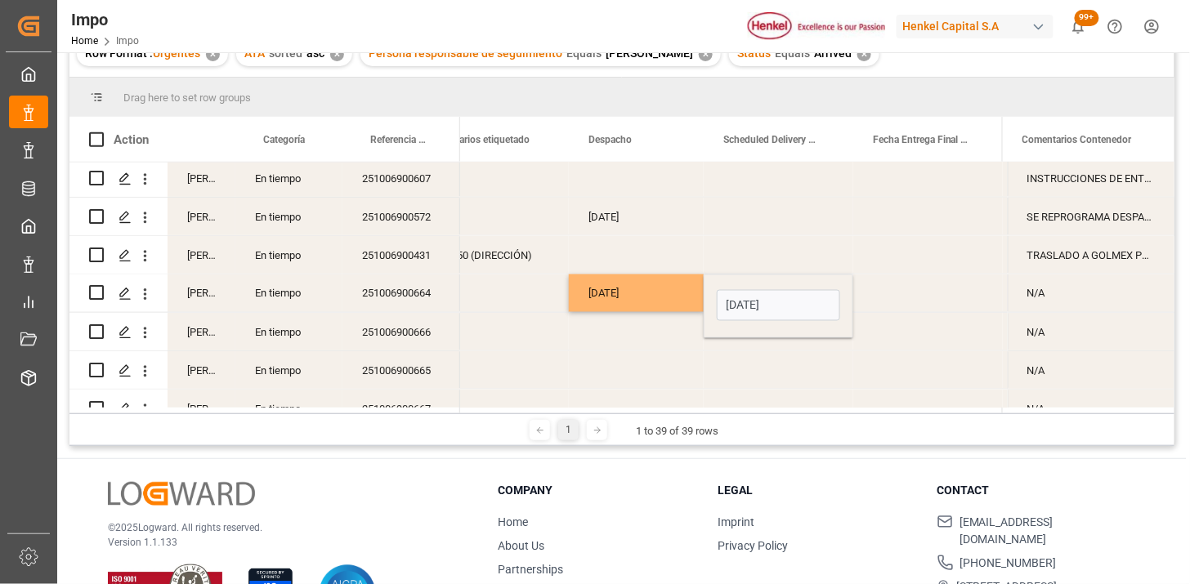
click at [871, 302] on div "Press SPACE to select this row." at bounding box center [928, 294] width 150 height 38
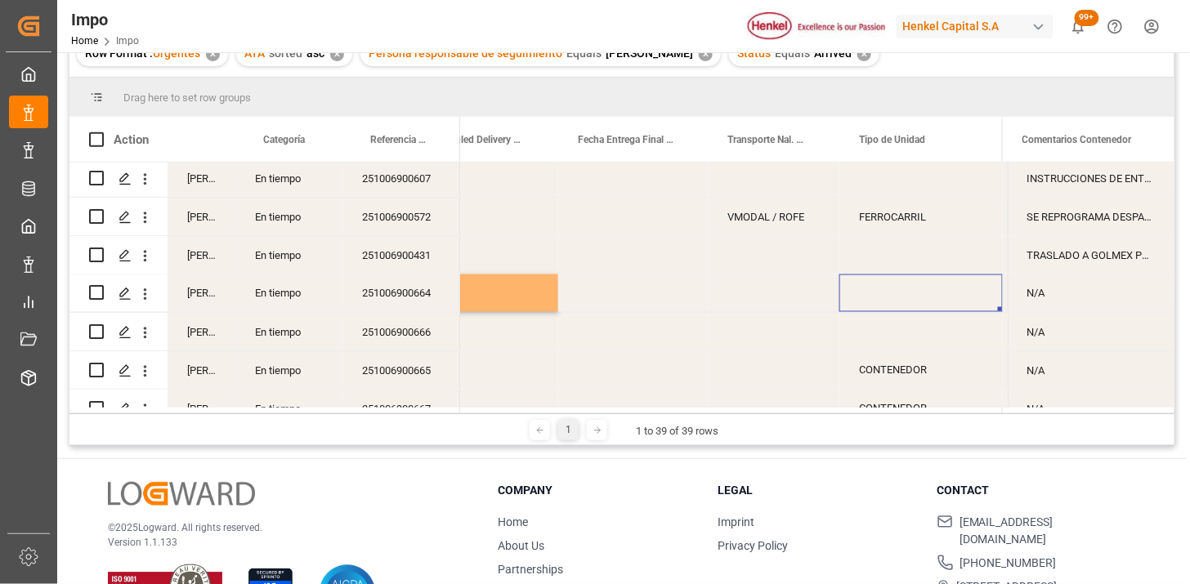
click at [873, 291] on div "Press SPACE to select this row." at bounding box center [921, 294] width 163 height 38
click at [873, 291] on input "Press SPACE to select this row." at bounding box center [921, 303] width 137 height 31
type input "CONTENEDOR"
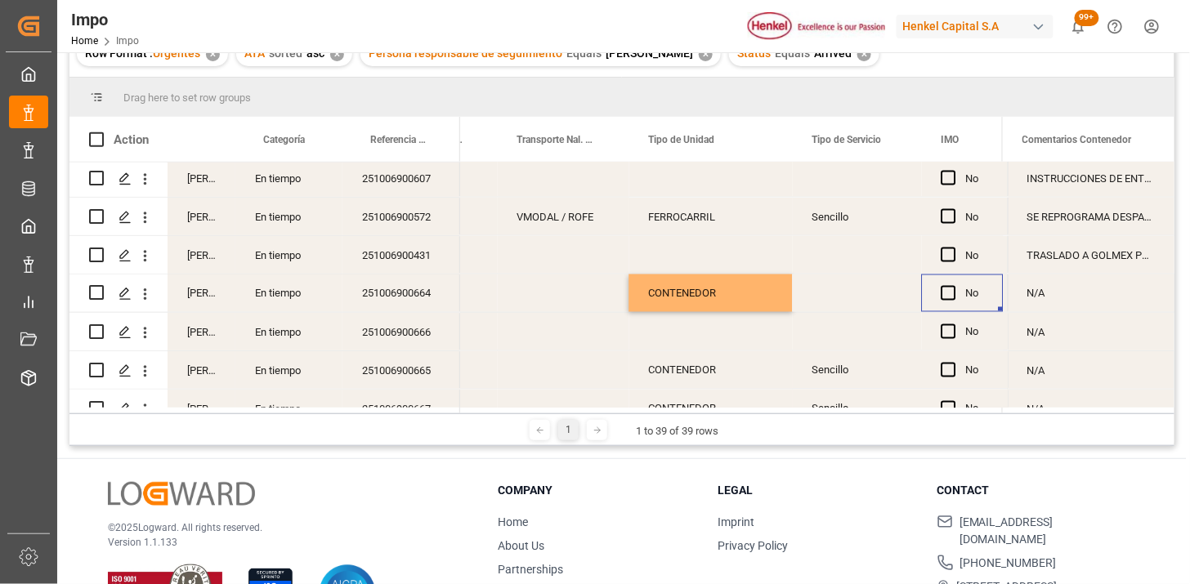
click at [835, 223] on div "Sencillo" at bounding box center [857, 217] width 129 height 38
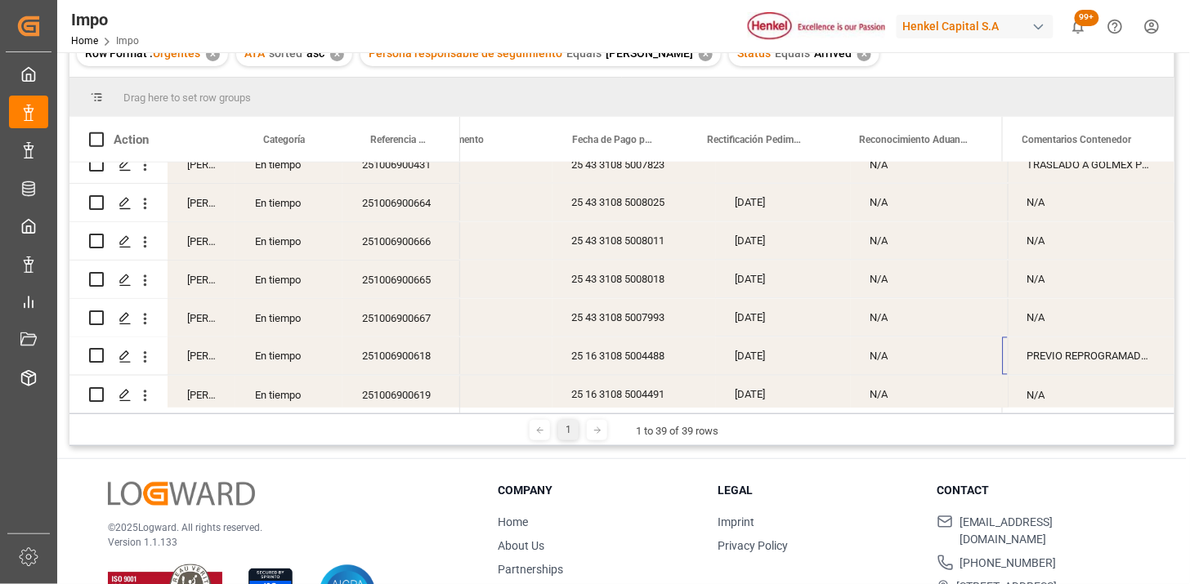
scroll to position [0, 1246]
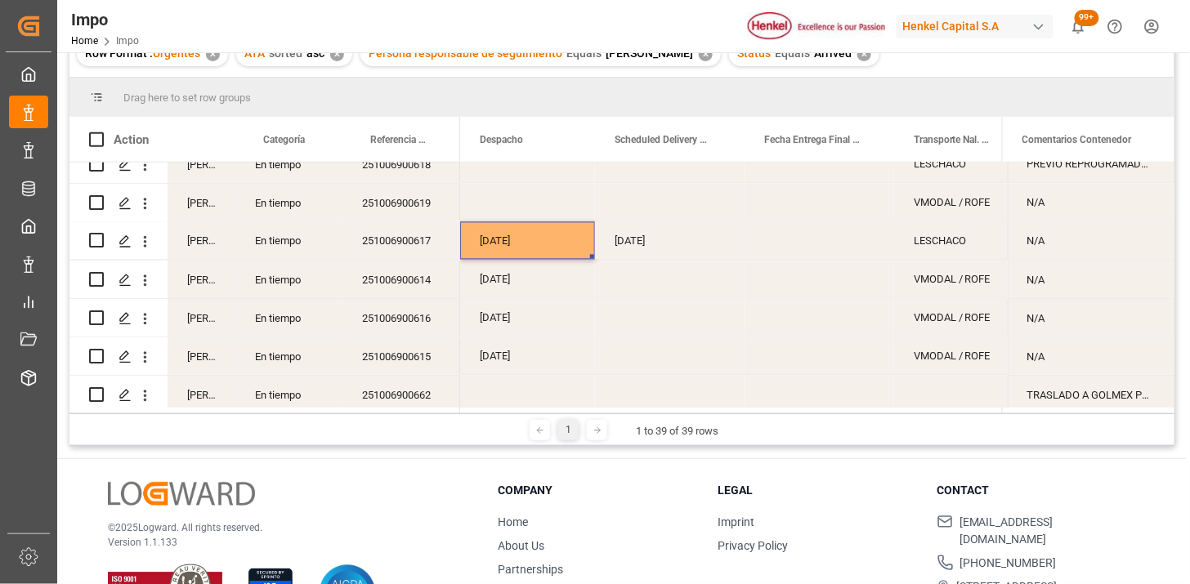
click at [652, 237] on div "[DATE]" at bounding box center [670, 241] width 150 height 38
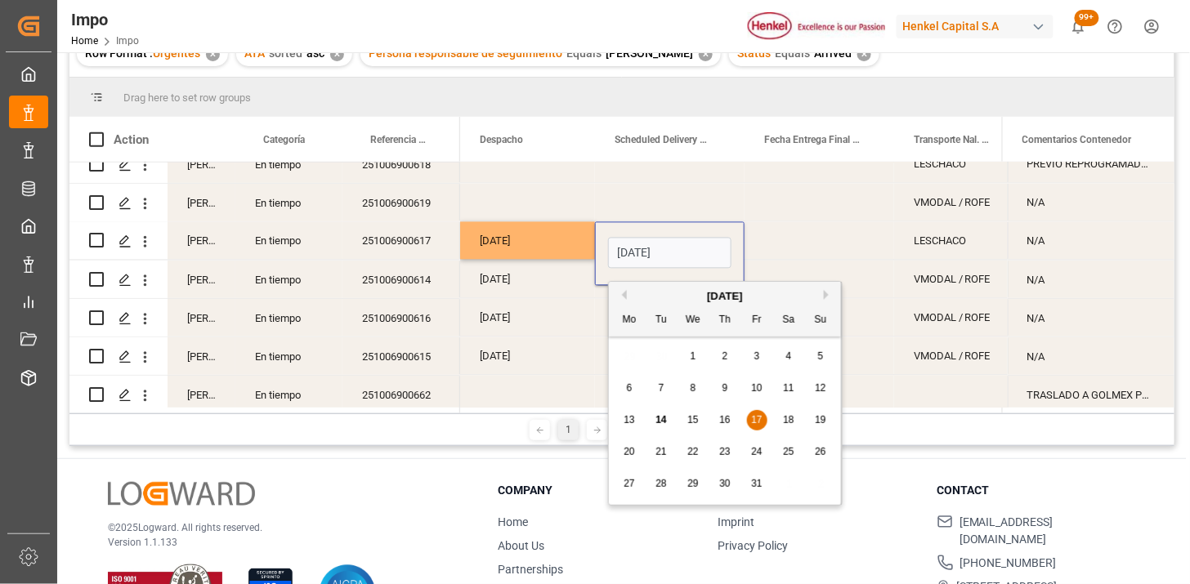
click at [664, 247] on input "[DATE]" at bounding box center [669, 253] width 123 height 31
type input "[DATE]"
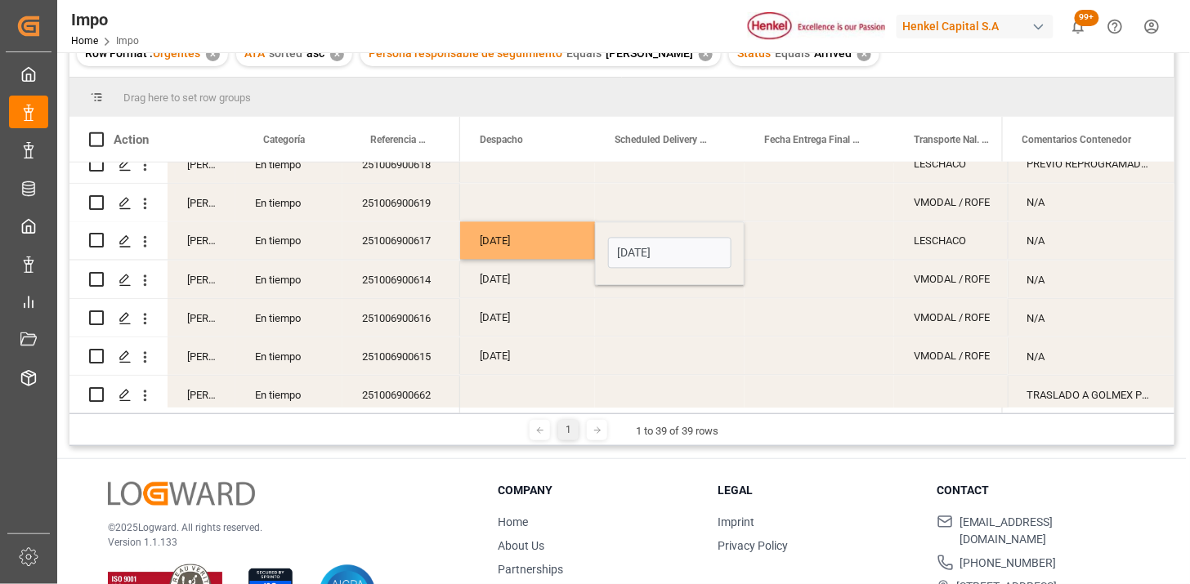
click at [532, 243] on div "[DATE]" at bounding box center [527, 241] width 135 height 38
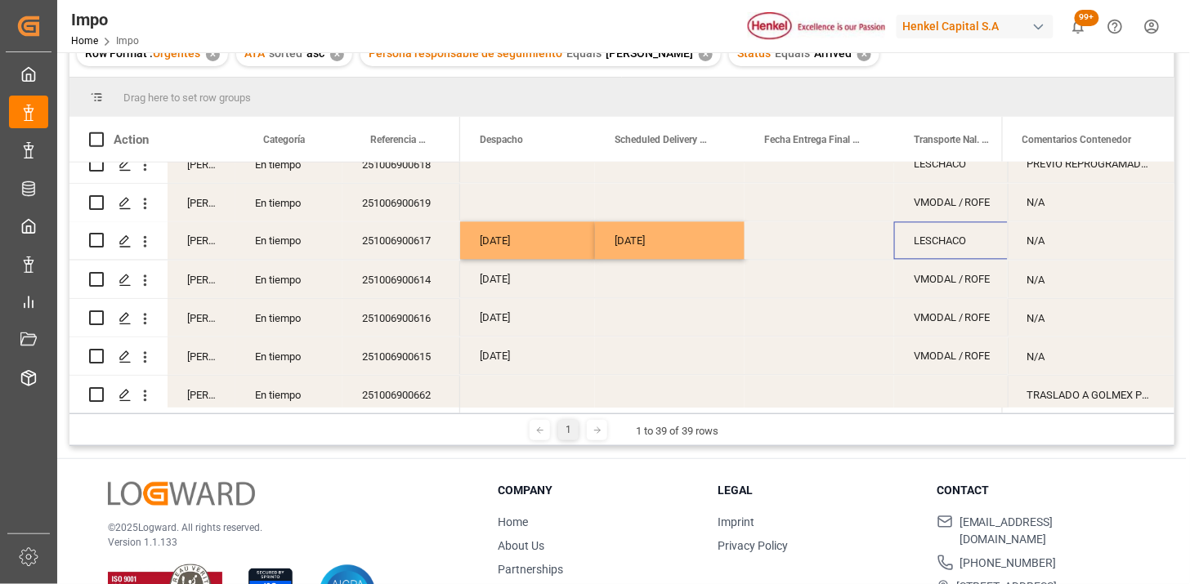
click at [916, 247] on div "LESCHACO" at bounding box center [960, 241] width 132 height 38
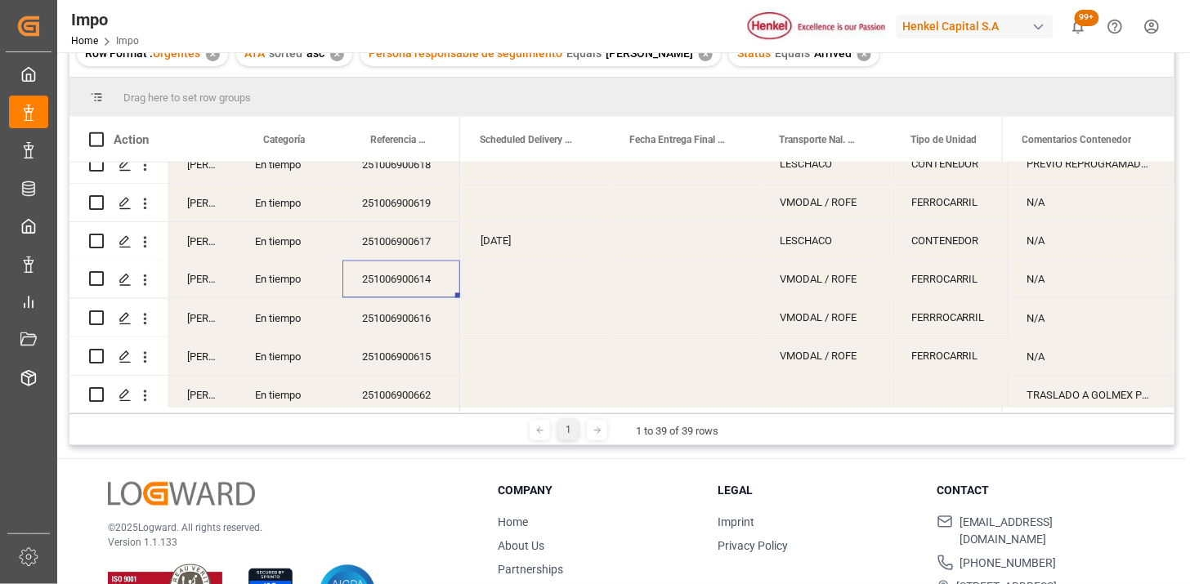
click at [533, 280] on div "Press SPACE to select this row." at bounding box center [536, 280] width 150 height 38
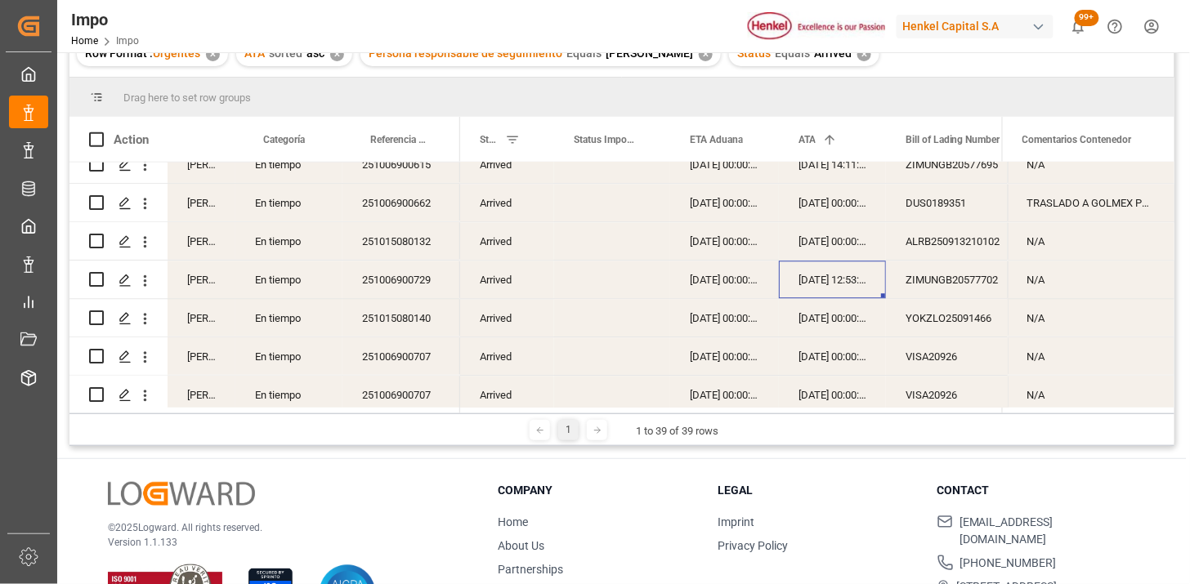
scroll to position [0, 46]
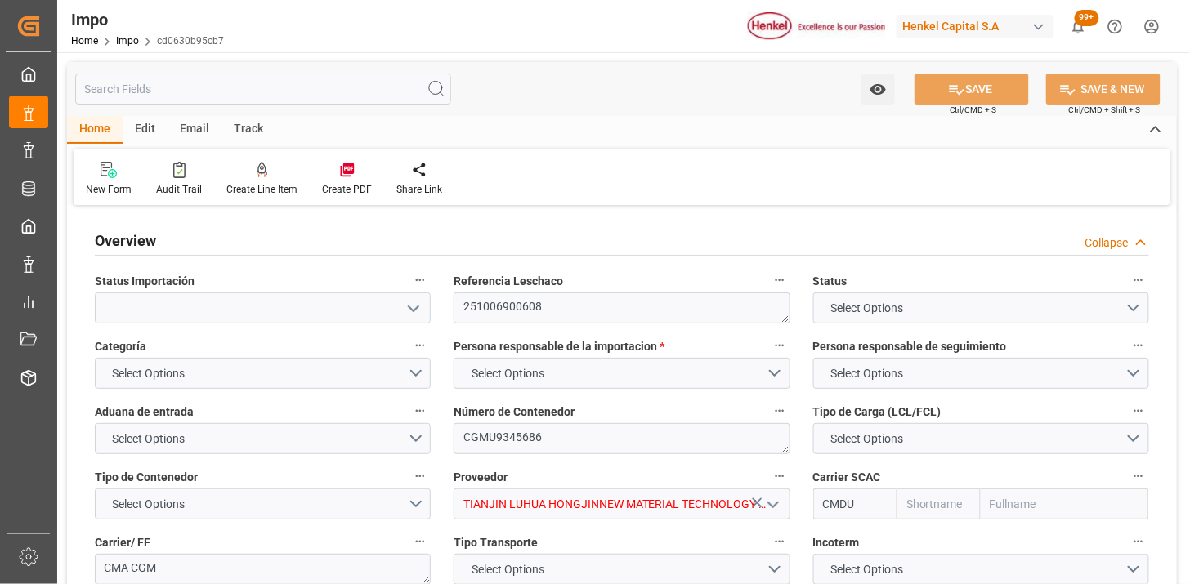
type input "CMACGM"
type input "CMA CGM Group"
type input "1"
type input "50"
type input "20"
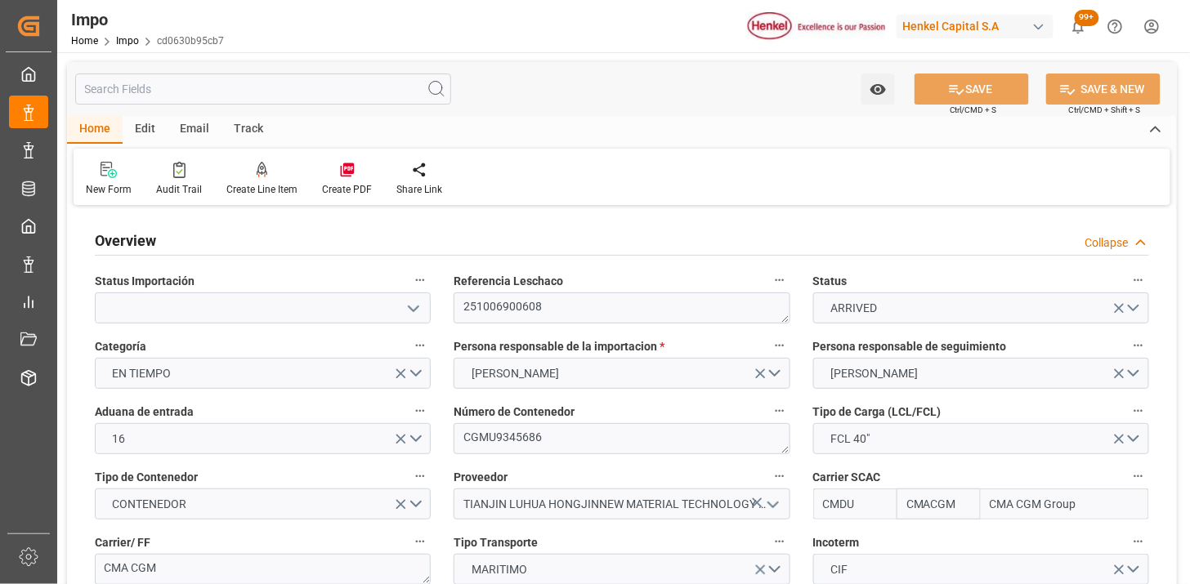
type input "[DATE]"
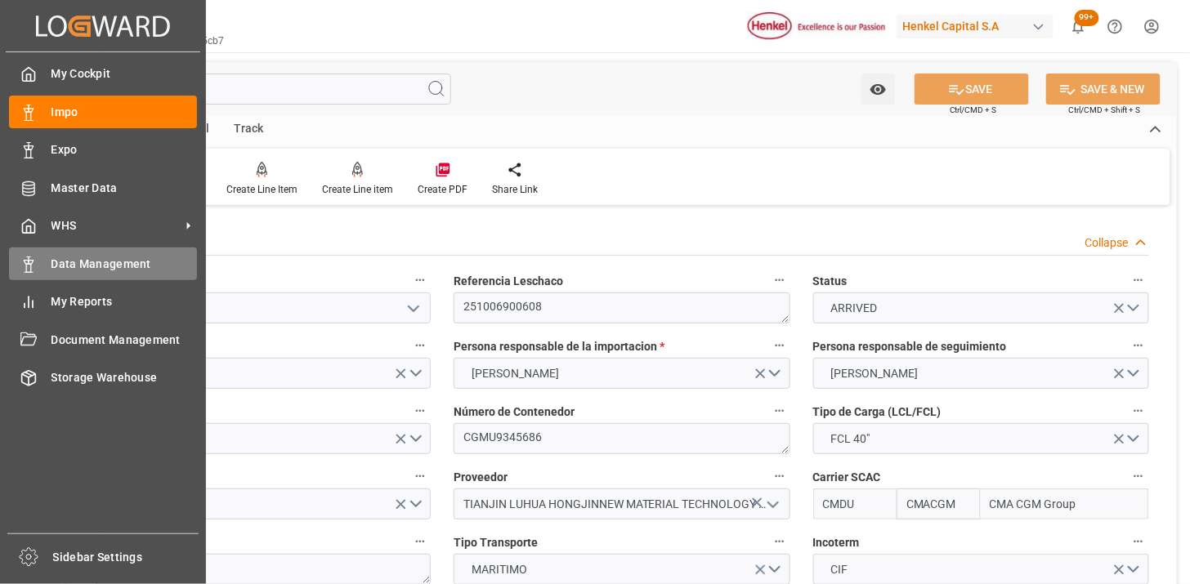
click at [49, 262] on div "Data Management Data Management" at bounding box center [103, 264] width 188 height 32
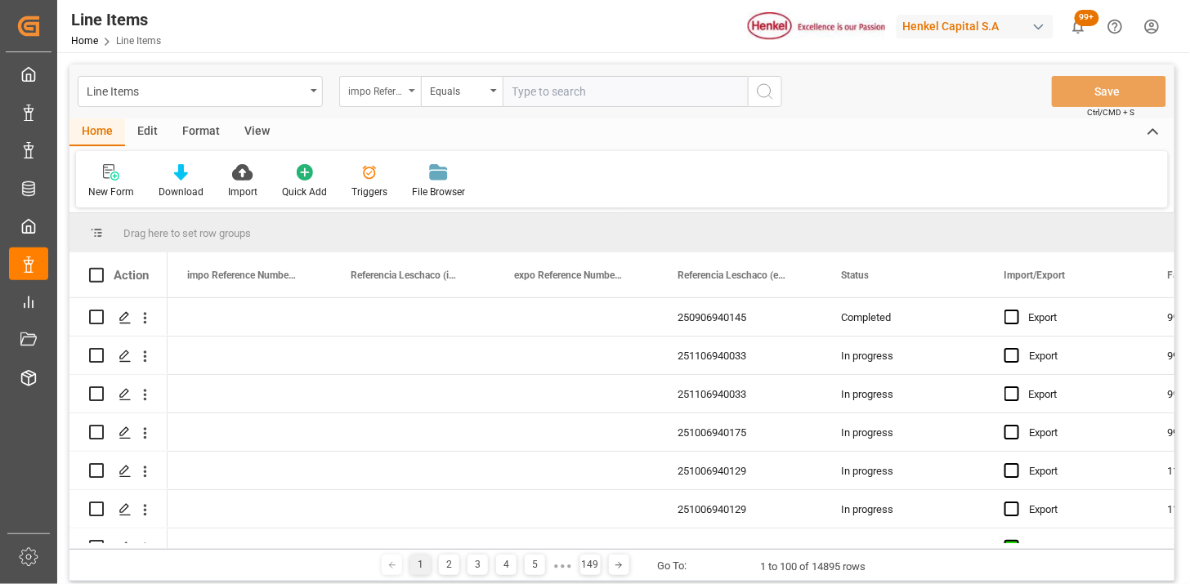
click at [388, 104] on div "impo Reference Number WF" at bounding box center [380, 91] width 82 height 31
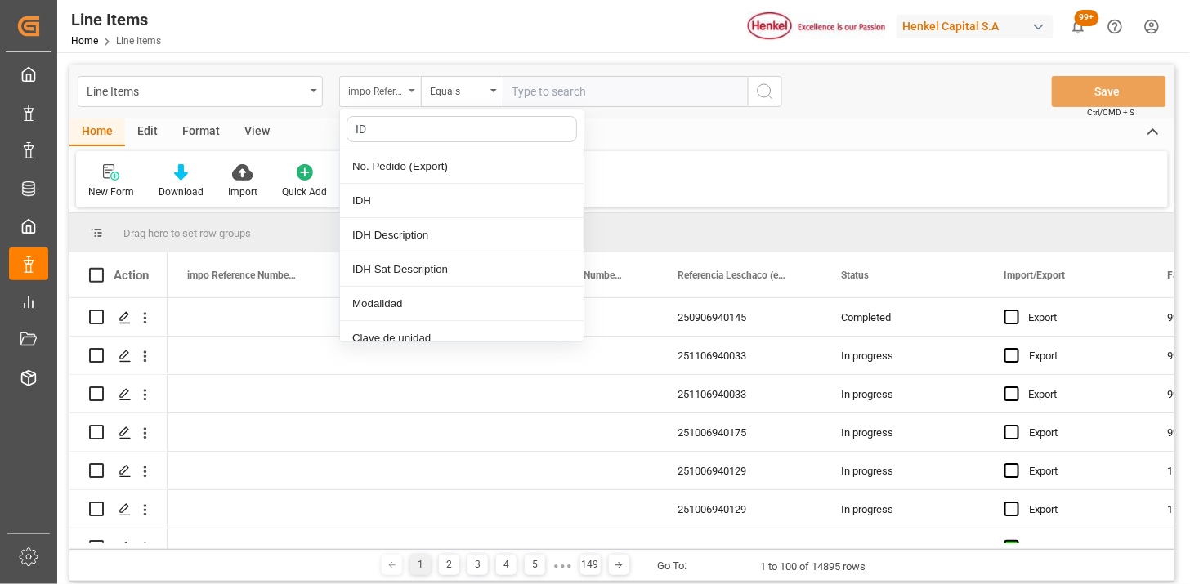
type input "IDH"
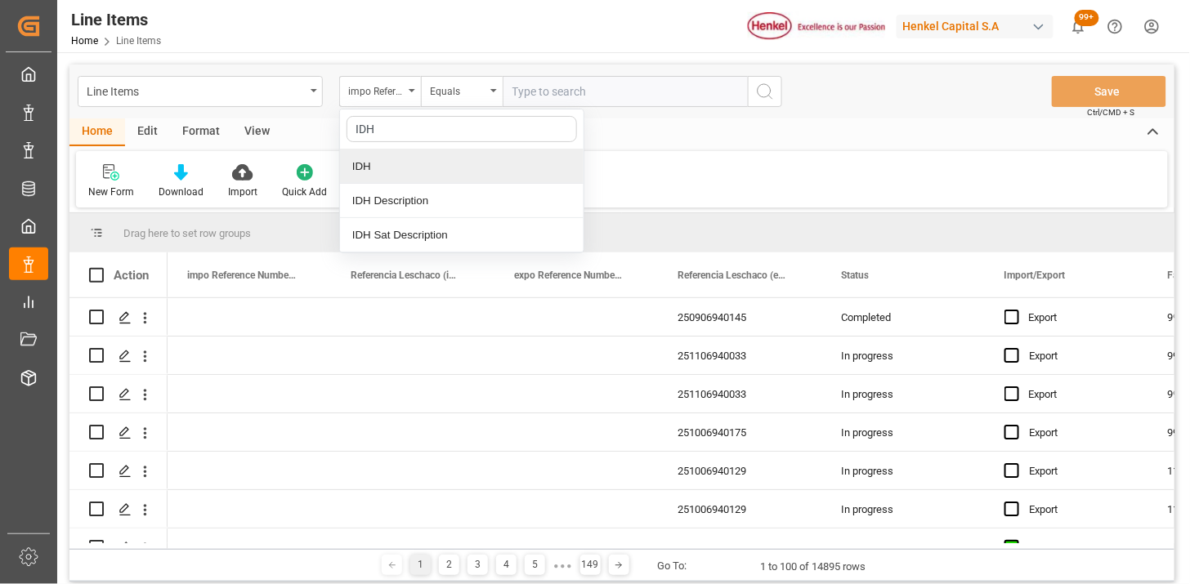
click at [363, 166] on div "IDH" at bounding box center [462, 167] width 244 height 34
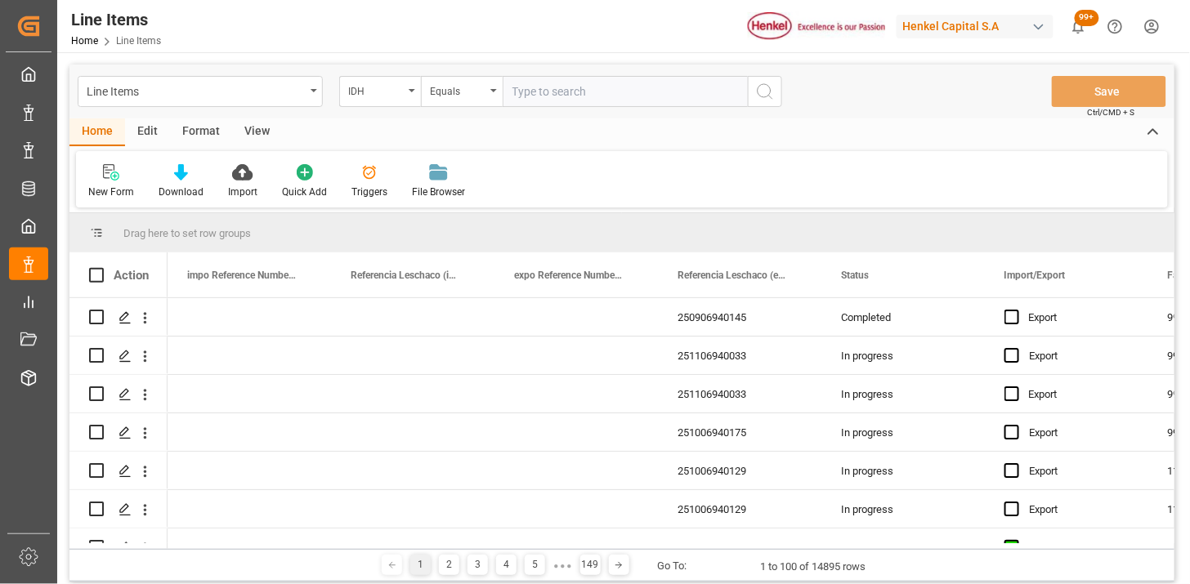
click at [524, 110] on div "Line Items IDH Equals Save Ctrl/CMD + S" at bounding box center [621, 92] width 1105 height 54
click at [544, 92] on input "text" at bounding box center [625, 91] width 245 height 31
paste input "2041651"
type input "2041651"
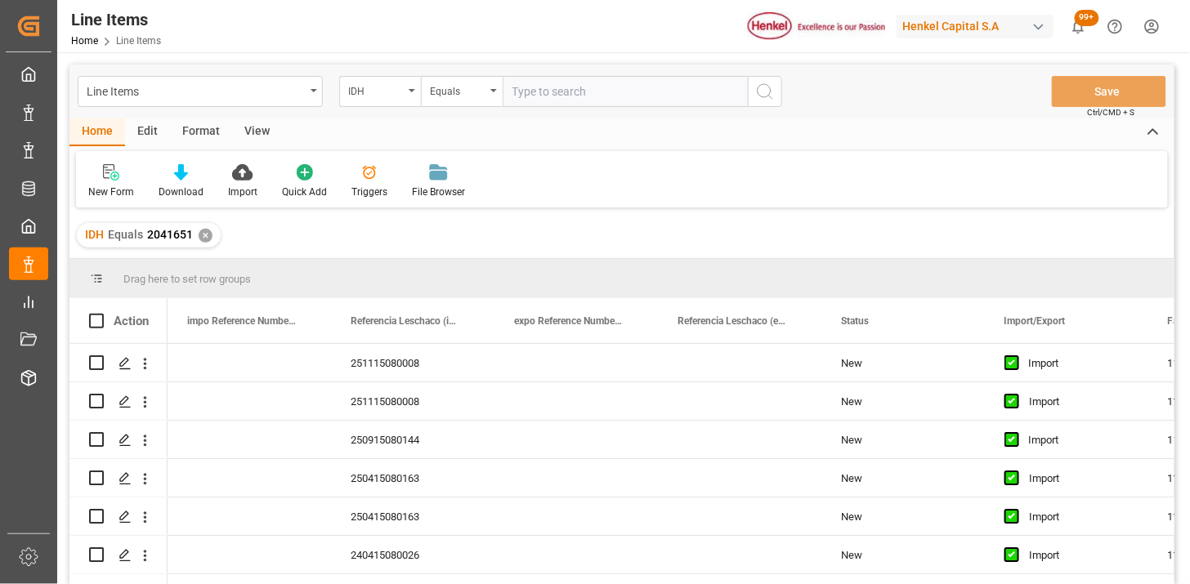
click at [266, 136] on div "View" at bounding box center [257, 133] width 50 height 28
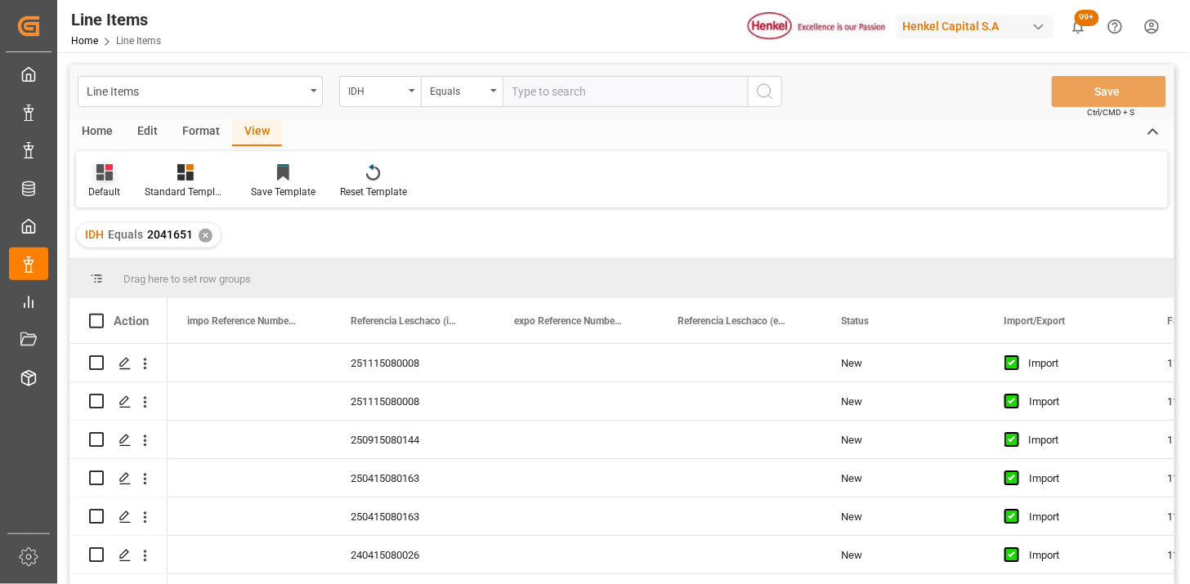
click at [104, 188] on div "Default" at bounding box center [104, 192] width 32 height 15
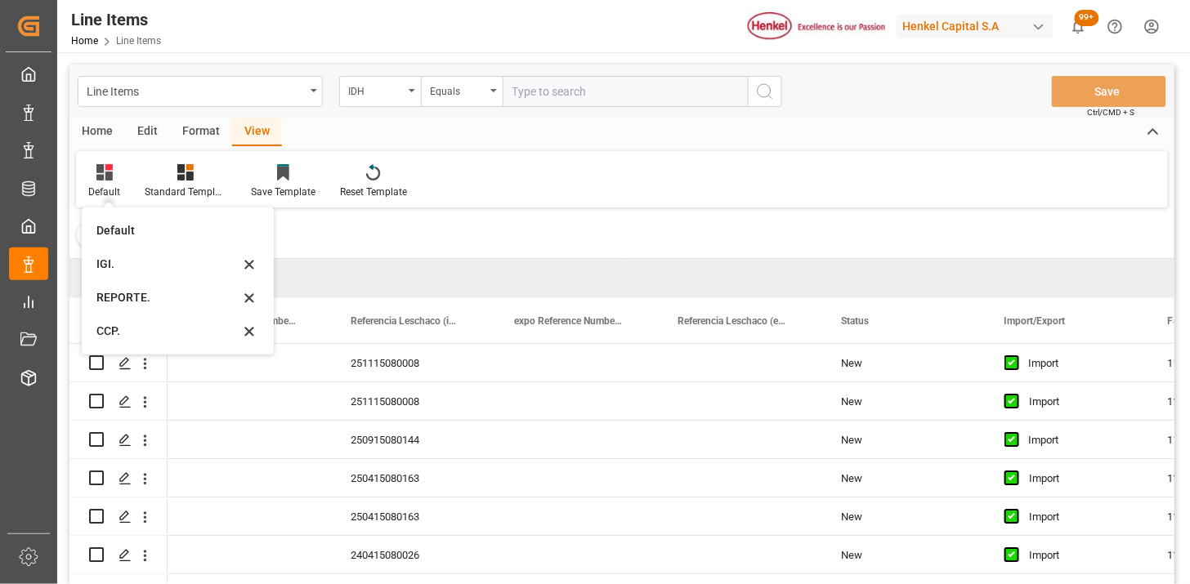
click at [576, 136] on div "Home Edit Format View" at bounding box center [621, 133] width 1105 height 28
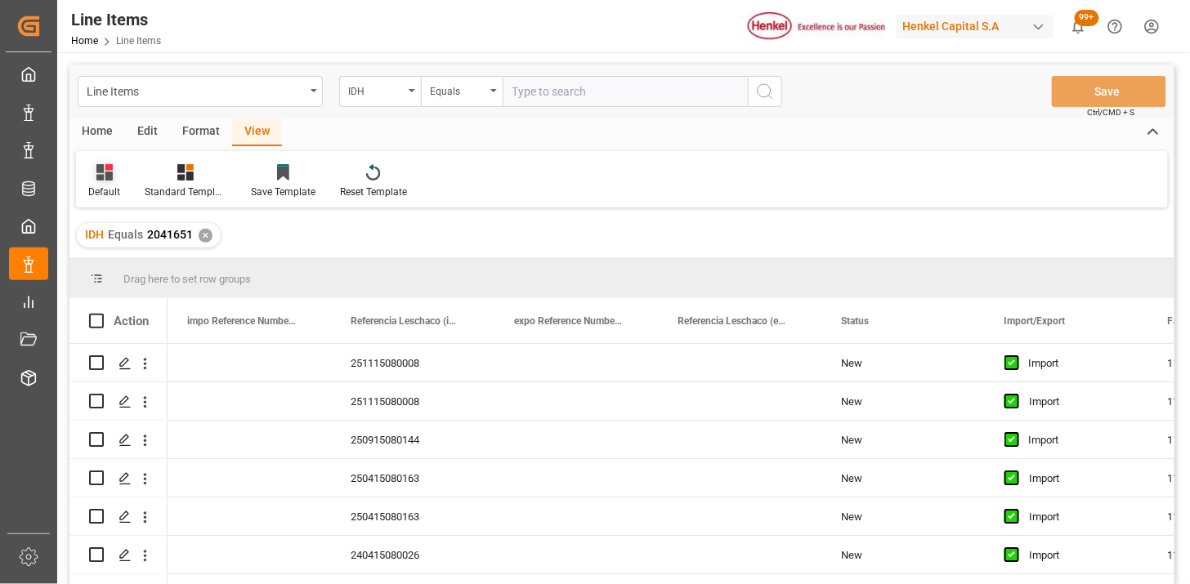
click at [105, 189] on div "Default" at bounding box center [104, 192] width 32 height 15
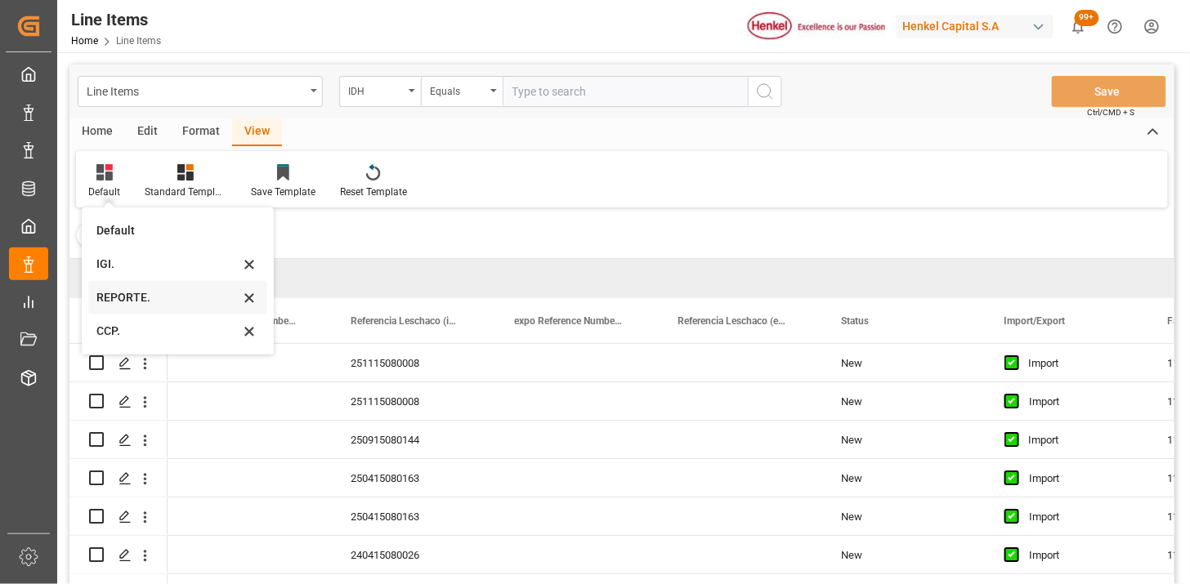
click at [108, 292] on div "REPORTE." at bounding box center [167, 297] width 143 height 17
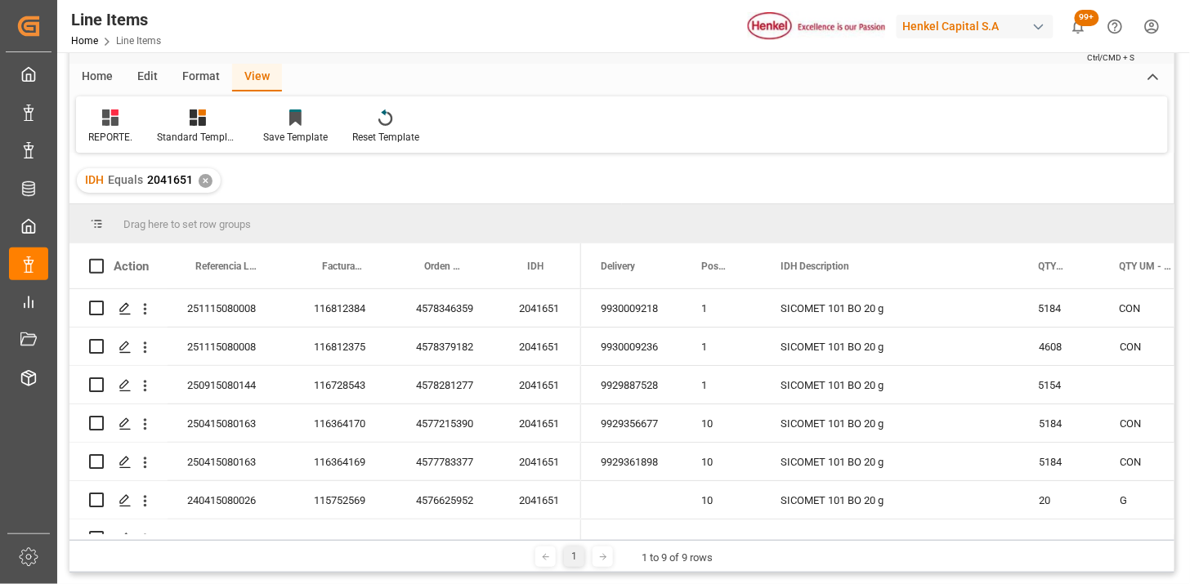
scroll to position [91, 0]
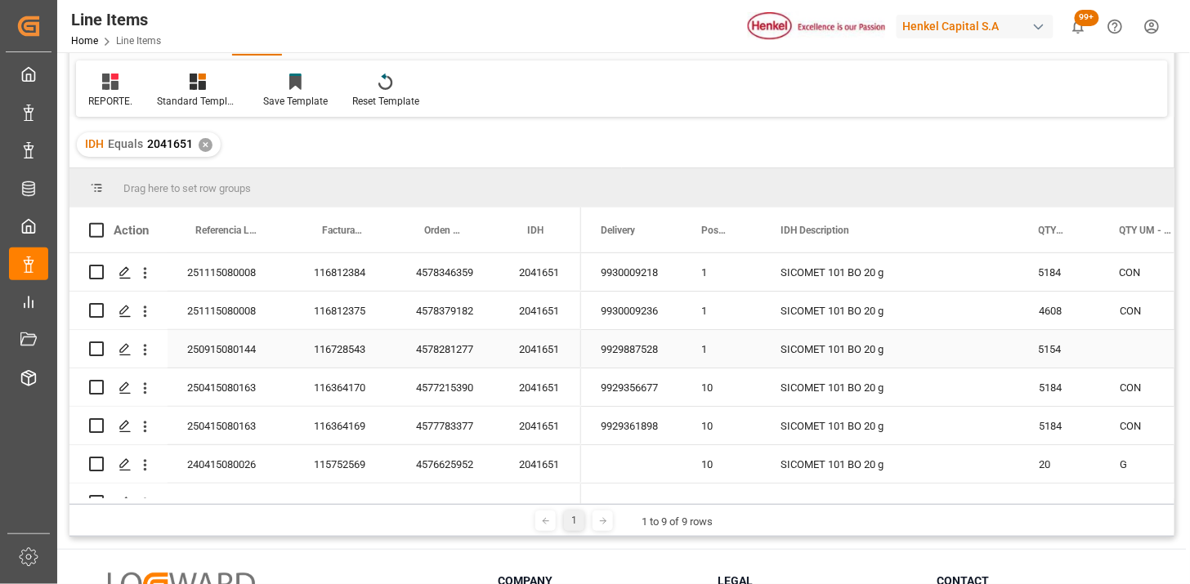
click at [231, 344] on div "250915080144" at bounding box center [231, 349] width 127 height 38
click at [226, 376] on div "250415080163" at bounding box center [231, 388] width 127 height 38
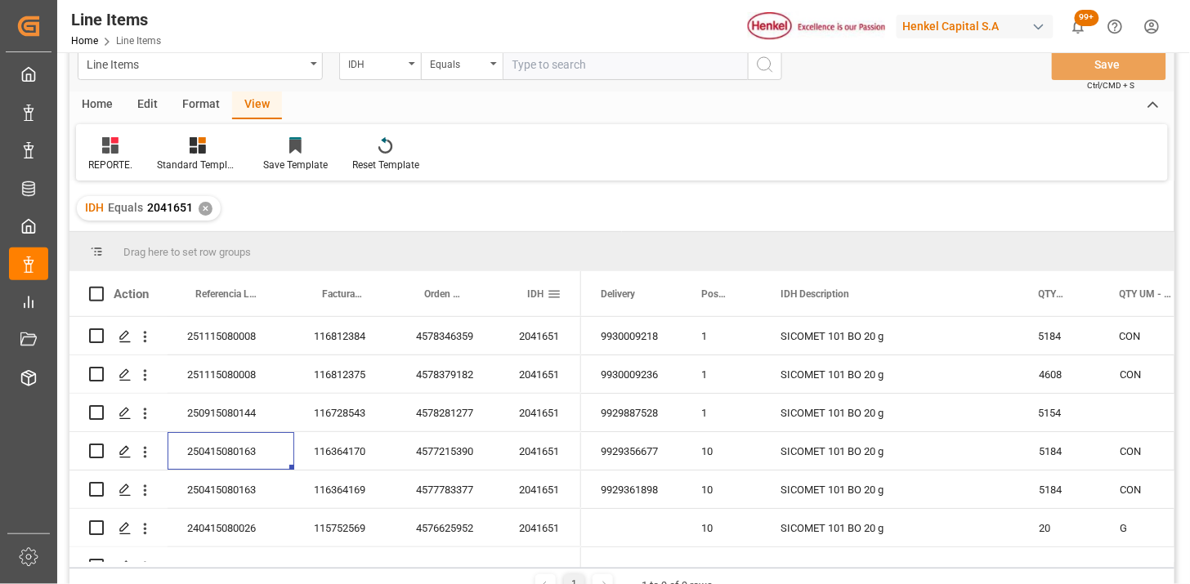
scroll to position [0, 0]
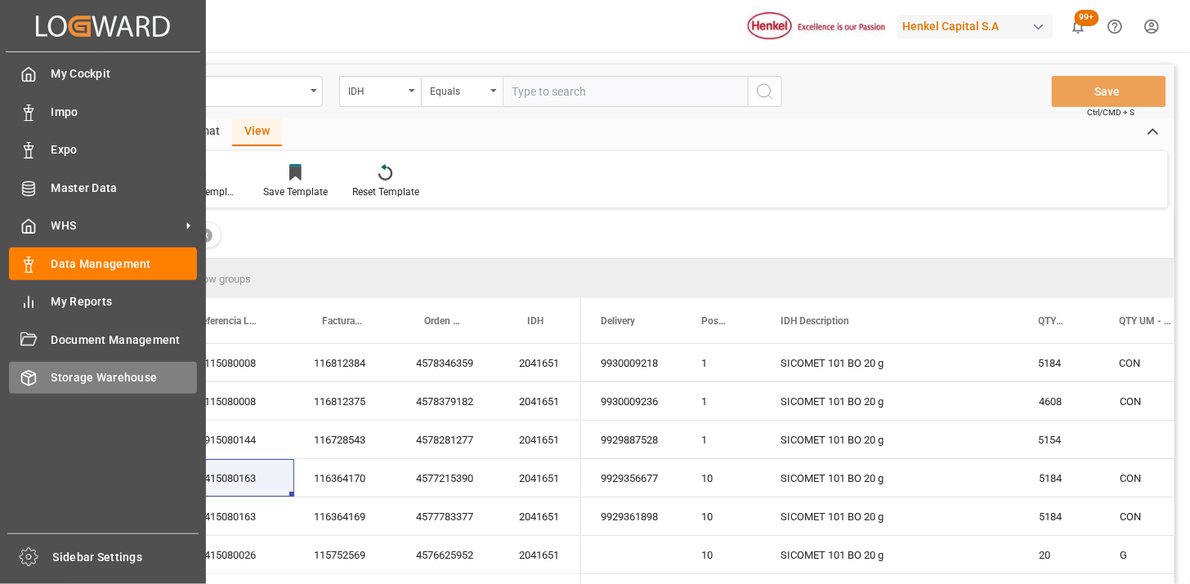
drag, startPoint x: 60, startPoint y: 377, endPoint x: 192, endPoint y: 387, distance: 132.8
click at [60, 377] on span "Storage Warehouse" at bounding box center [124, 377] width 146 height 17
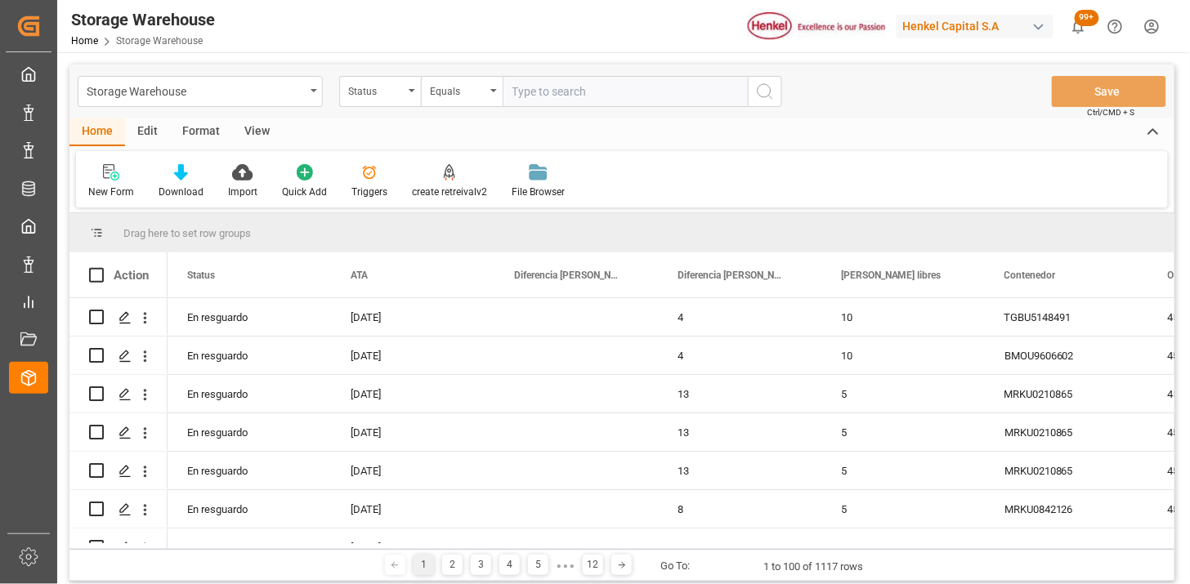
click at [401, 93] on div "Status" at bounding box center [376, 89] width 56 height 19
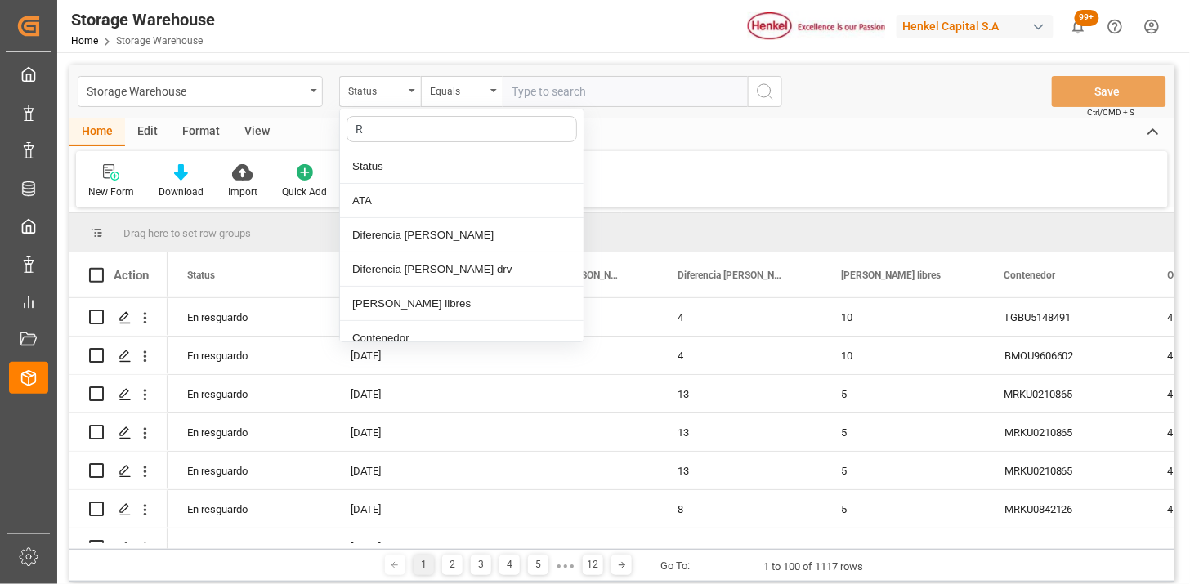
type input "RE"
click at [680, 162] on div "New Form Download Import Quick Add Triggers create retreivalv2 File Browser" at bounding box center [622, 179] width 1092 height 56
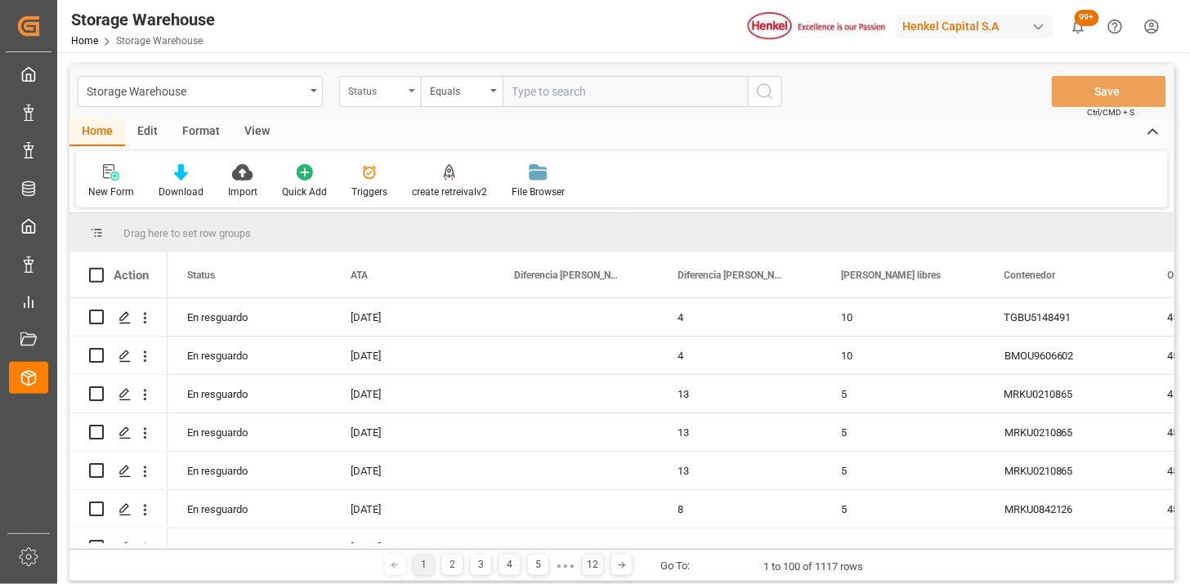
click at [365, 80] on div "Status" at bounding box center [376, 89] width 56 height 19
type input "CON"
click at [468, 102] on div "Equals" at bounding box center [462, 91] width 82 height 31
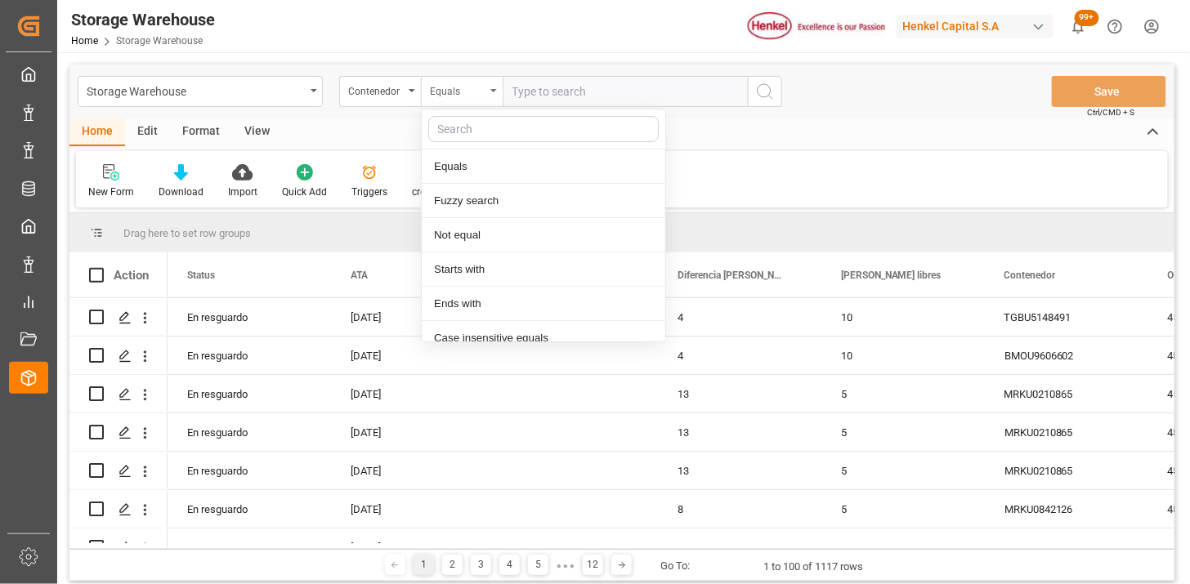
scroll to position [82, 0]
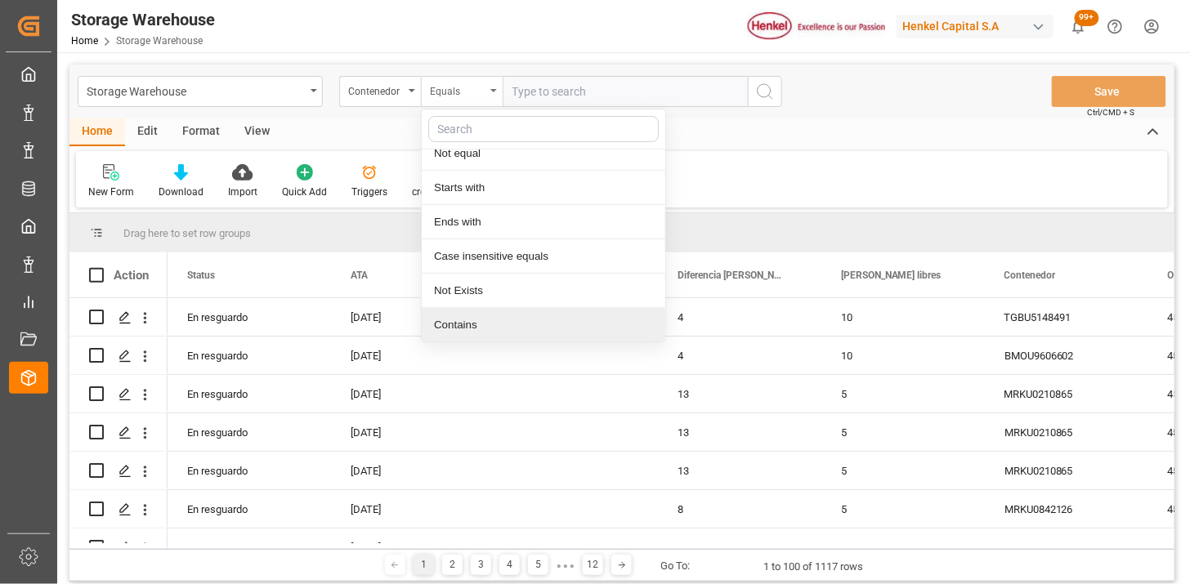
paste input "MRKU0210865 HLBU2792534"
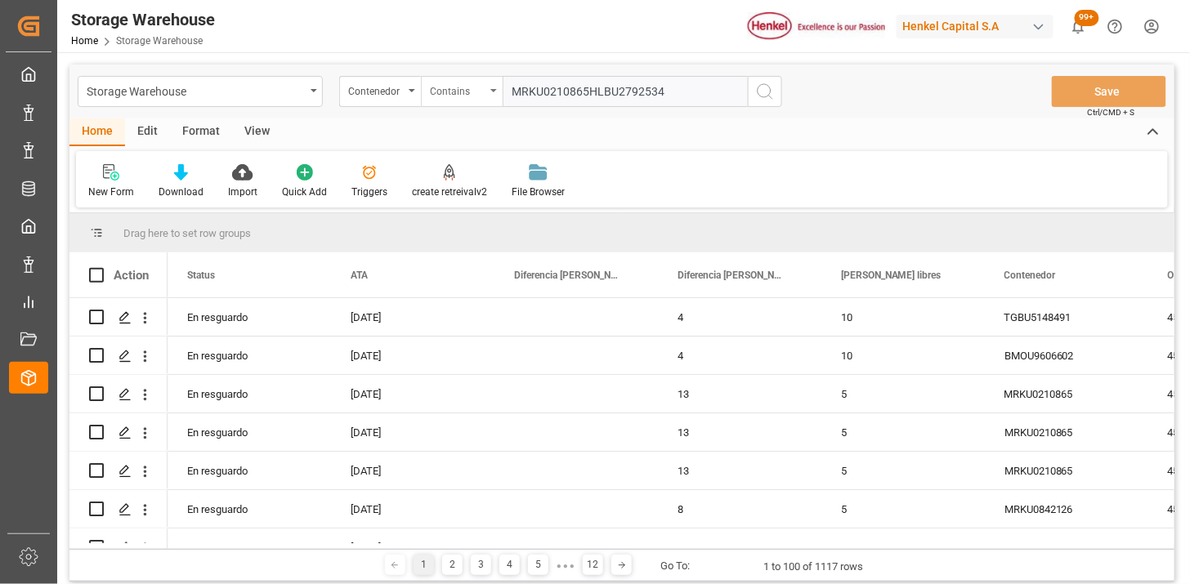
type input "MRKU0210865,HLBU2792534"
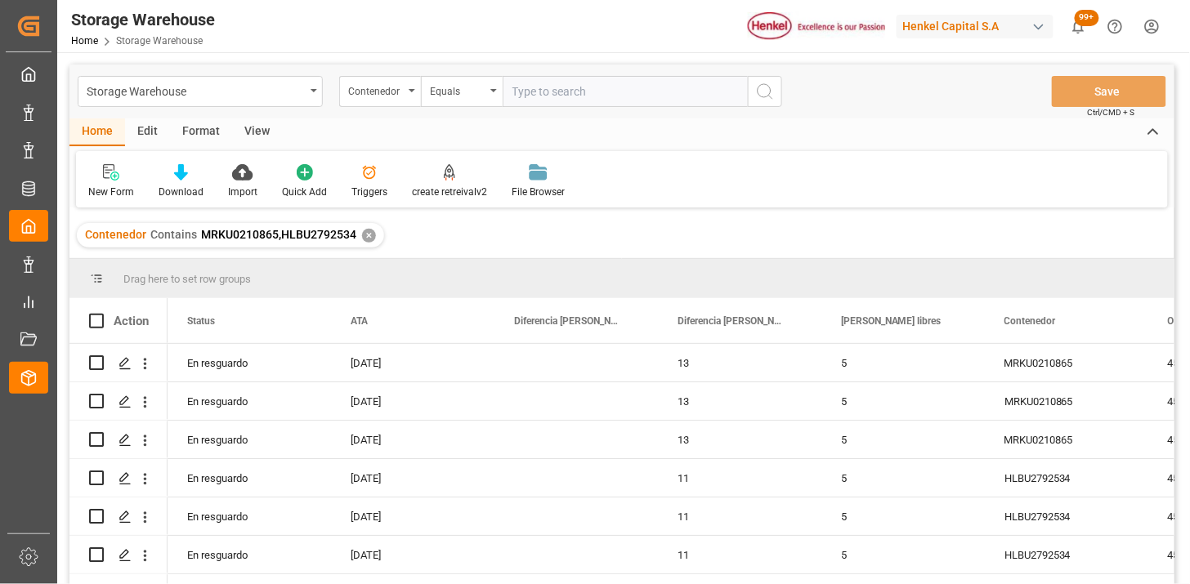
click at [253, 132] on div "View" at bounding box center [257, 133] width 50 height 28
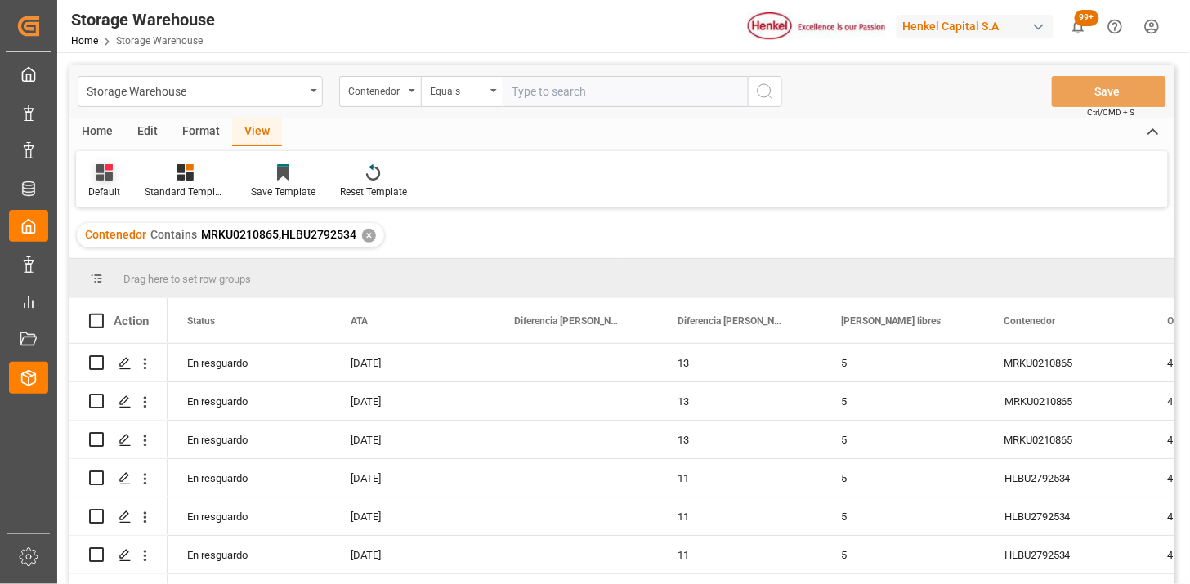
click at [114, 183] on div "Default" at bounding box center [104, 181] width 56 height 36
click at [137, 256] on div "REPORTE." at bounding box center [167, 264] width 143 height 17
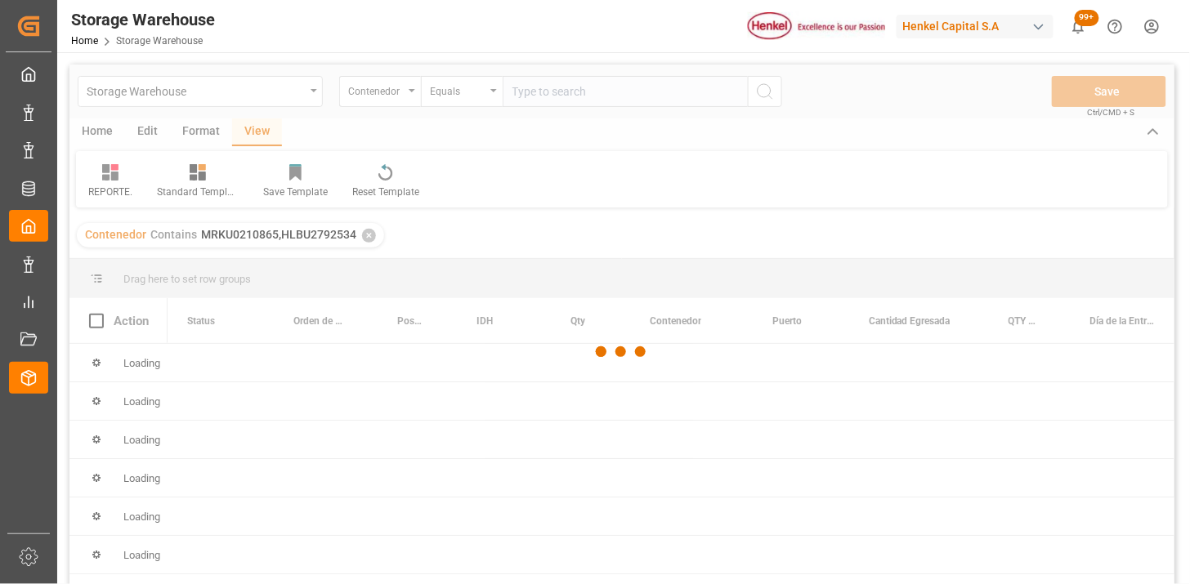
scroll to position [91, 0]
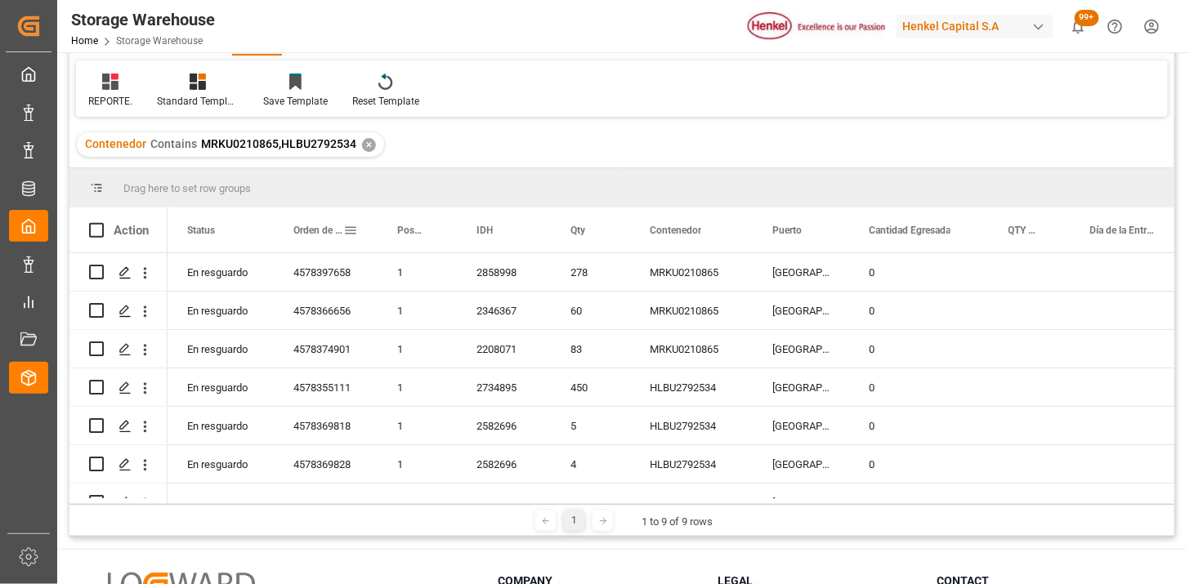
click at [356, 232] on span at bounding box center [350, 230] width 15 height 15
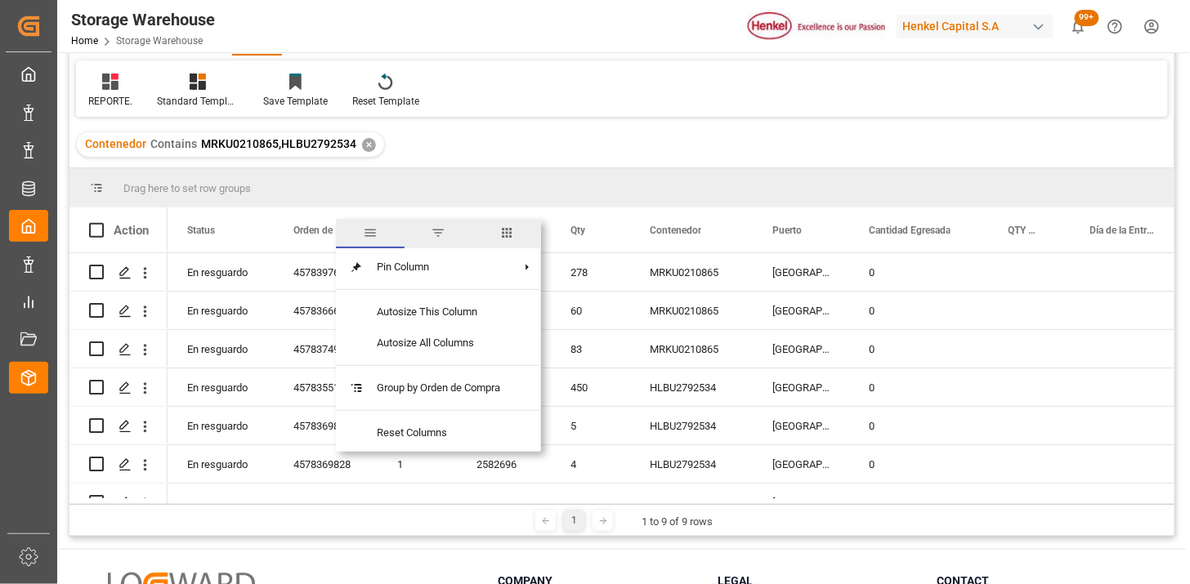
click at [497, 235] on span "columns" at bounding box center [506, 233] width 69 height 29
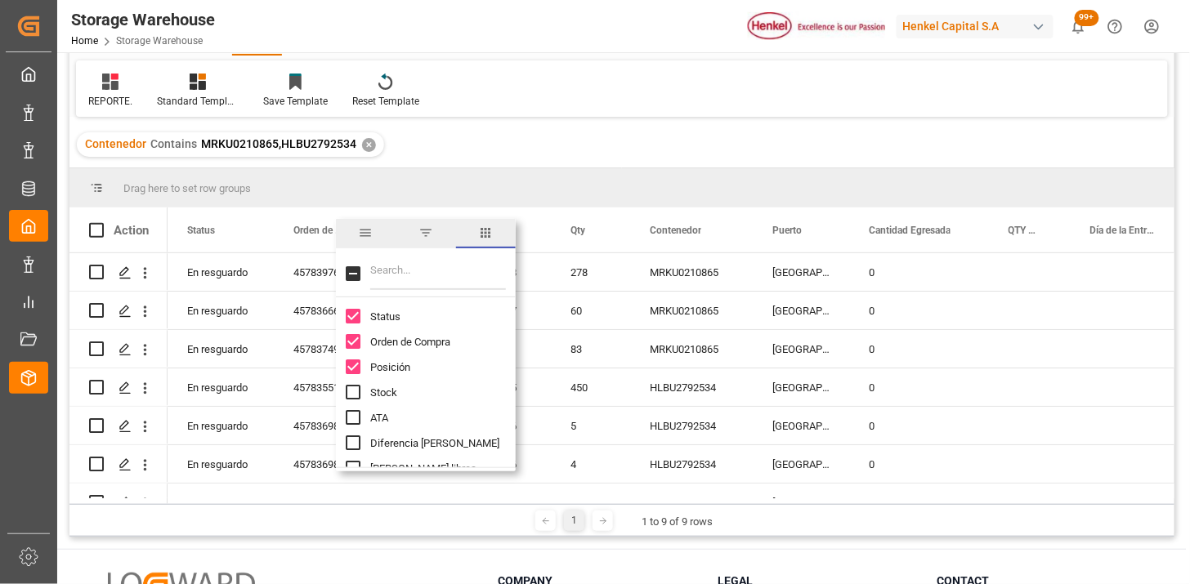
click at [460, 265] on input "Filter Columns Input" at bounding box center [438, 273] width 136 height 33
type input "REF"
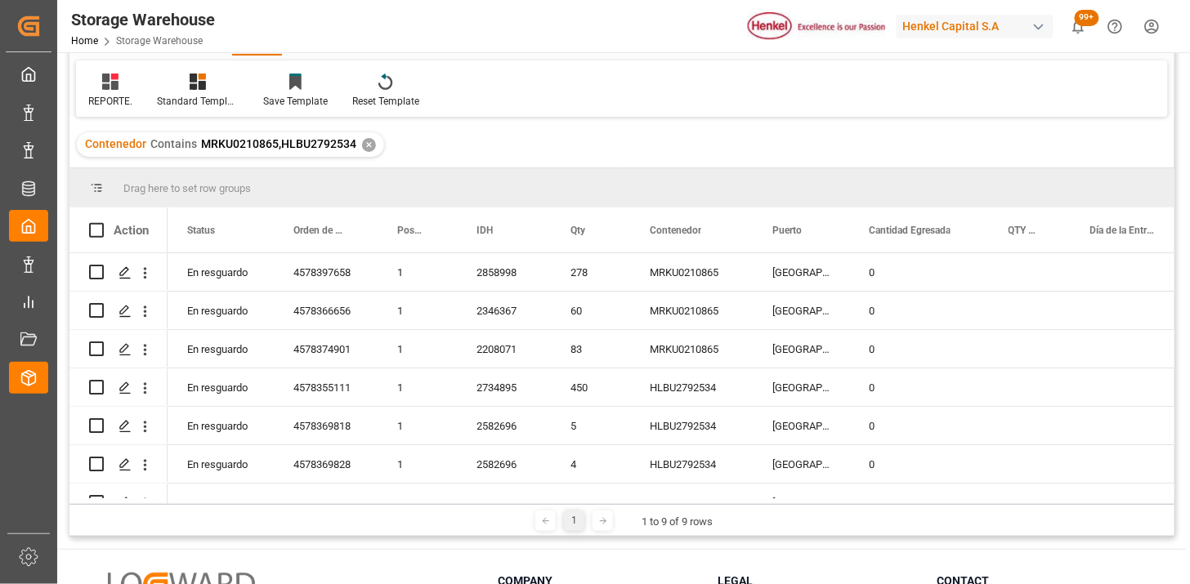
click at [522, 110] on div "REPORTE. Standard Templates Save Template Reset Template" at bounding box center [622, 88] width 1092 height 56
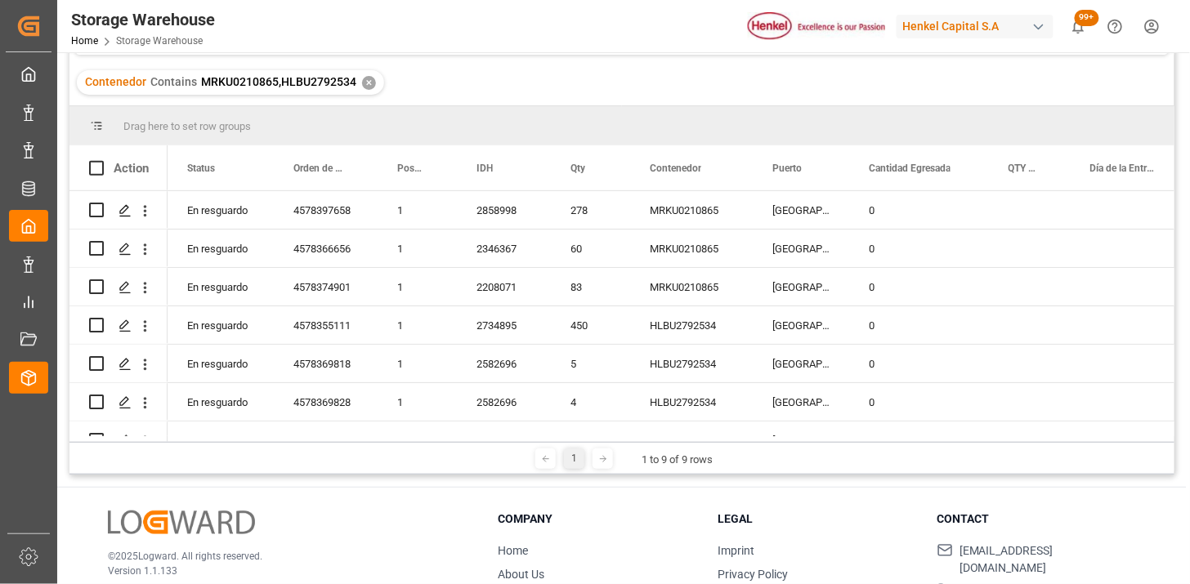
scroll to position [181, 0]
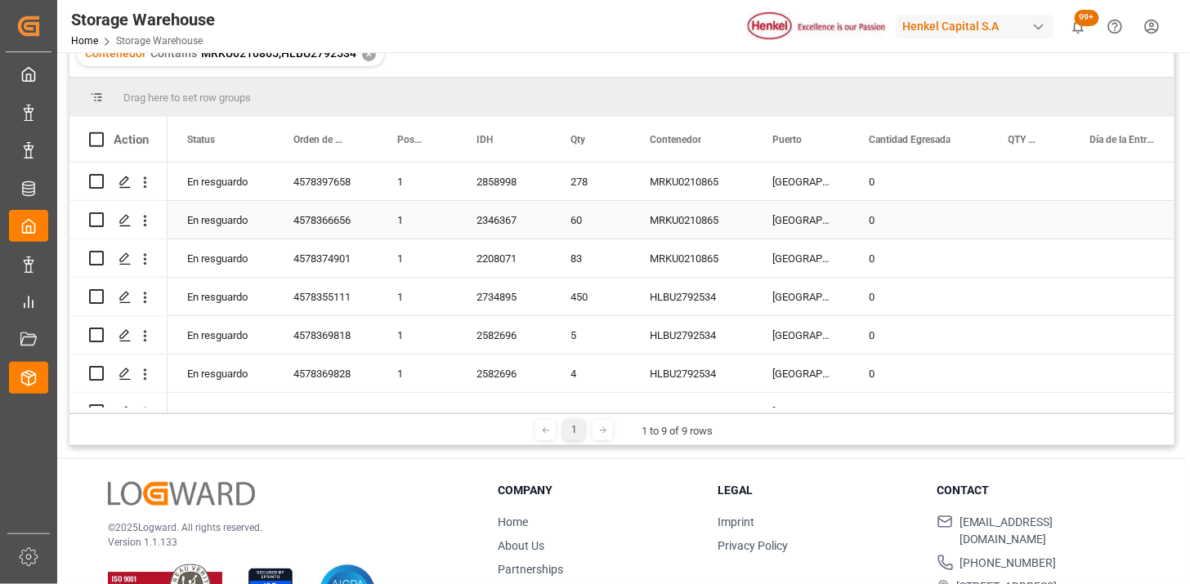
click at [338, 202] on div "4578366656" at bounding box center [326, 220] width 104 height 38
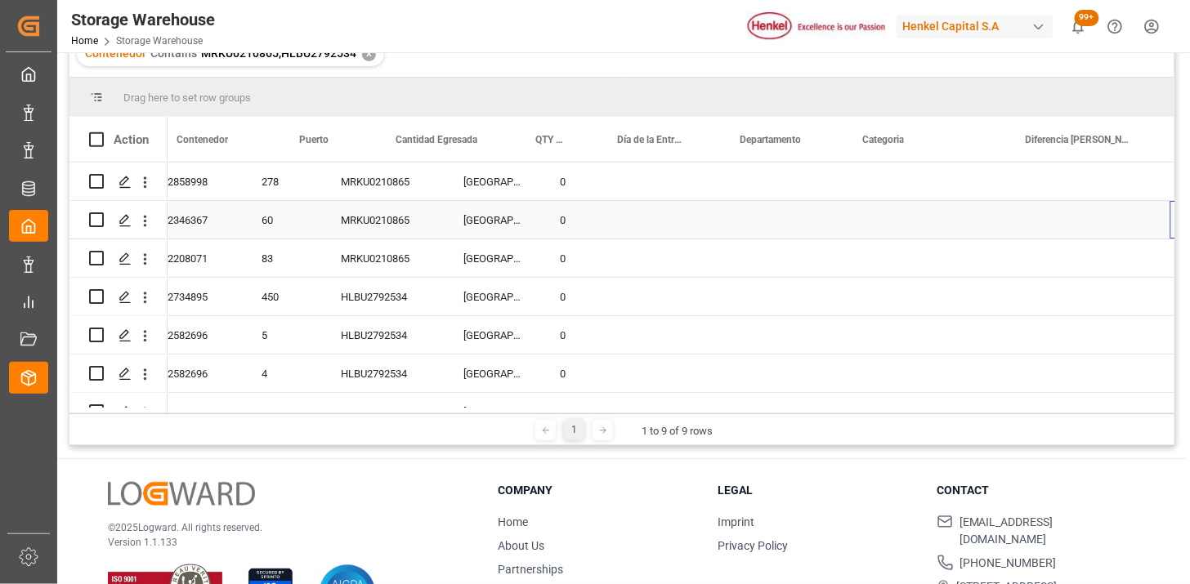
scroll to position [0, 472]
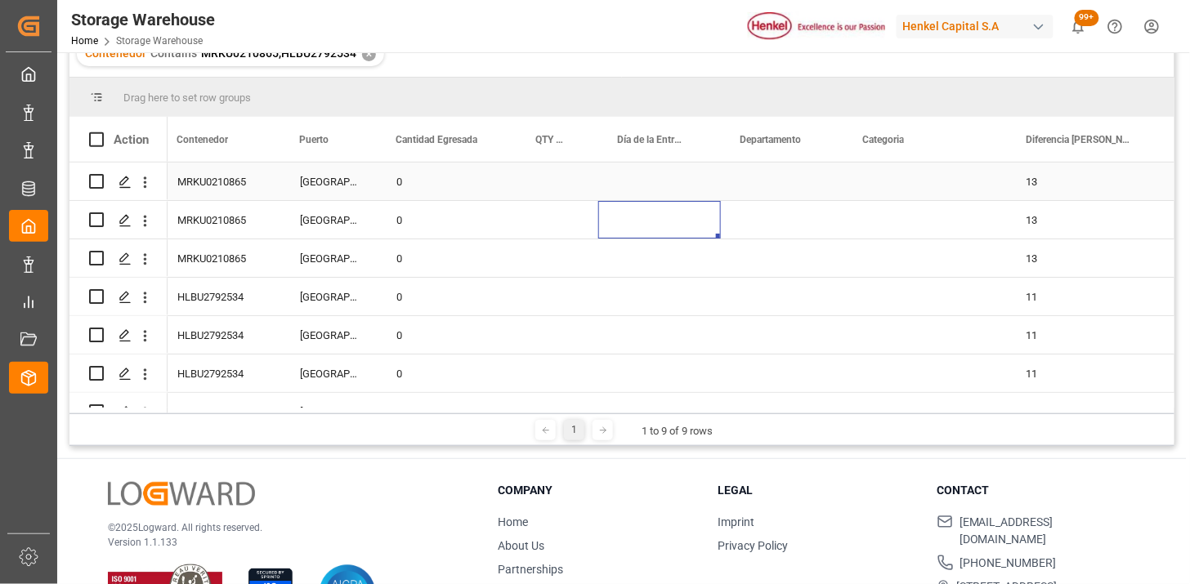
click at [678, 184] on div "Press SPACE to select this row." at bounding box center [659, 182] width 123 height 38
type input "[DATE]"
click at [760, 183] on div "Press SPACE to select this row." at bounding box center [782, 182] width 123 height 38
click at [769, 185] on div "Press SPACE to select this row." at bounding box center [782, 182] width 123 height 38
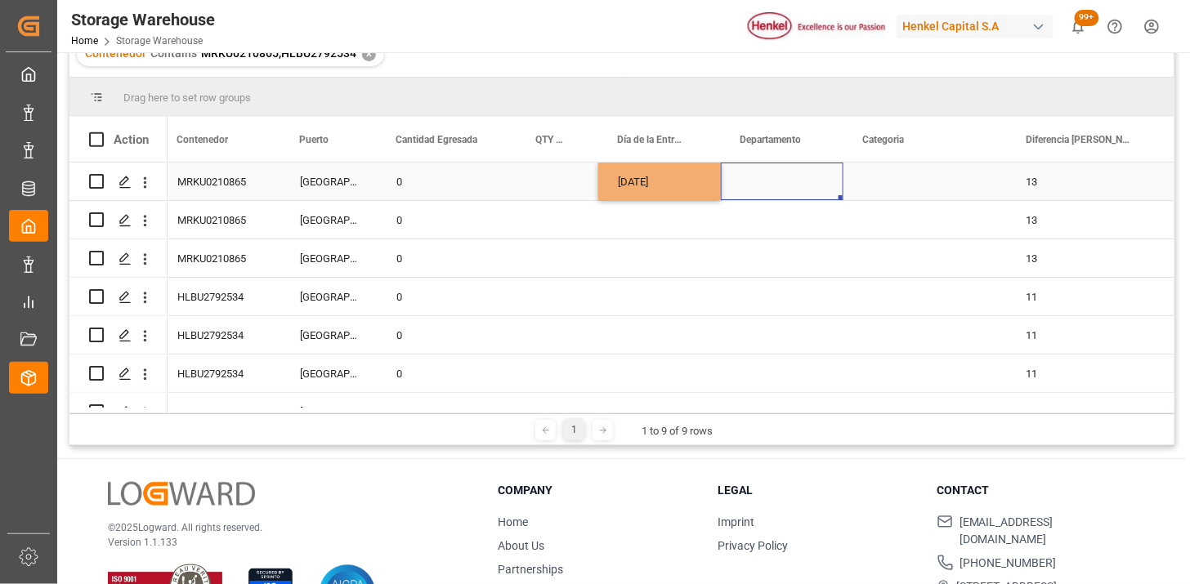
click at [769, 185] on div "Press SPACE to select this row." at bounding box center [782, 182] width 123 height 38
click at [820, 188] on button "Select" at bounding box center [782, 191] width 96 height 31
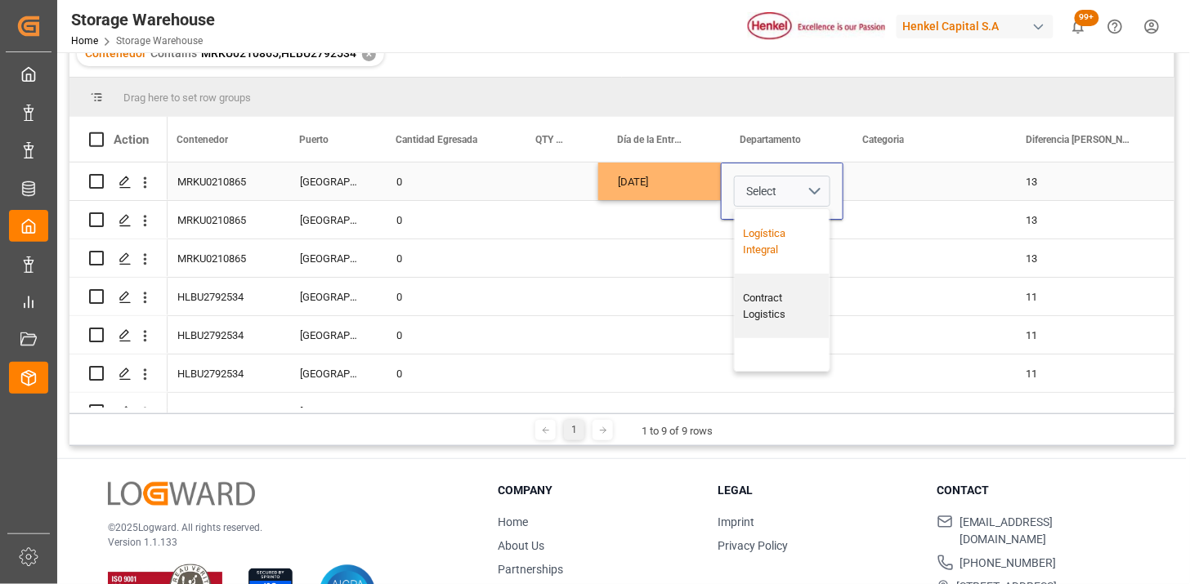
click at [772, 234] on div "Logística Integral" at bounding box center [783, 242] width 78 height 32
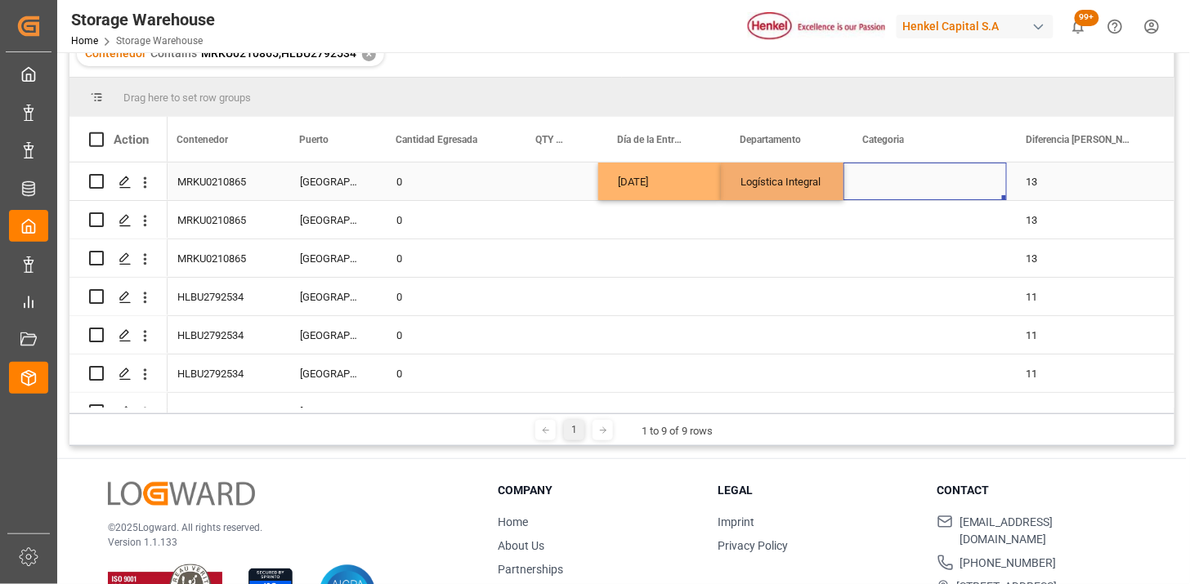
click at [872, 190] on div "Press SPACE to select this row." at bounding box center [925, 182] width 163 height 38
click at [889, 186] on div "Press SPACE to select this row." at bounding box center [925, 182] width 163 height 38
click at [978, 190] on button "Select" at bounding box center [925, 191] width 137 height 31
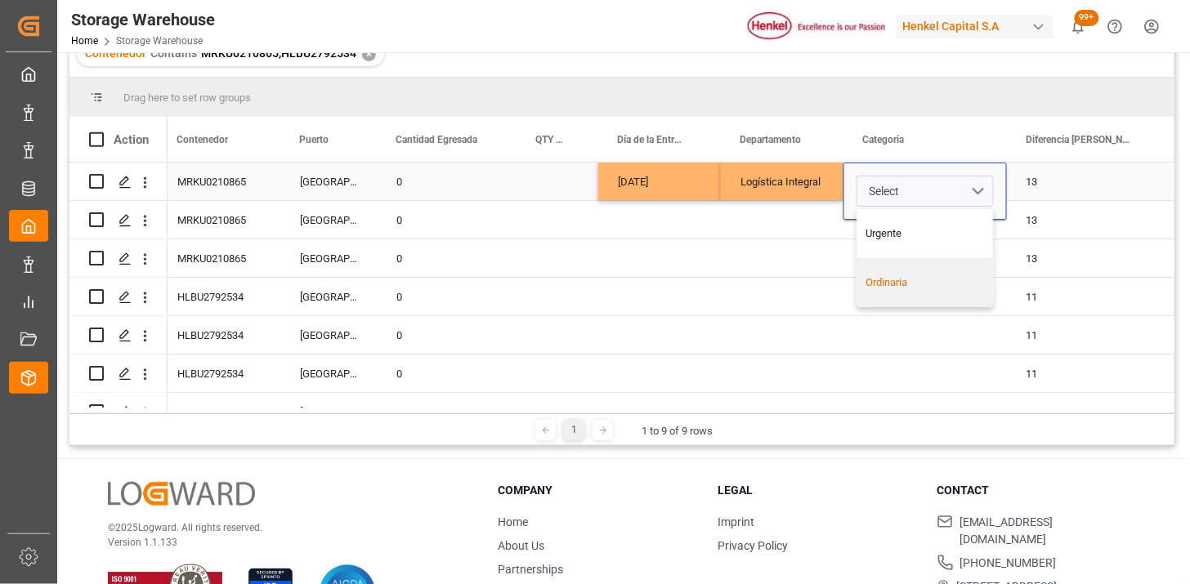
drag, startPoint x: 892, startPoint y: 281, endPoint x: 842, endPoint y: 257, distance: 55.2
click at [876, 275] on div "Ordinaria" at bounding box center [925, 283] width 119 height 16
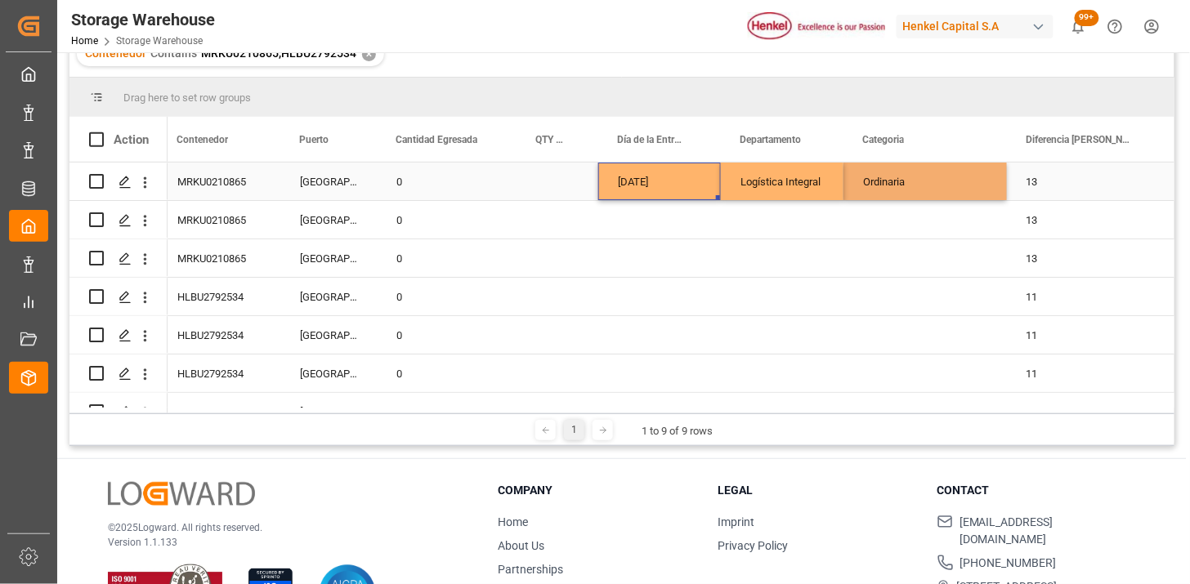
click at [685, 194] on div "[DATE]" at bounding box center [659, 182] width 123 height 38
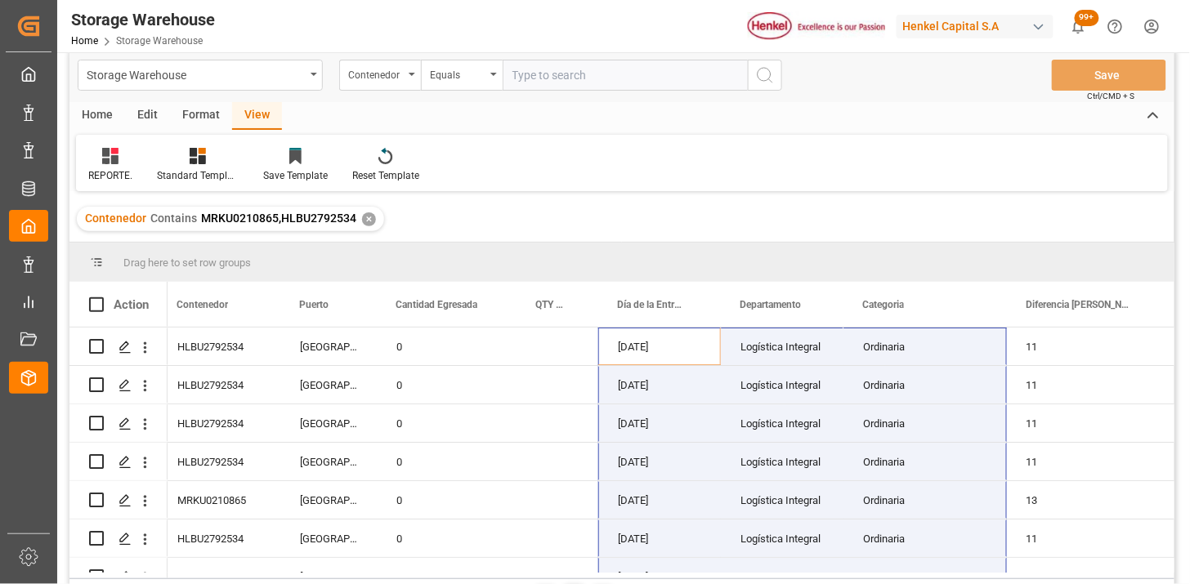
scroll to position [0, 0]
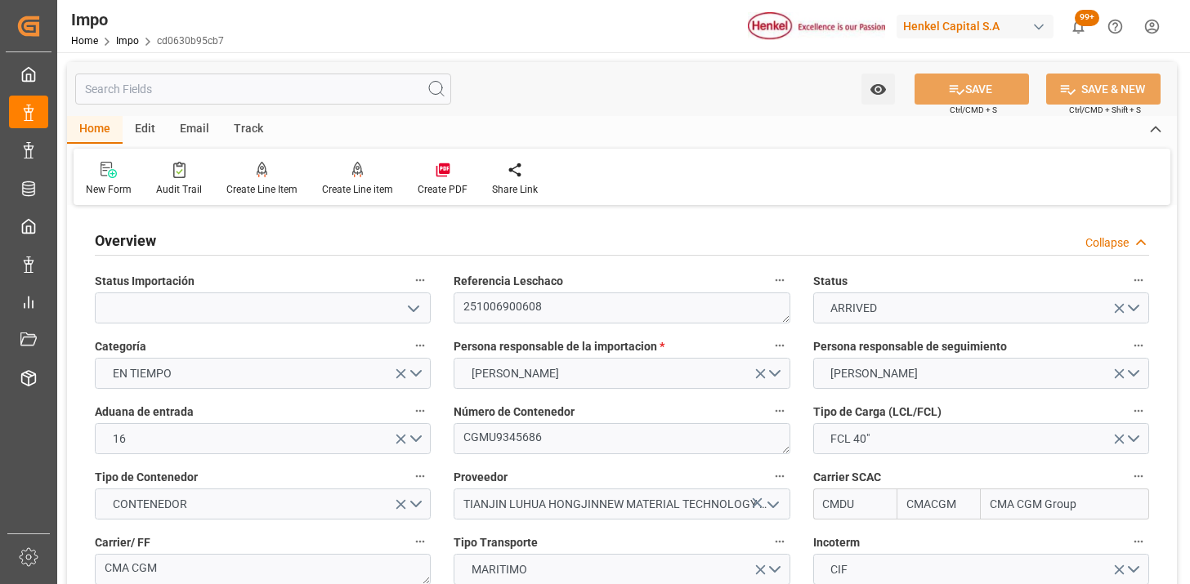
type input "CMACGM"
type input "CMA CGM Group"
type input "1"
type input "50"
type input "20"
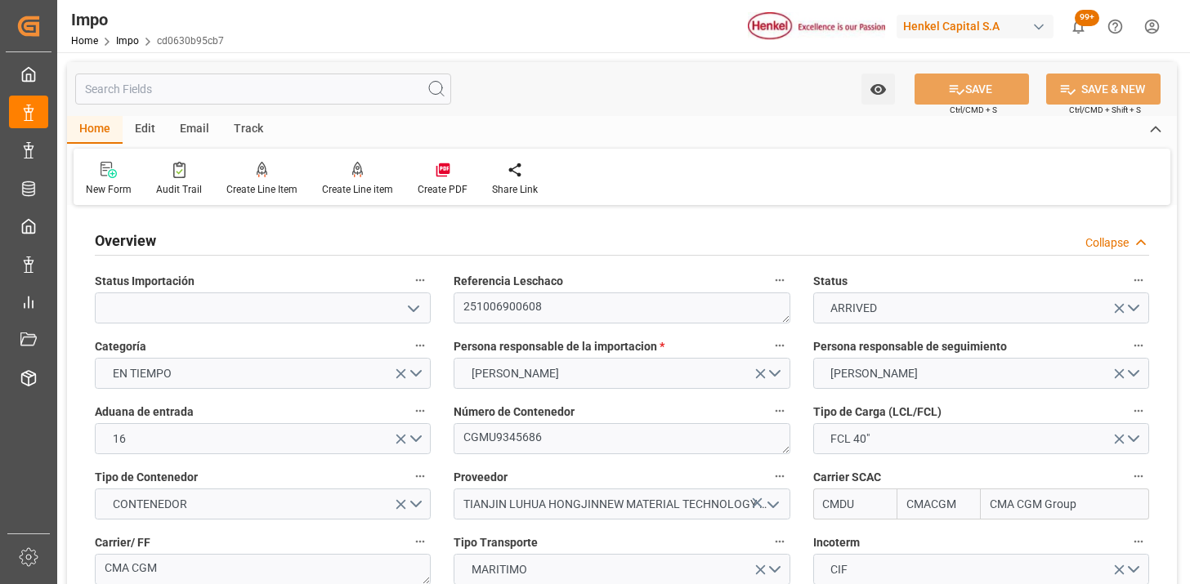
type input "[DATE]"
